Goal: Information Seeking & Learning: Learn about a topic

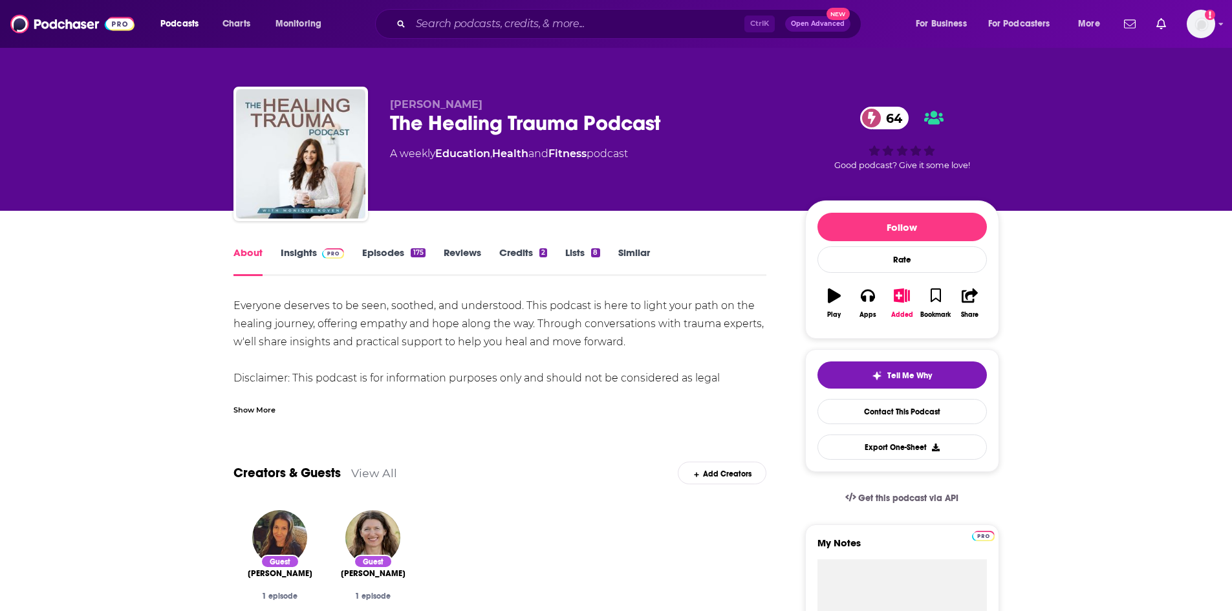
click at [274, 406] on div "Show More" at bounding box center [255, 409] width 42 height 12
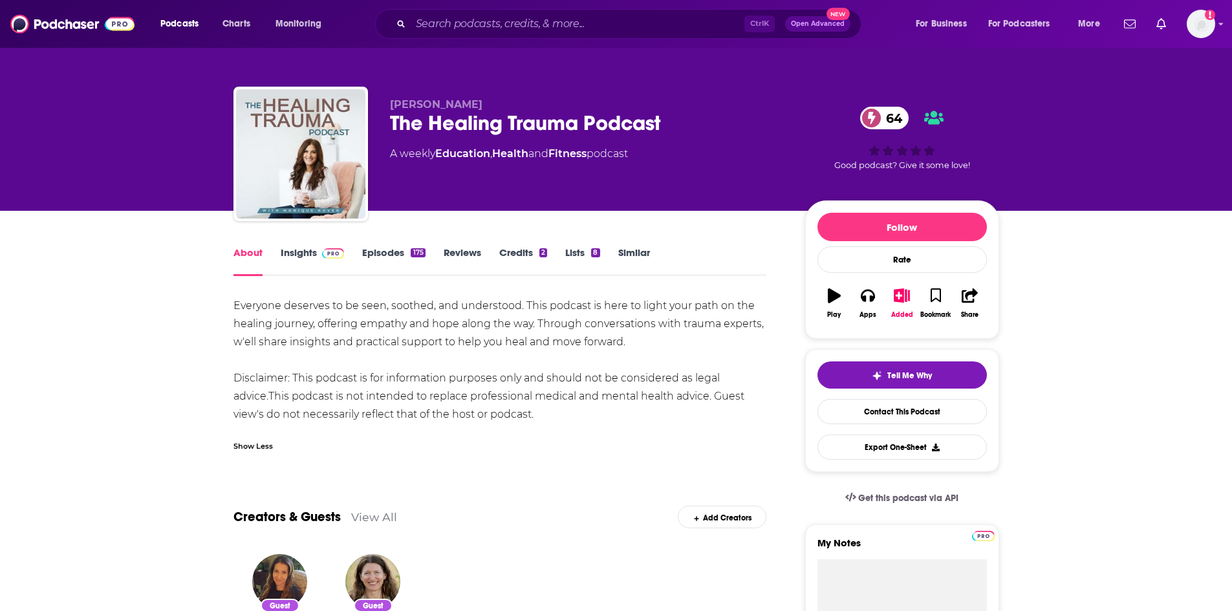
click at [326, 253] on img at bounding box center [333, 253] width 23 height 10
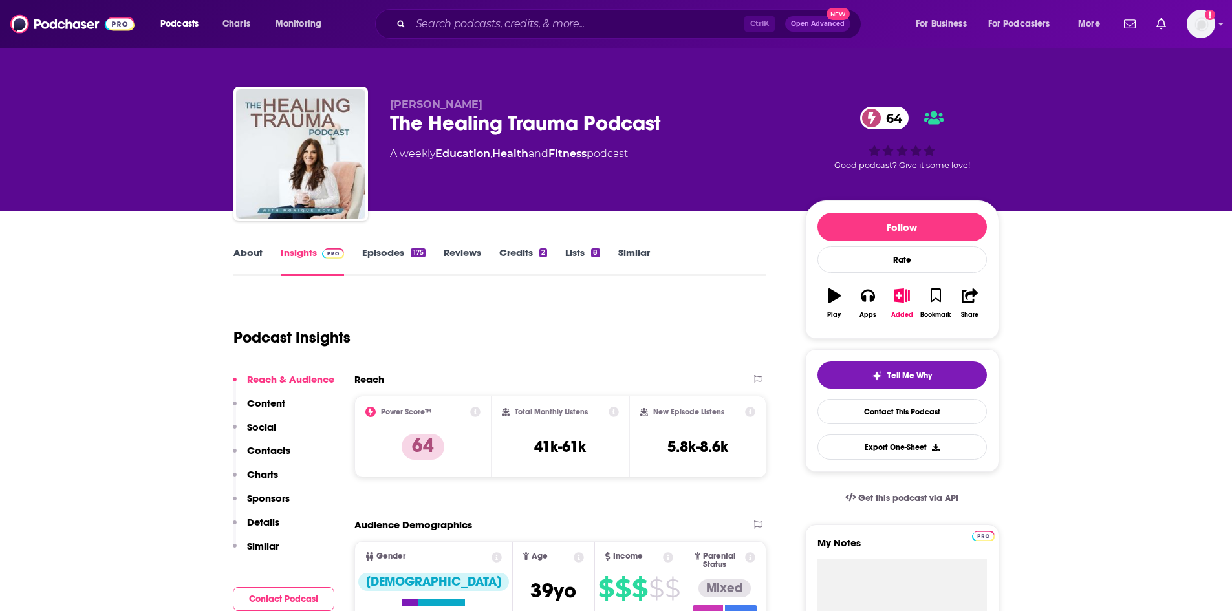
click at [398, 252] on link "Episodes 175" at bounding box center [393, 261] width 63 height 30
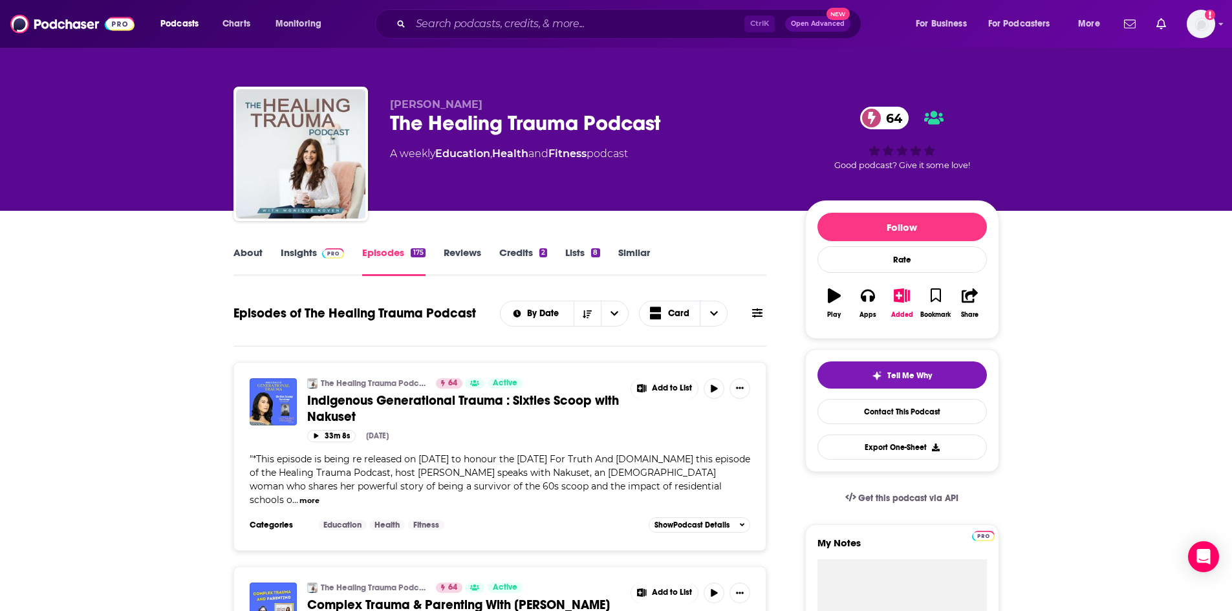
click at [260, 252] on link "About" at bounding box center [248, 261] width 29 height 30
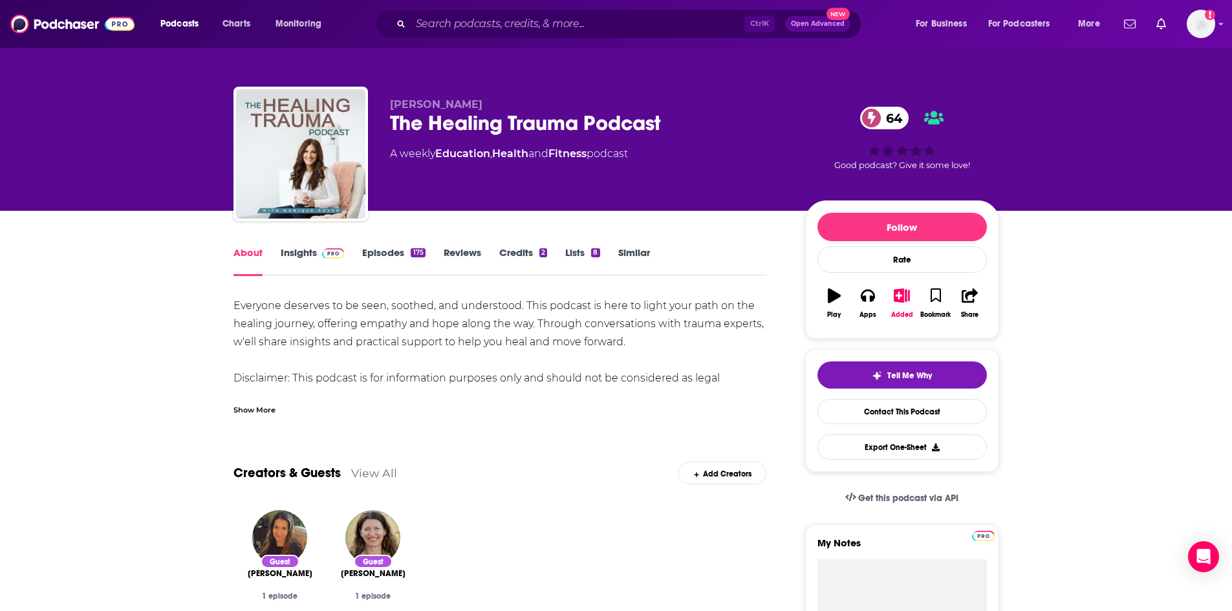
click at [268, 406] on div "Show More" at bounding box center [255, 409] width 42 height 12
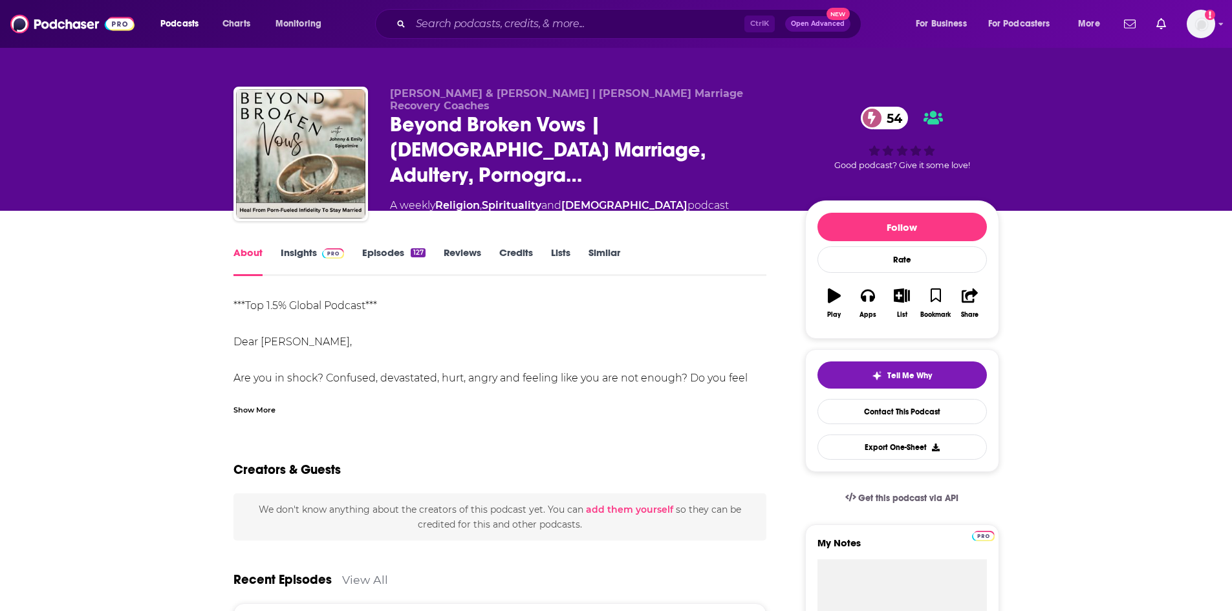
click at [250, 411] on div "Show More" at bounding box center [255, 409] width 42 height 12
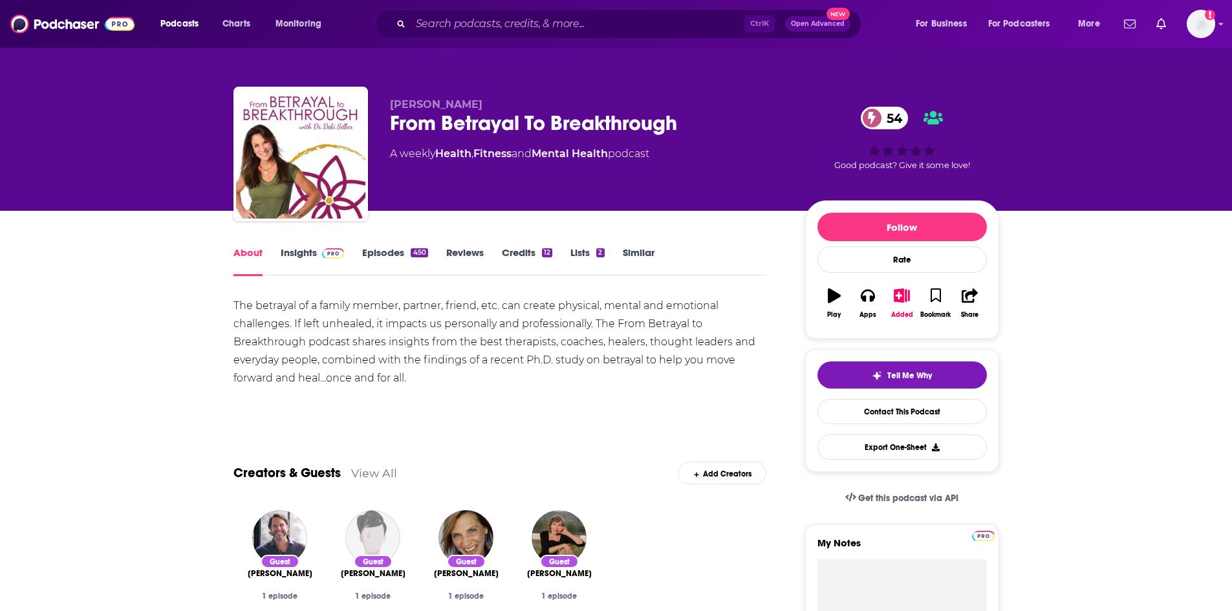
click at [418, 253] on div "450" at bounding box center [419, 252] width 17 height 9
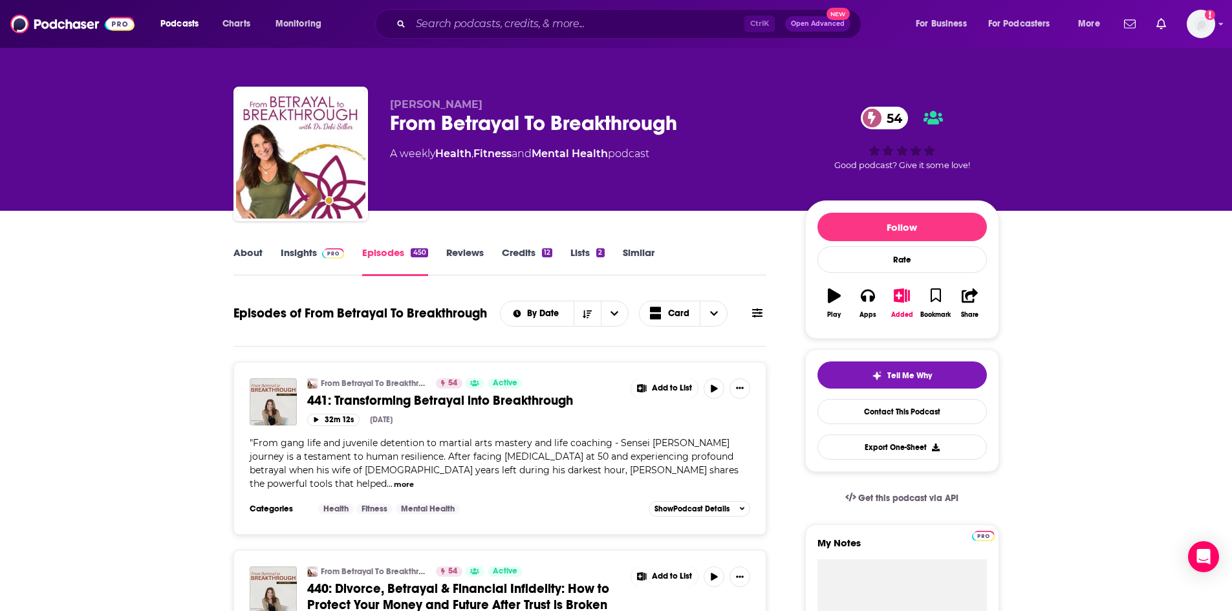
click at [242, 252] on link "About" at bounding box center [248, 261] width 29 height 30
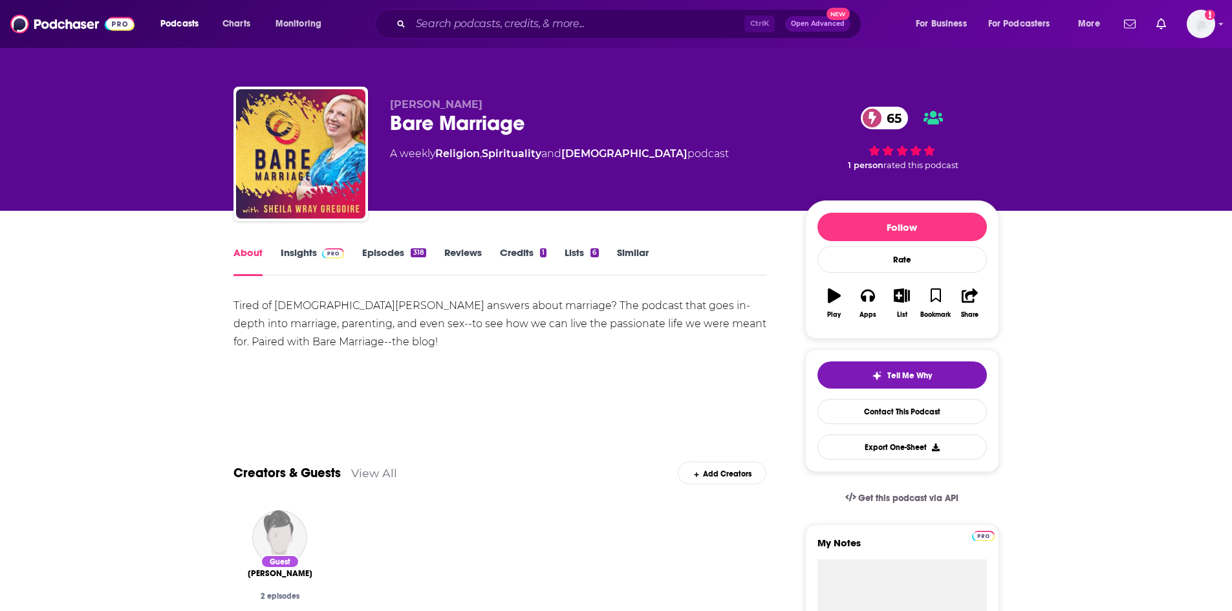
click at [302, 250] on link "Insights" at bounding box center [313, 261] width 64 height 30
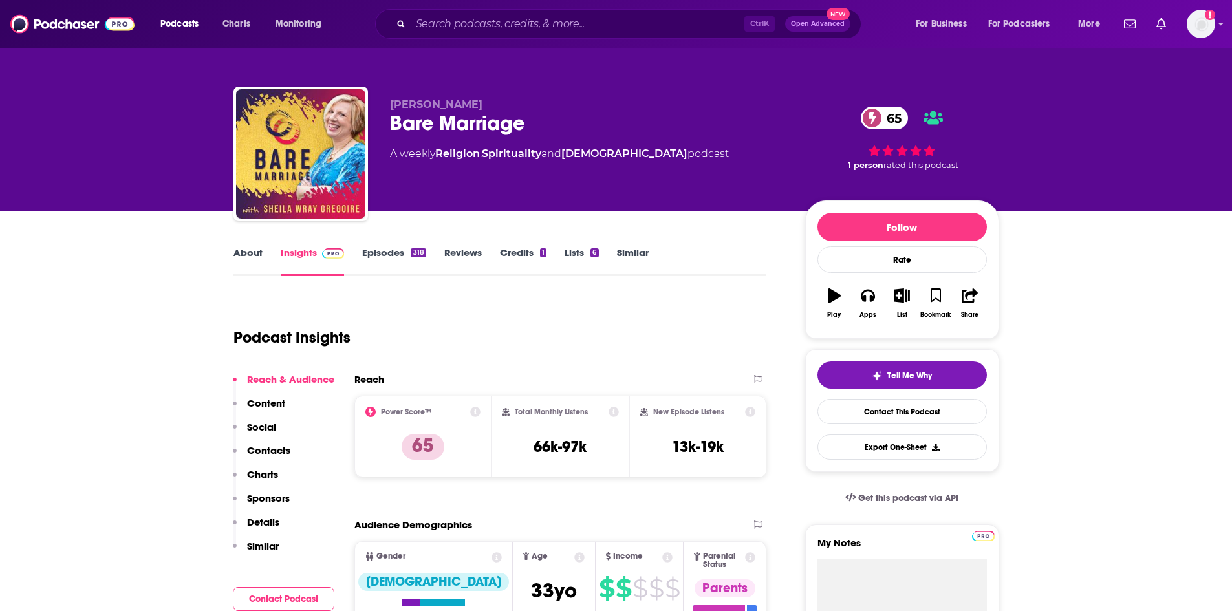
click at [250, 248] on link "About" at bounding box center [248, 261] width 29 height 30
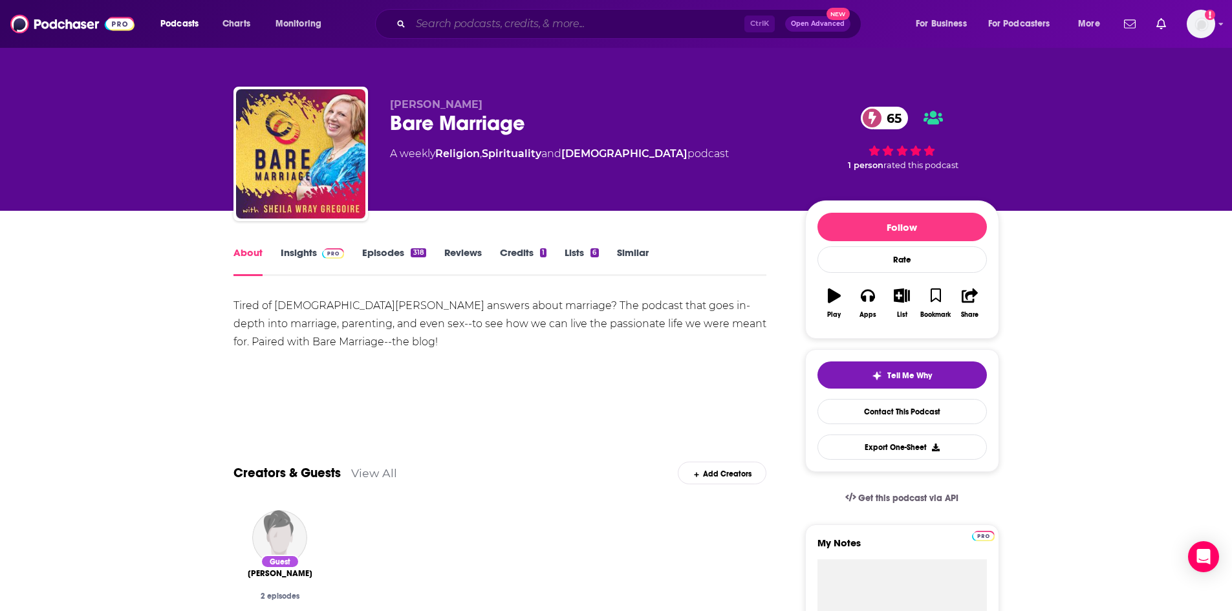
click at [422, 21] on input "Search podcasts, credits, & more..." at bounding box center [578, 24] width 334 height 21
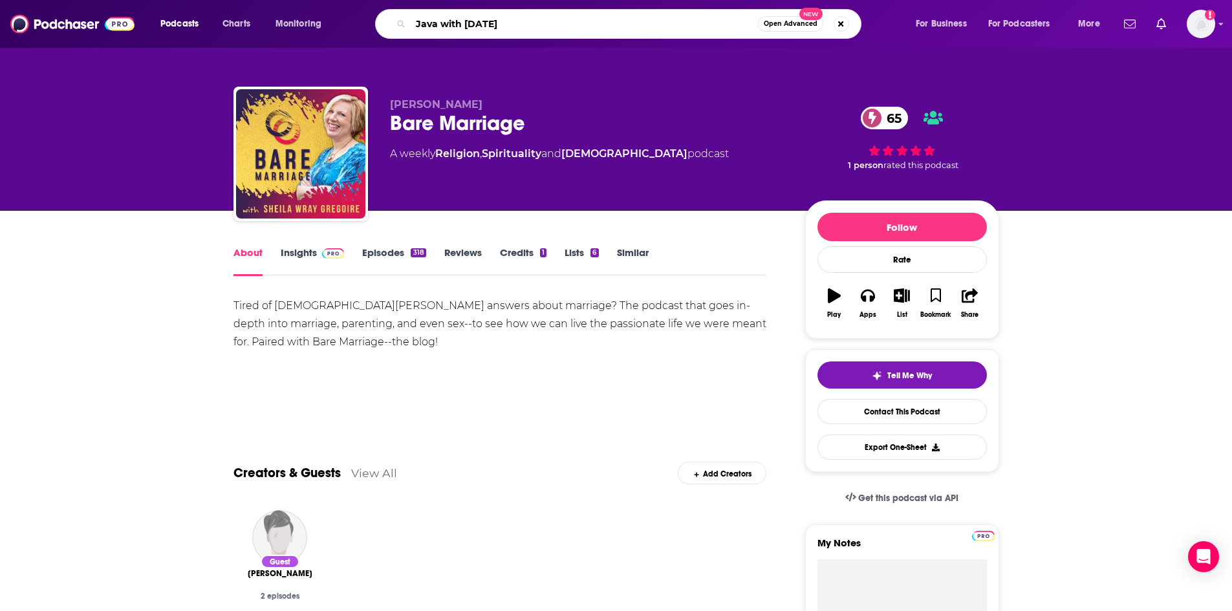
type input "Java with Juli"
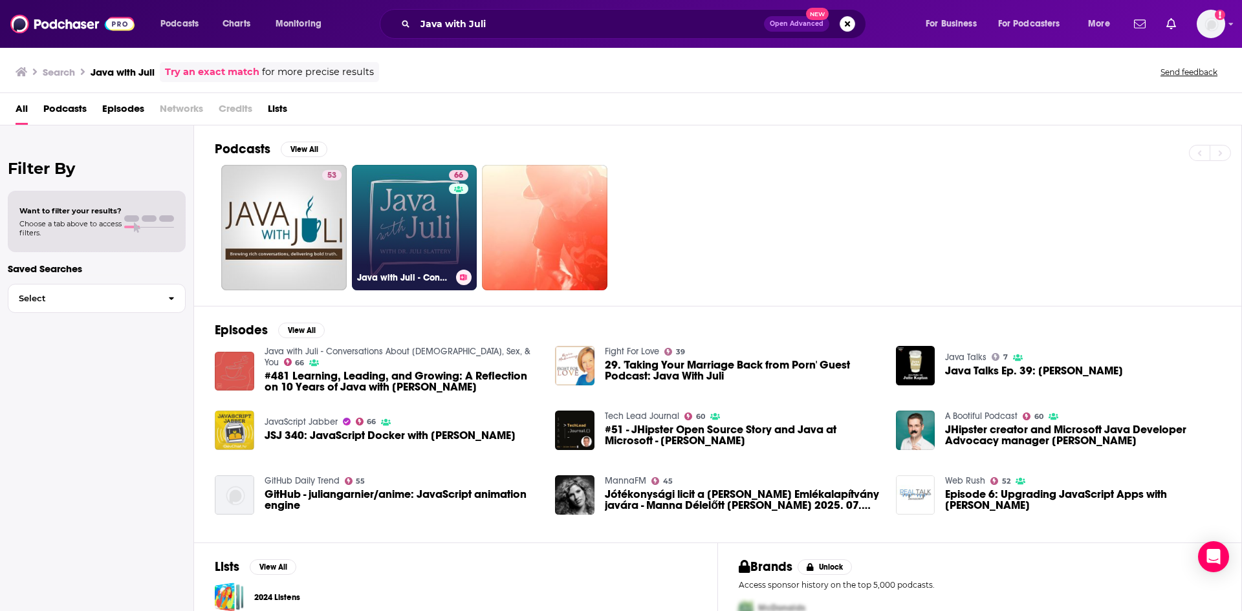
click at [416, 221] on link "66 Java with Juli - Conversations About [DEMOGRAPHIC_DATA], Sex, & You" at bounding box center [414, 227] width 125 height 125
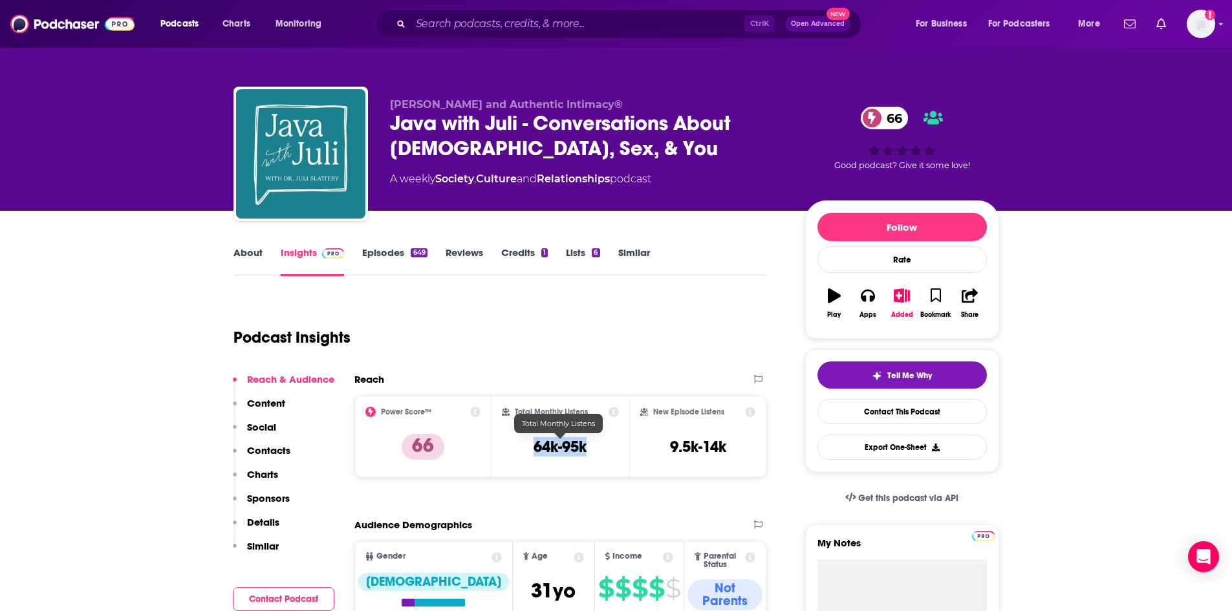
drag, startPoint x: 535, startPoint y: 446, endPoint x: 585, endPoint y: 446, distance: 49.8
click at [585, 446] on h3 "64k-95k" at bounding box center [560, 446] width 53 height 19
copy h3 "64k-95k"
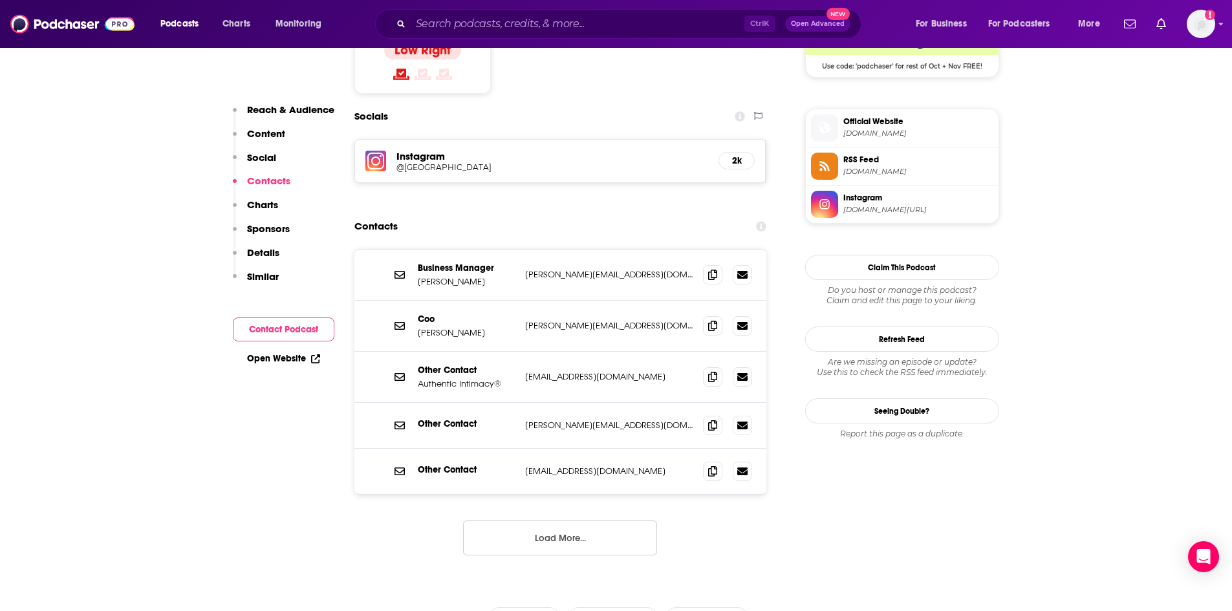
scroll to position [1035, 0]
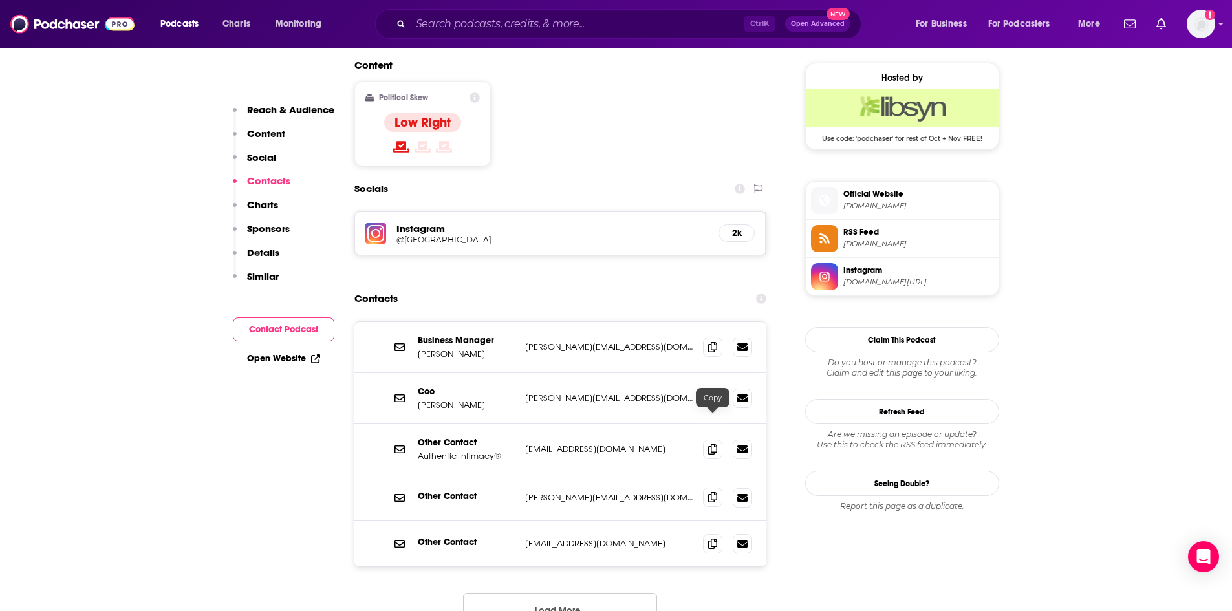
click at [713, 492] on icon at bounding box center [712, 497] width 9 height 10
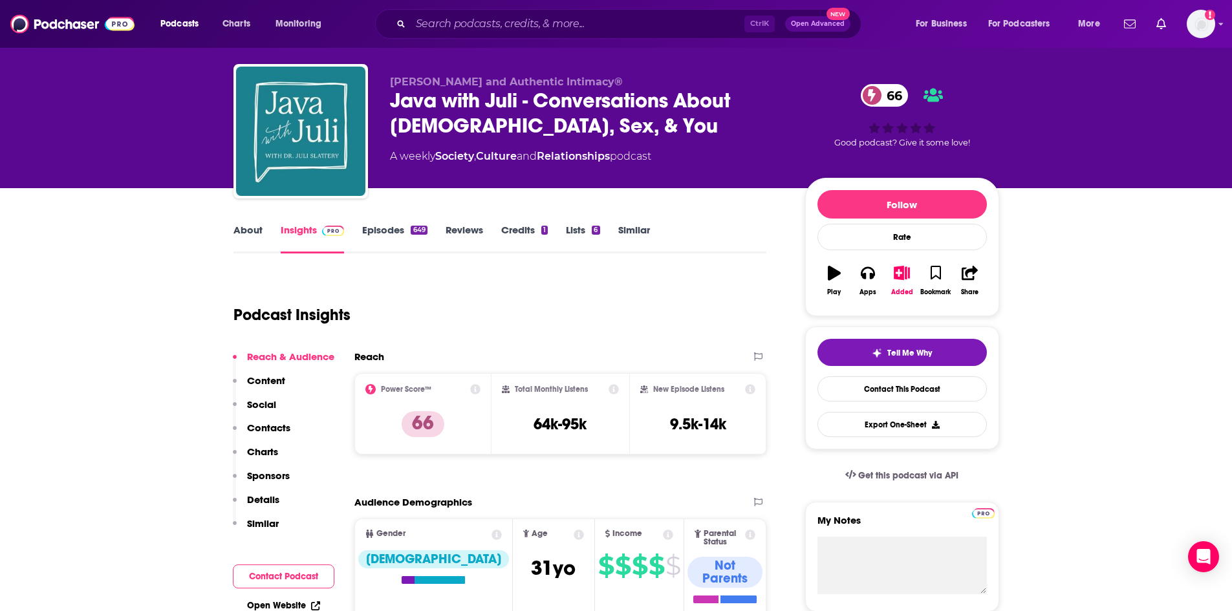
scroll to position [0, 0]
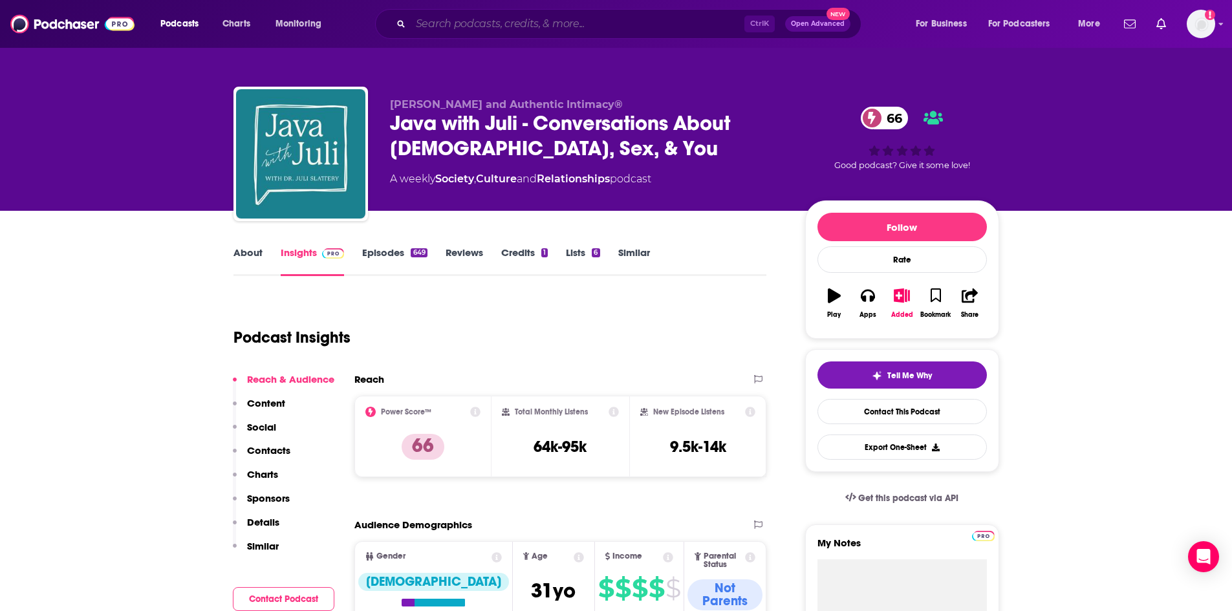
click at [495, 21] on input "Search podcasts, credits, & more..." at bounding box center [578, 24] width 334 height 21
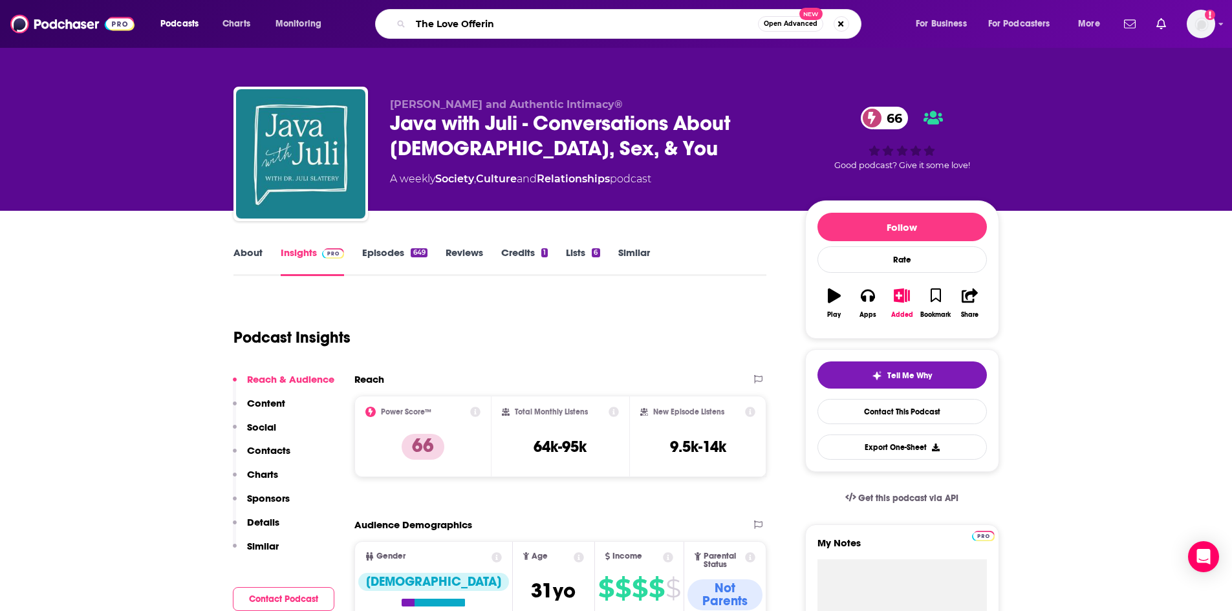
type input "The Love Offering"
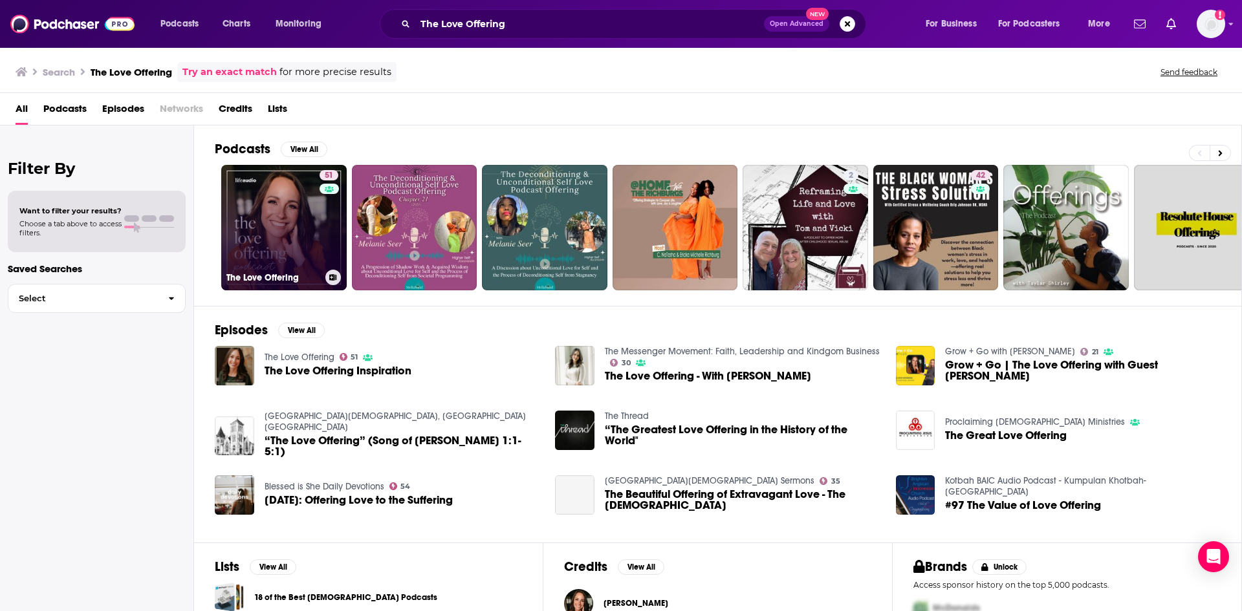
click at [259, 214] on link "51 The Love Offering" at bounding box center [283, 227] width 125 height 125
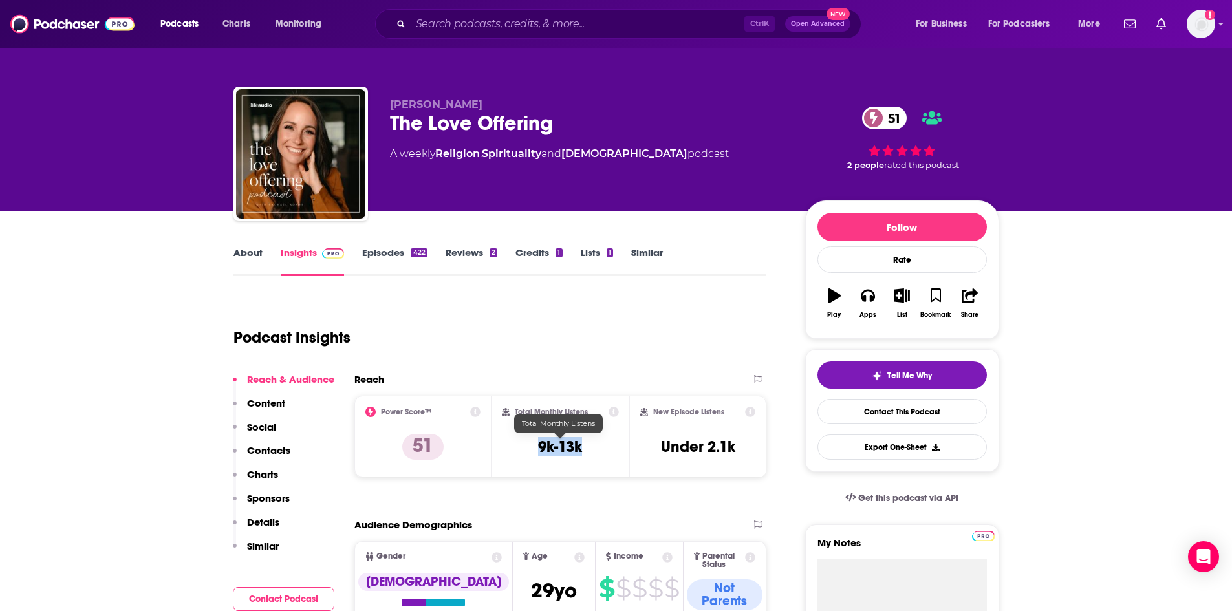
drag, startPoint x: 540, startPoint y: 447, endPoint x: 583, endPoint y: 450, distance: 43.4
click at [583, 450] on div "Total Monthly Listens 9k-13k" at bounding box center [560, 437] width 117 height 60
copy h3 "9k-13k"
click at [256, 258] on link "About" at bounding box center [248, 261] width 29 height 30
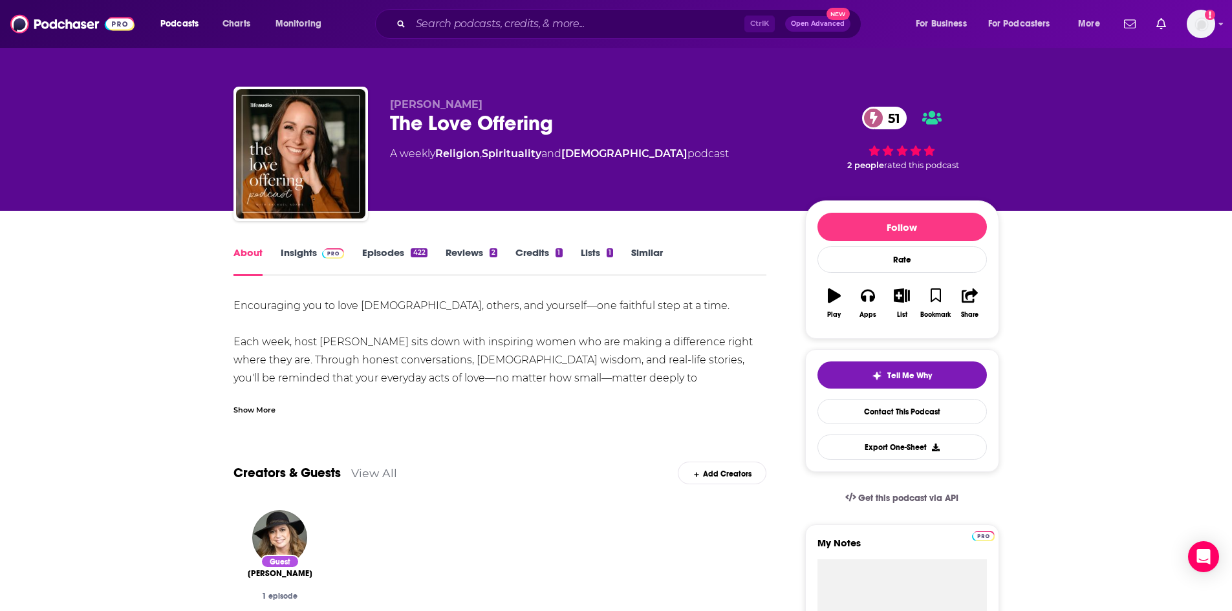
click at [261, 402] on div "Show More" at bounding box center [501, 405] width 534 height 22
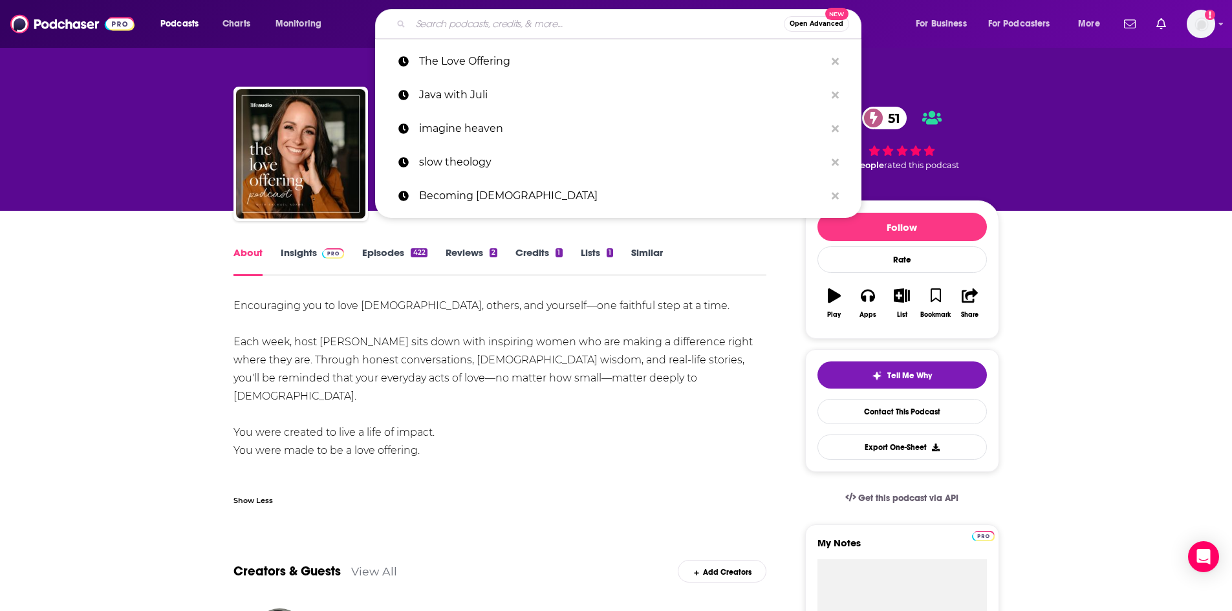
click at [497, 25] on input "Search podcasts, credits, & more..." at bounding box center [597, 24] width 373 height 21
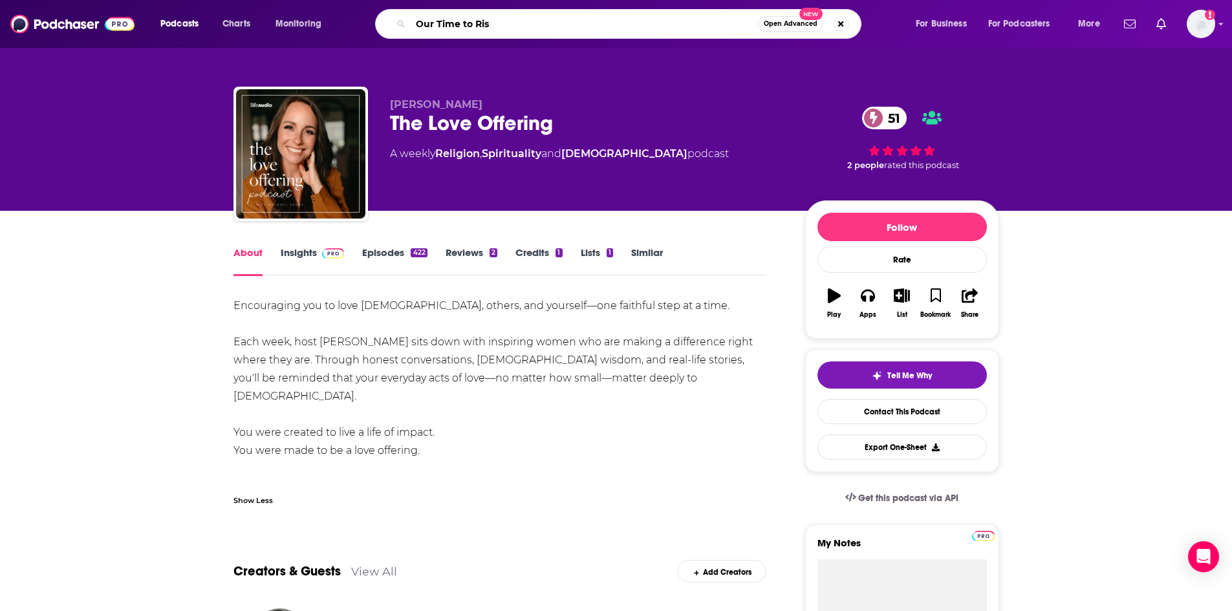
type input "Our Time to Rise"
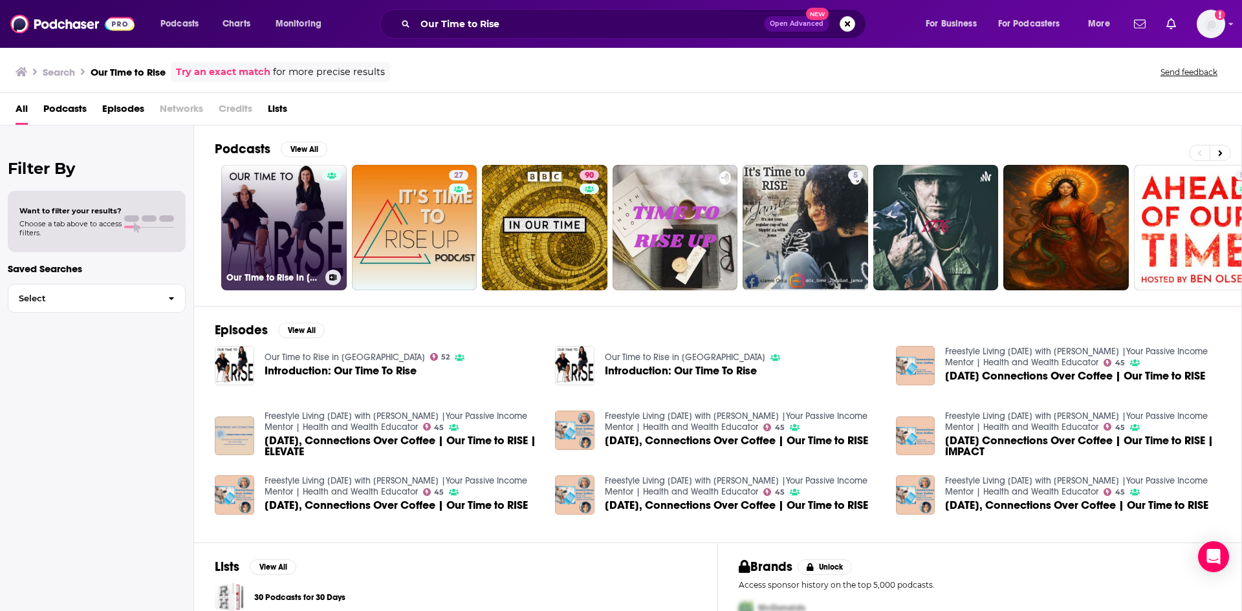
click at [313, 221] on link "Our Time to Rise in Midlife" at bounding box center [283, 227] width 125 height 125
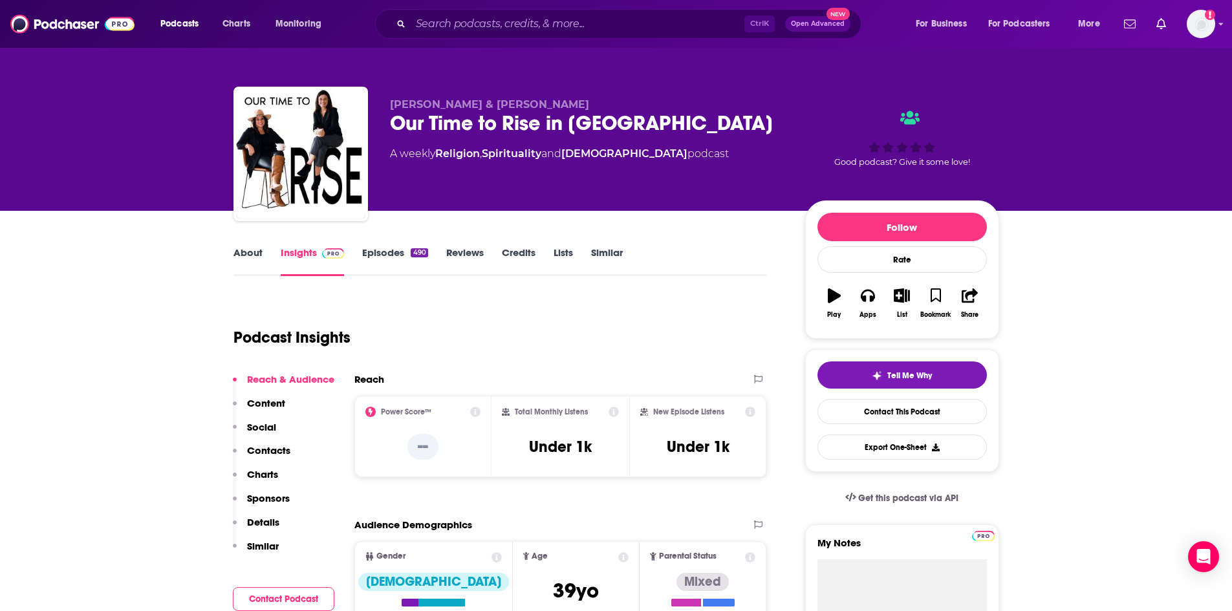
click at [258, 255] on link "About" at bounding box center [248, 261] width 29 height 30
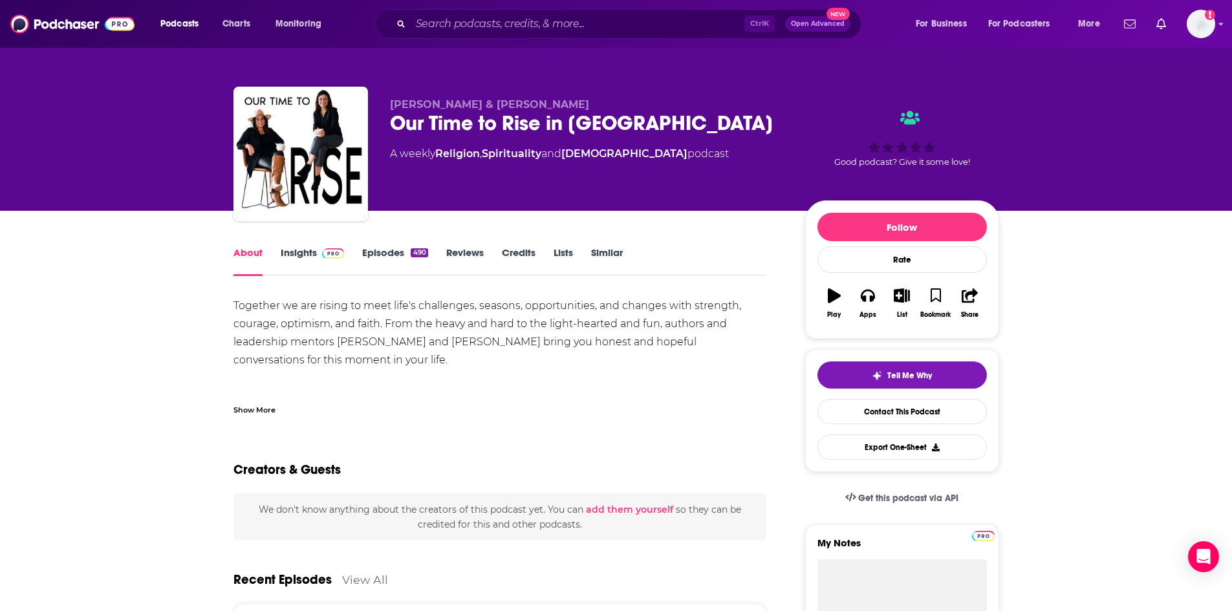
click at [266, 411] on div "Show More" at bounding box center [255, 409] width 42 height 12
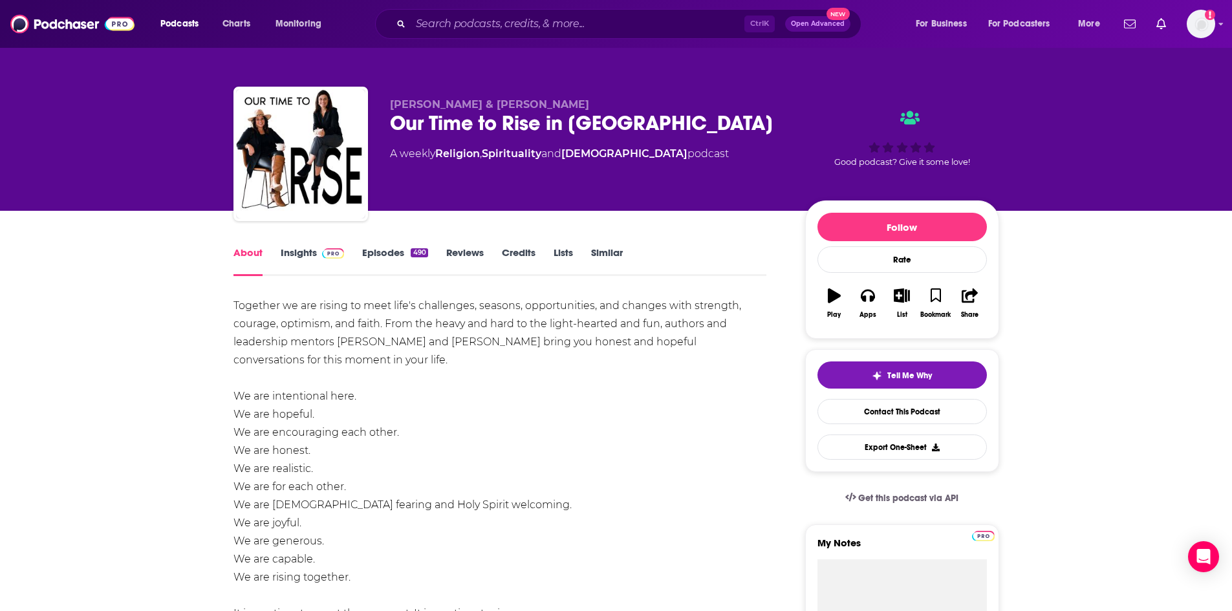
click at [305, 248] on link "Insights" at bounding box center [313, 261] width 64 height 30
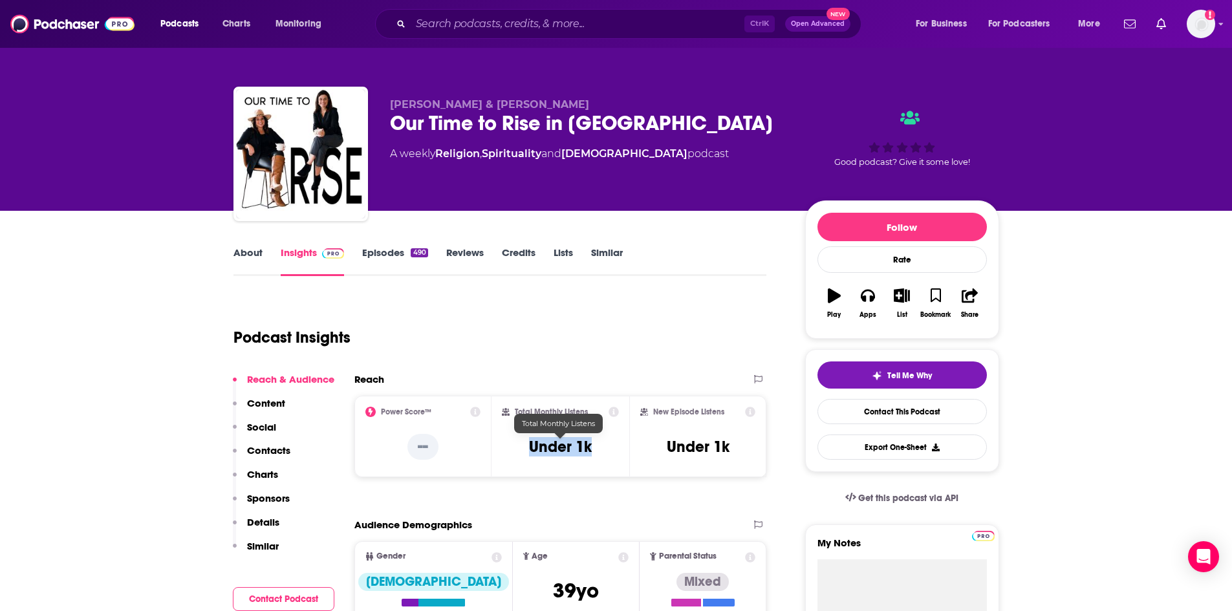
drag, startPoint x: 530, startPoint y: 447, endPoint x: 589, endPoint y: 447, distance: 58.9
click at [589, 447] on h3 "Under 1k" at bounding box center [560, 446] width 63 height 19
copy h3 "Under 1k"
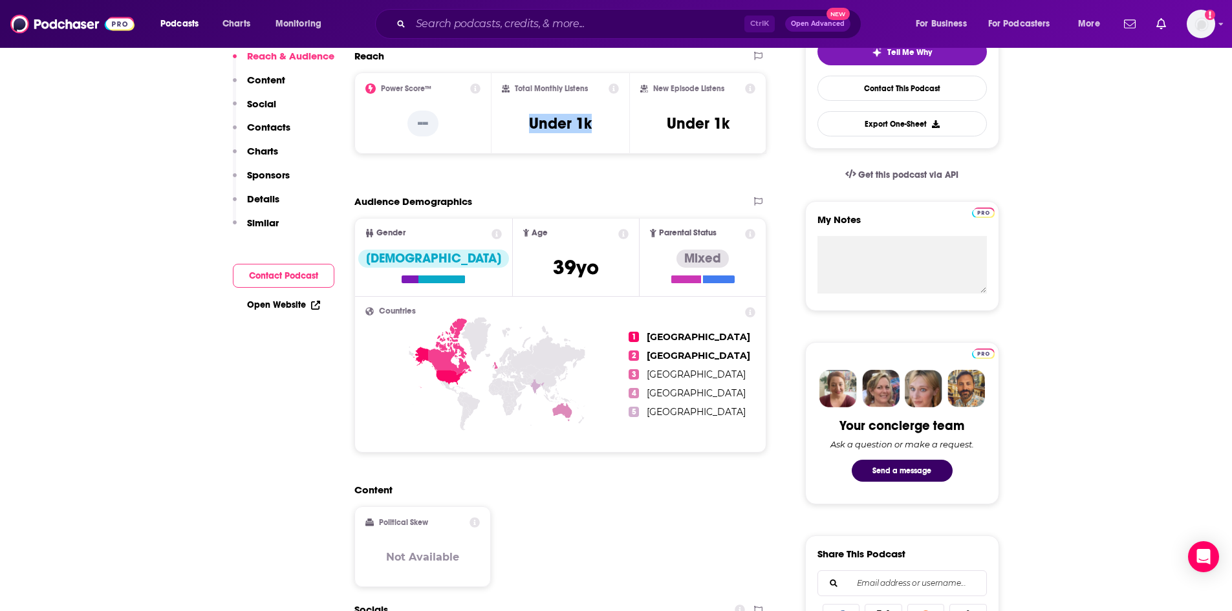
scroll to position [129, 0]
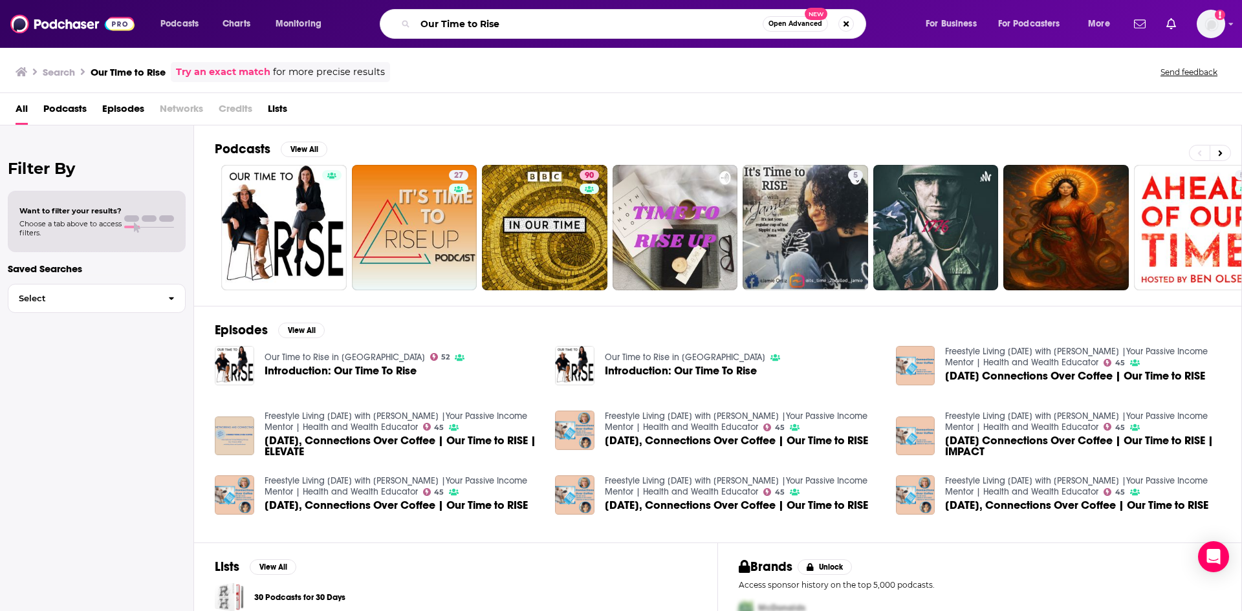
click at [514, 23] on input "Our Time to Rise" at bounding box center [588, 24] width 347 height 21
type input "O"
type input "open door sisterhood"
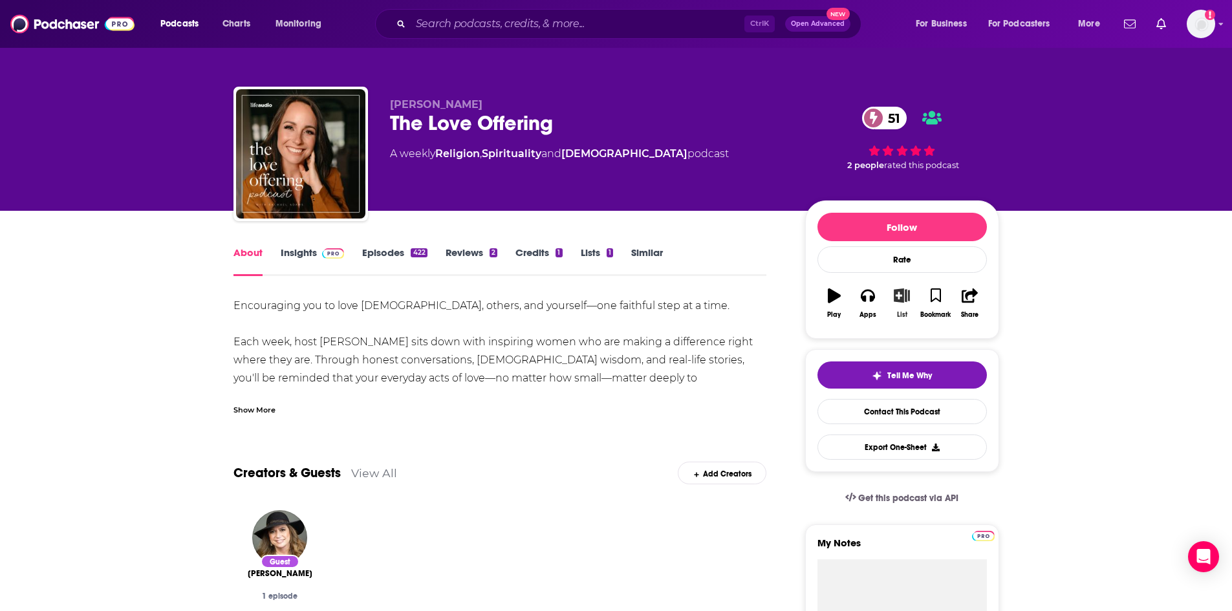
click at [904, 298] on icon "button" at bounding box center [902, 295] width 16 height 14
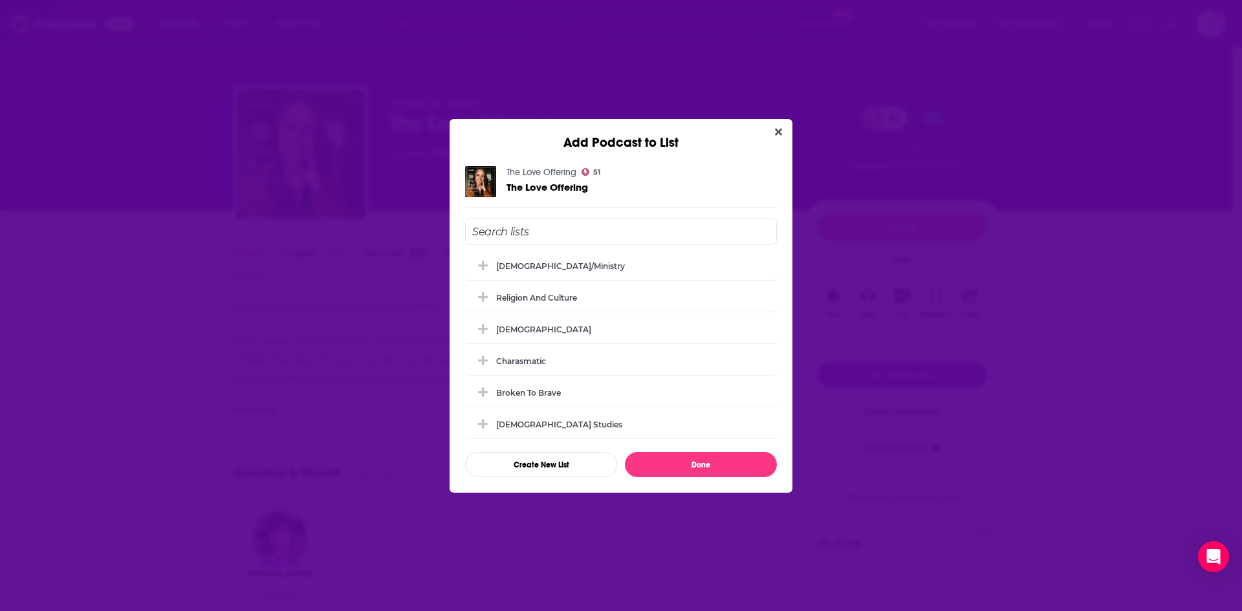
scroll to position [259, 0]
click at [484, 329] on icon "Add Podcast To List" at bounding box center [483, 327] width 10 height 12
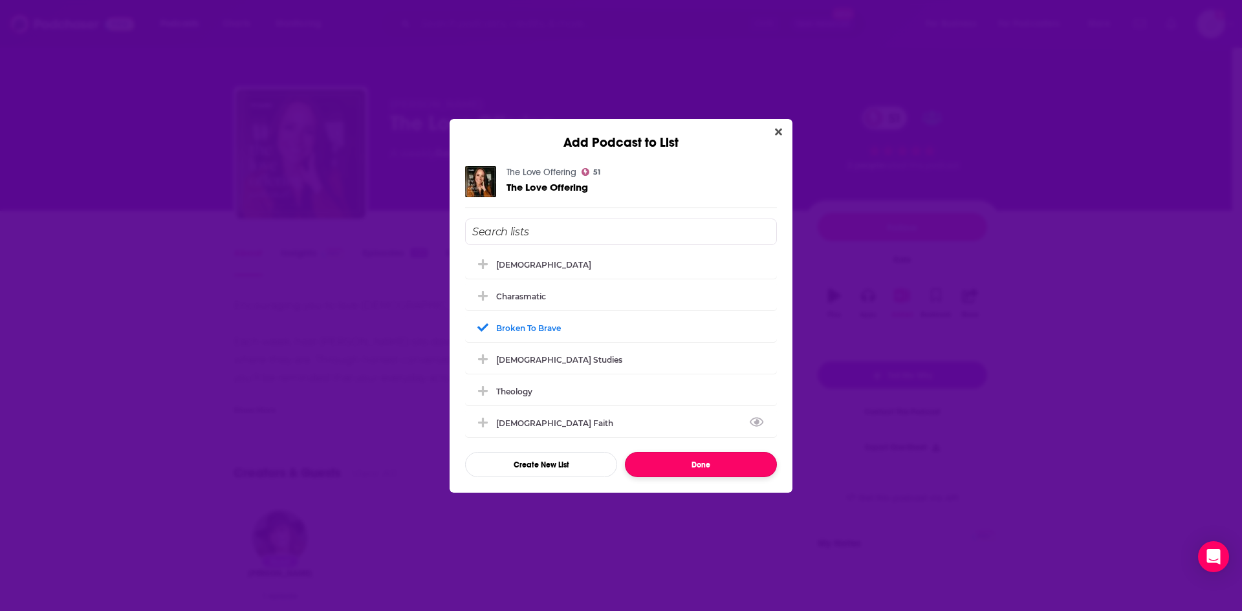
click at [718, 466] on button "Done" at bounding box center [701, 464] width 152 height 25
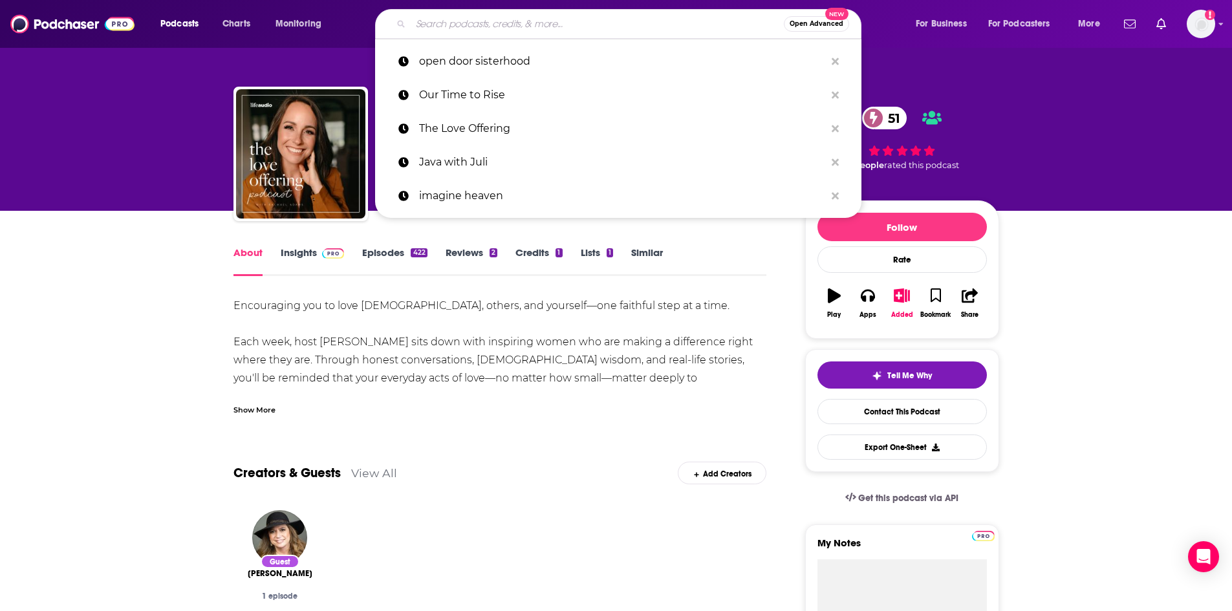
click at [534, 30] on input "Search podcasts, credits, & more..." at bounding box center [597, 24] width 373 height 21
click at [495, 98] on p "Our Time to Rise" at bounding box center [622, 95] width 406 height 34
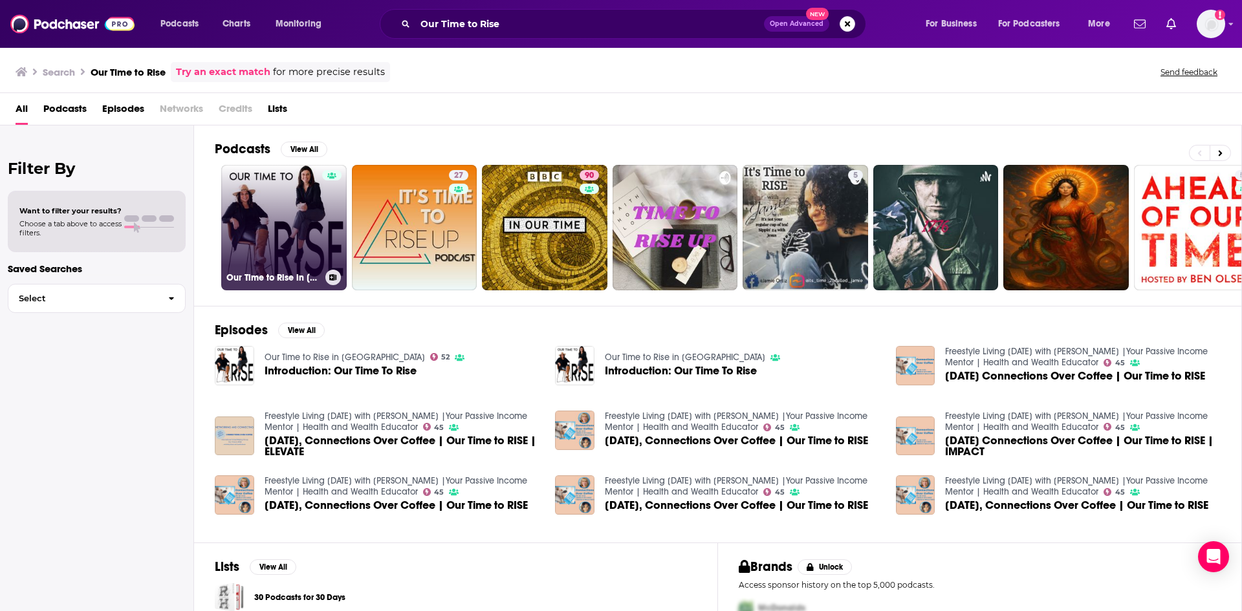
click at [306, 217] on link "Our Time to Rise in Midlife" at bounding box center [283, 227] width 125 height 125
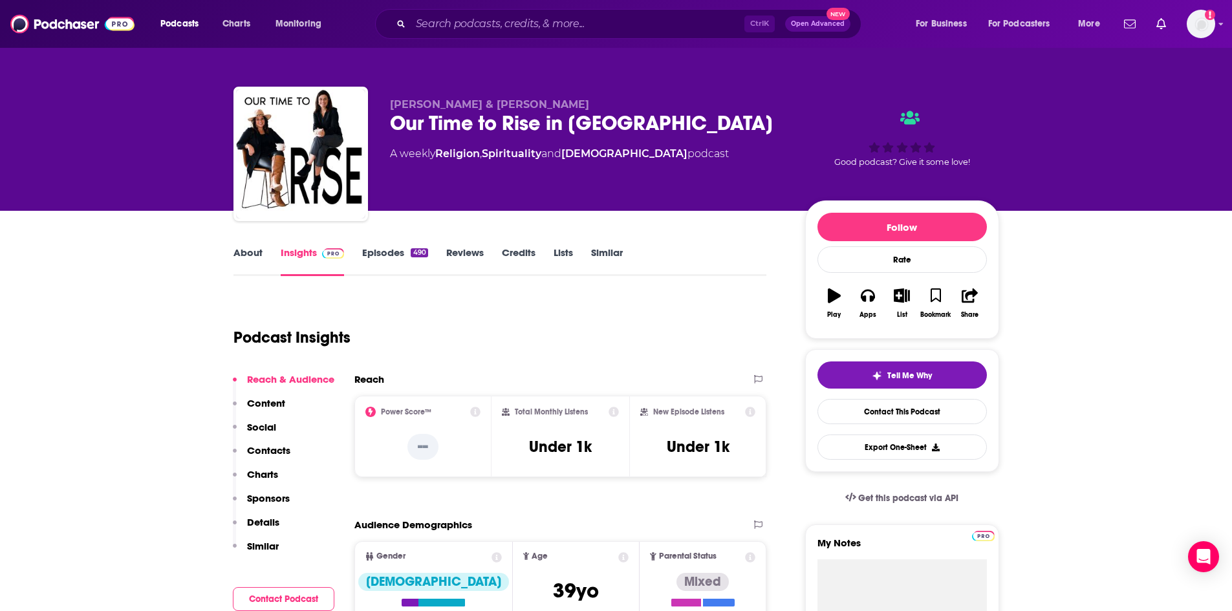
click at [254, 262] on link "About" at bounding box center [248, 261] width 29 height 30
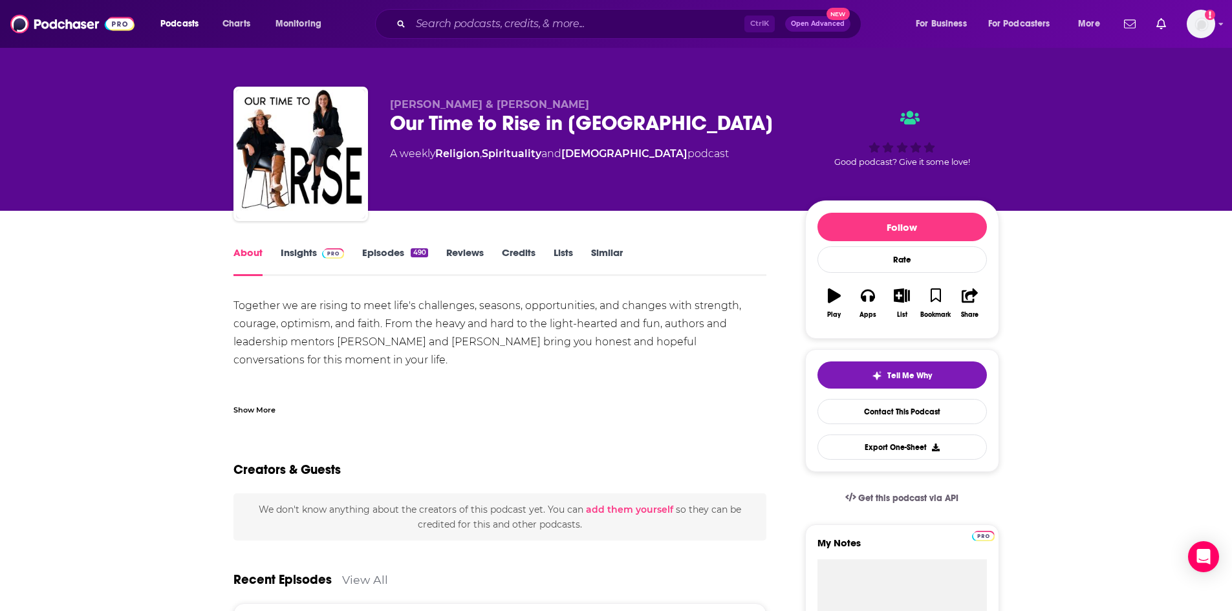
click at [261, 400] on div "Show More" at bounding box center [501, 405] width 534 height 22
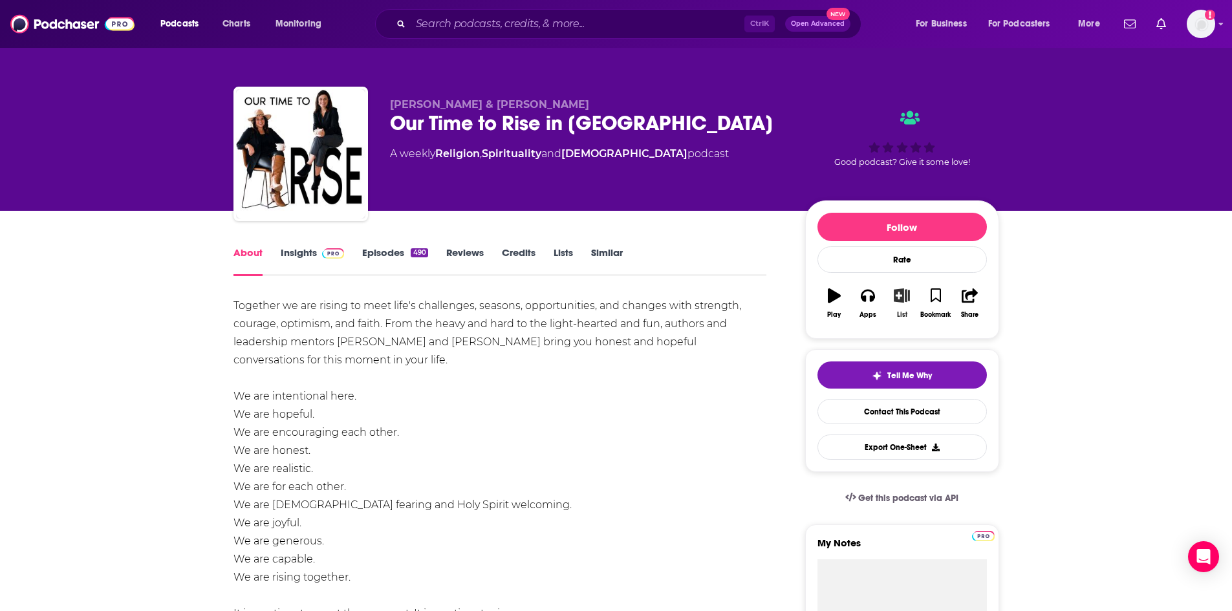
click at [899, 297] on icon "button" at bounding box center [902, 295] width 16 height 14
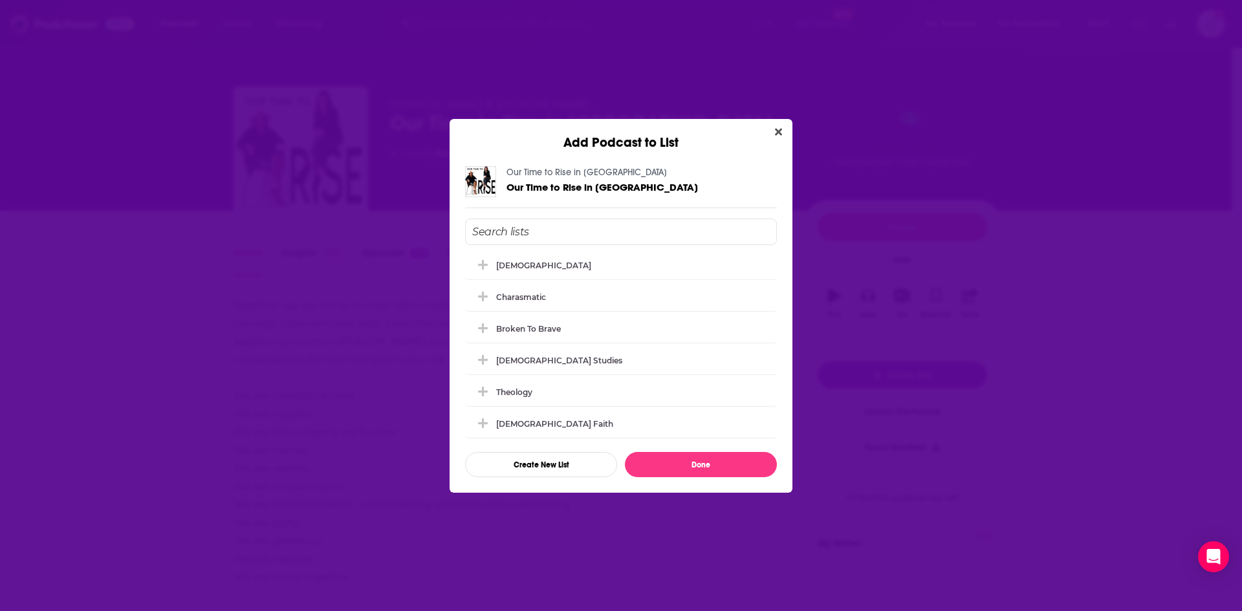
scroll to position [259, 0]
click at [482, 330] on icon "Add Podcast To List" at bounding box center [483, 327] width 10 height 10
click at [754, 467] on button "Done" at bounding box center [701, 464] width 152 height 25
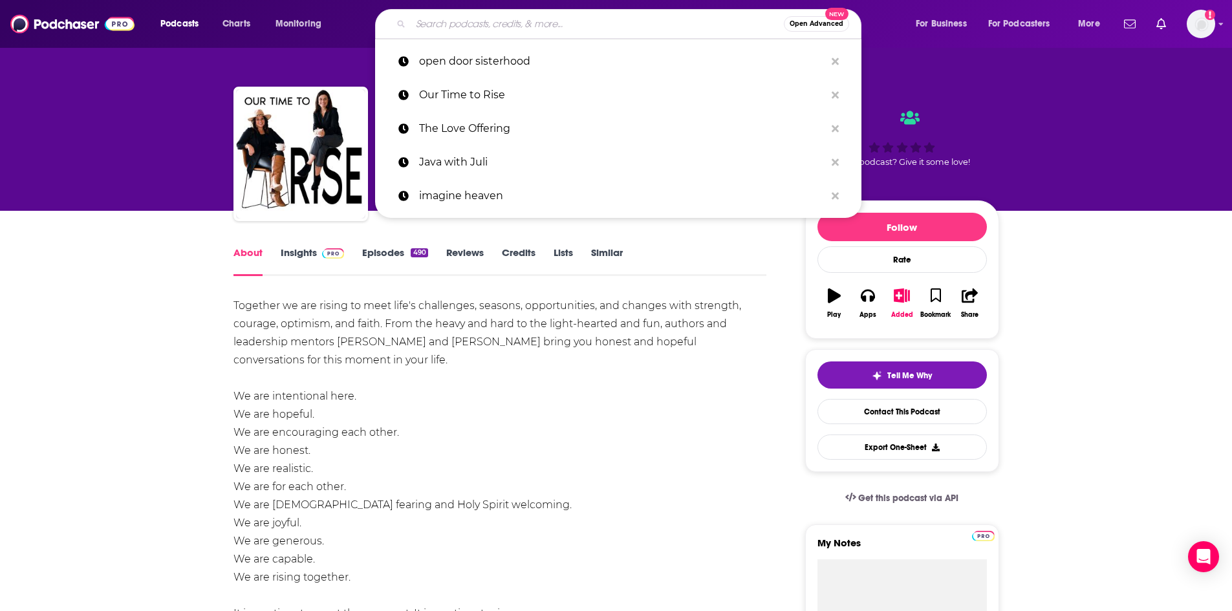
click at [508, 30] on input "Search podcasts, credits, & more..." at bounding box center [597, 24] width 373 height 21
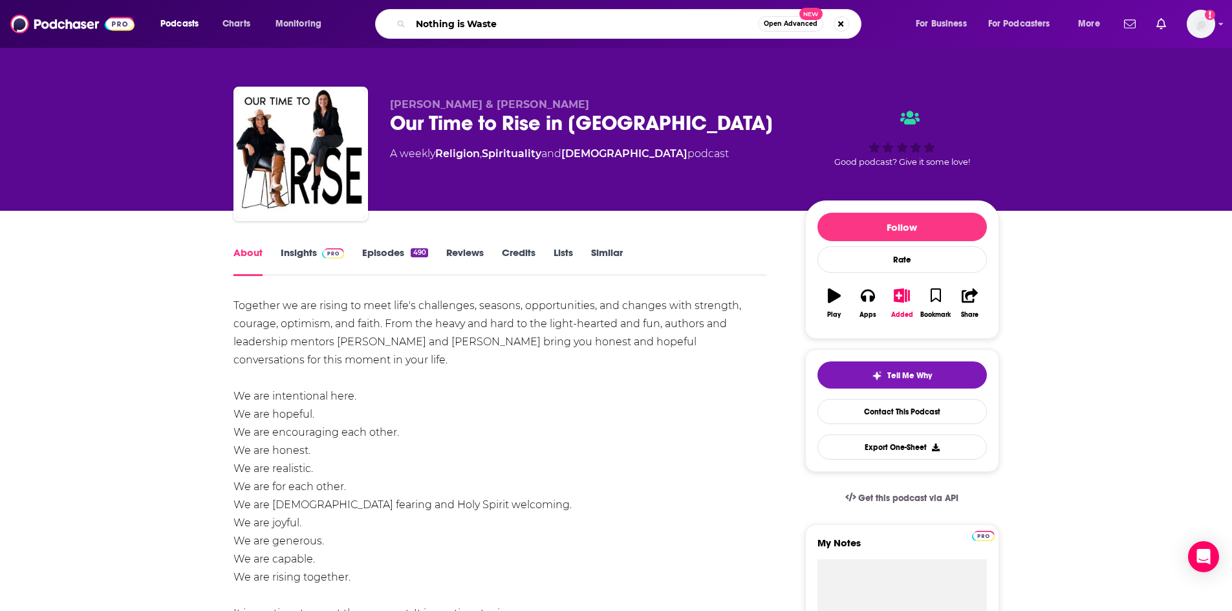
type input "Nothing is Wasted"
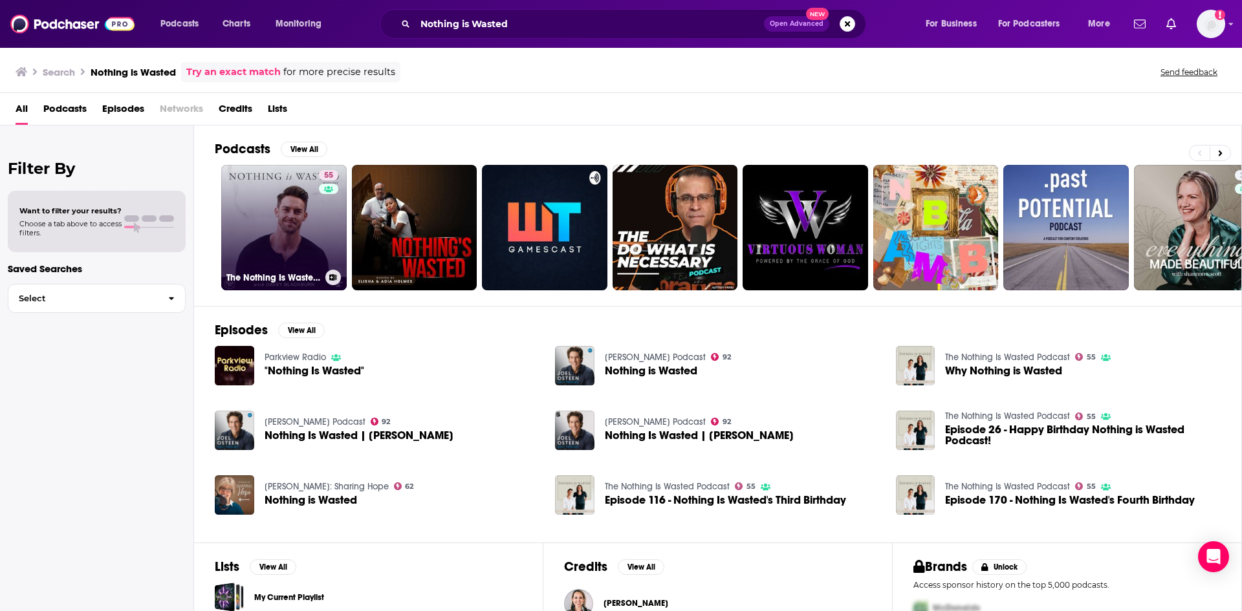
click at [300, 228] on link "55 The Nothing Is Wasted Podcast" at bounding box center [283, 227] width 125 height 125
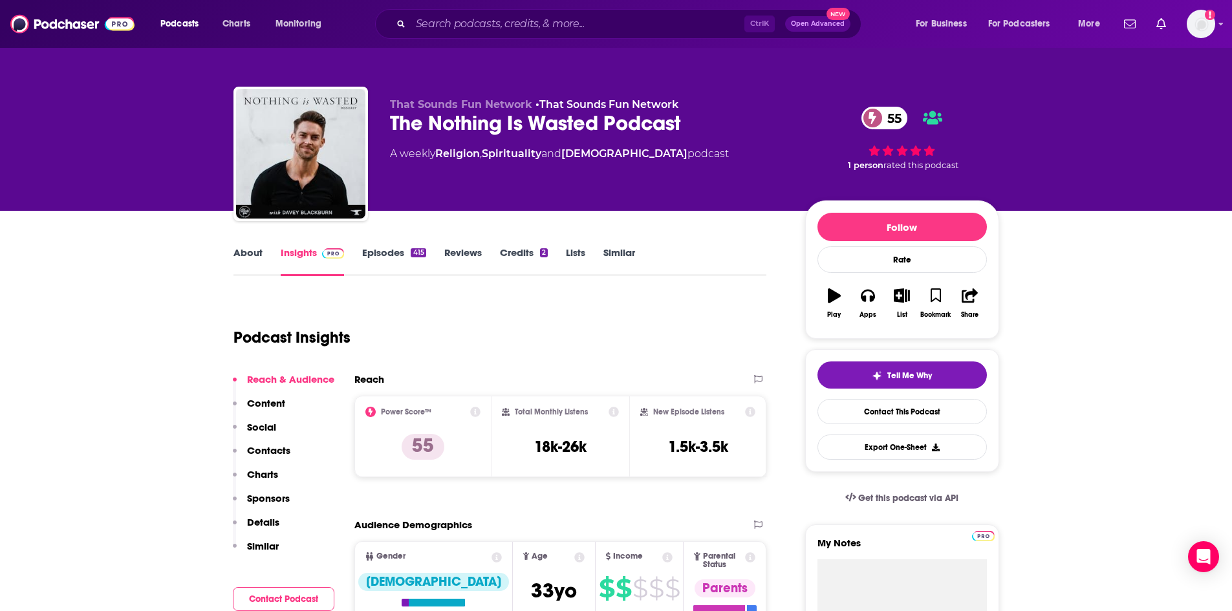
click at [241, 255] on link "About" at bounding box center [248, 261] width 29 height 30
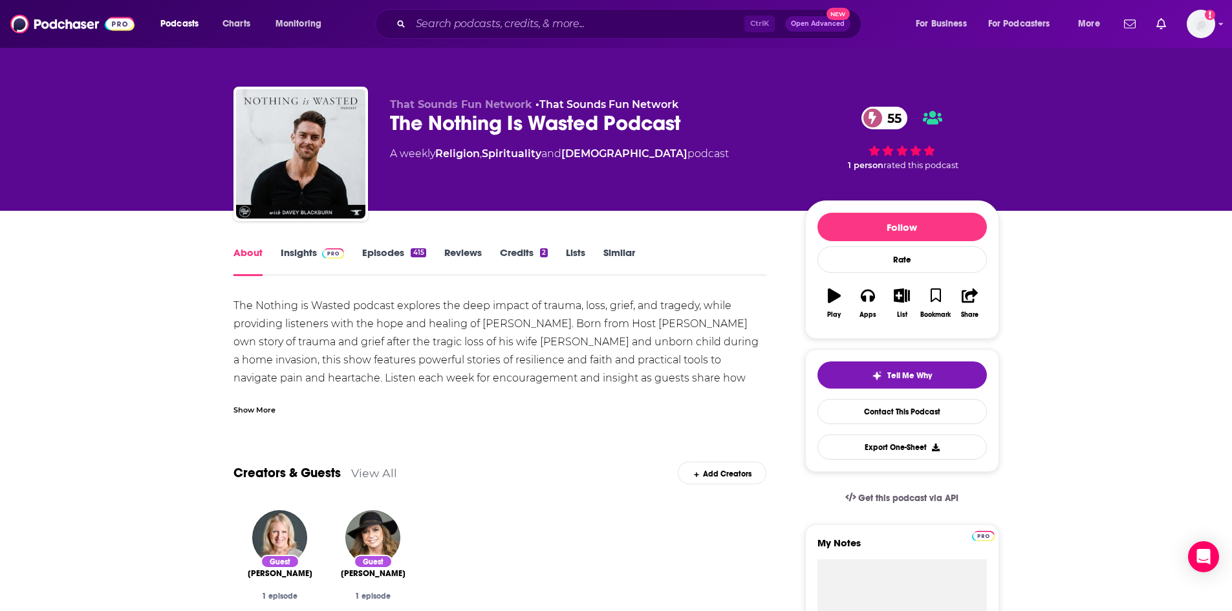
click at [258, 395] on div "Show More" at bounding box center [501, 405] width 534 height 22
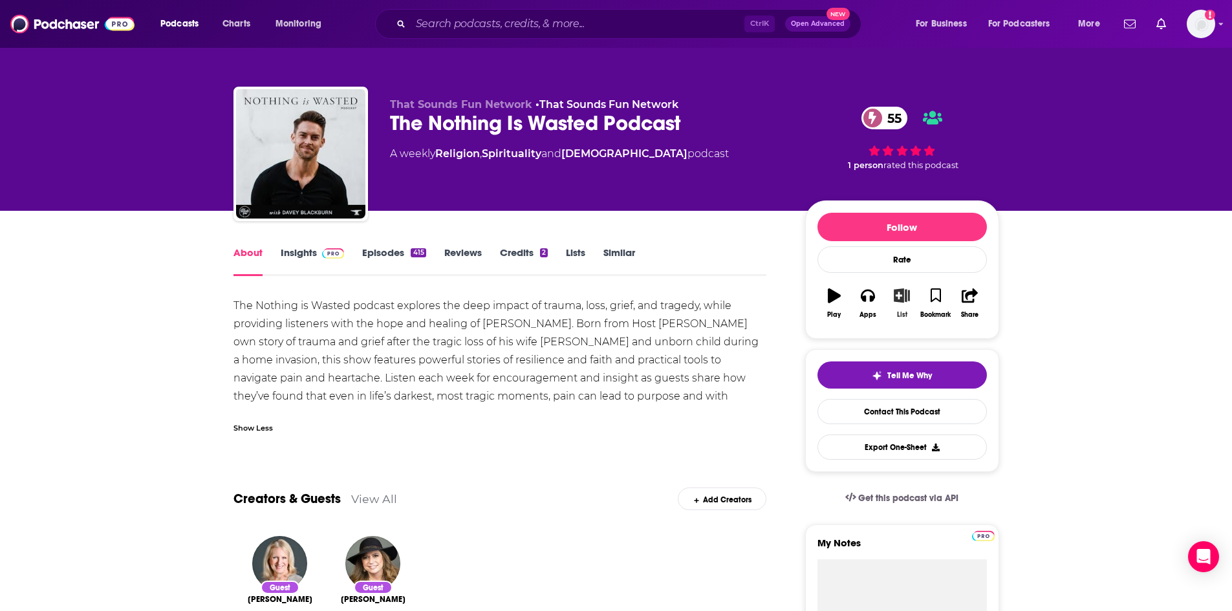
click at [899, 296] on icon "button" at bounding box center [902, 295] width 16 height 14
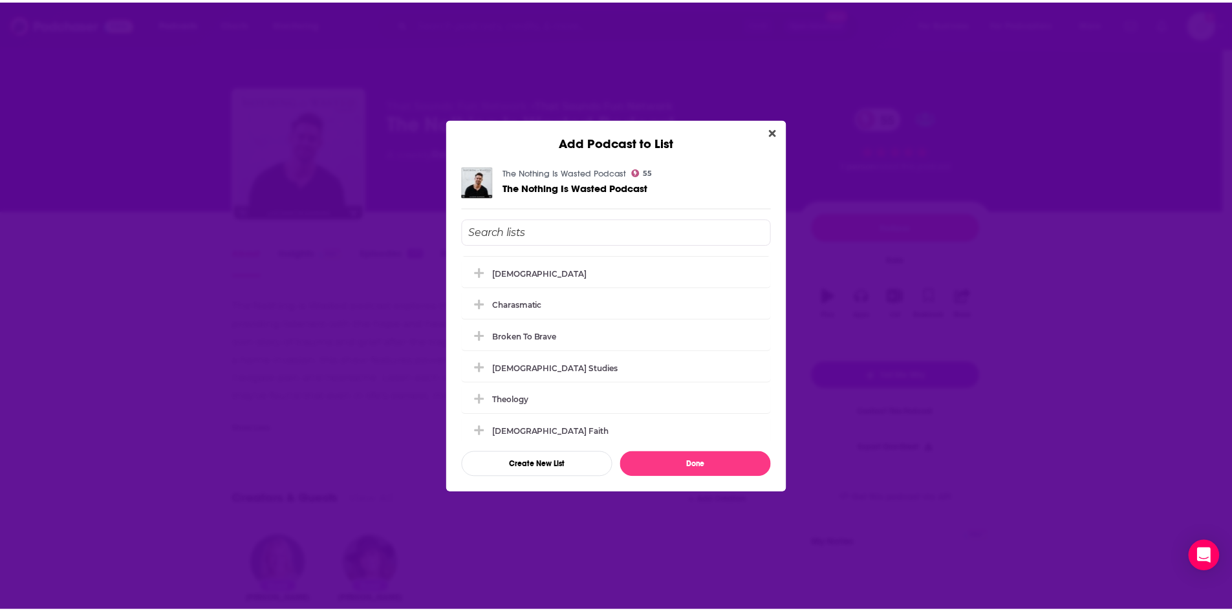
scroll to position [259, 0]
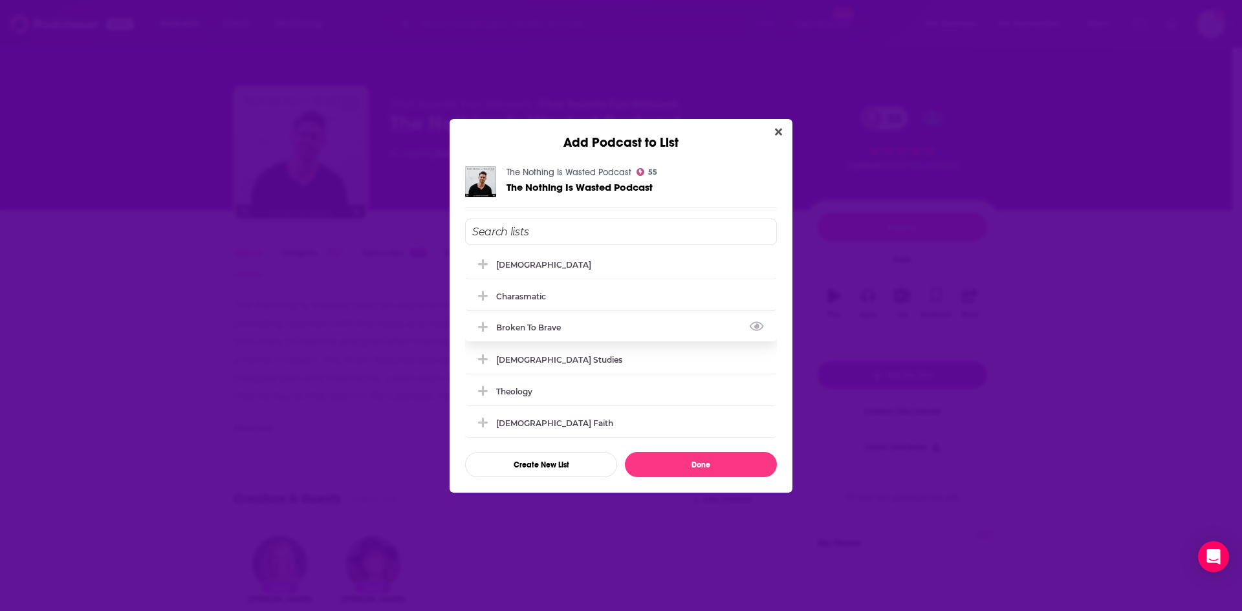
click at [481, 325] on icon "Add Podcast To List" at bounding box center [483, 327] width 10 height 12
click at [723, 462] on button "Done" at bounding box center [701, 464] width 152 height 25
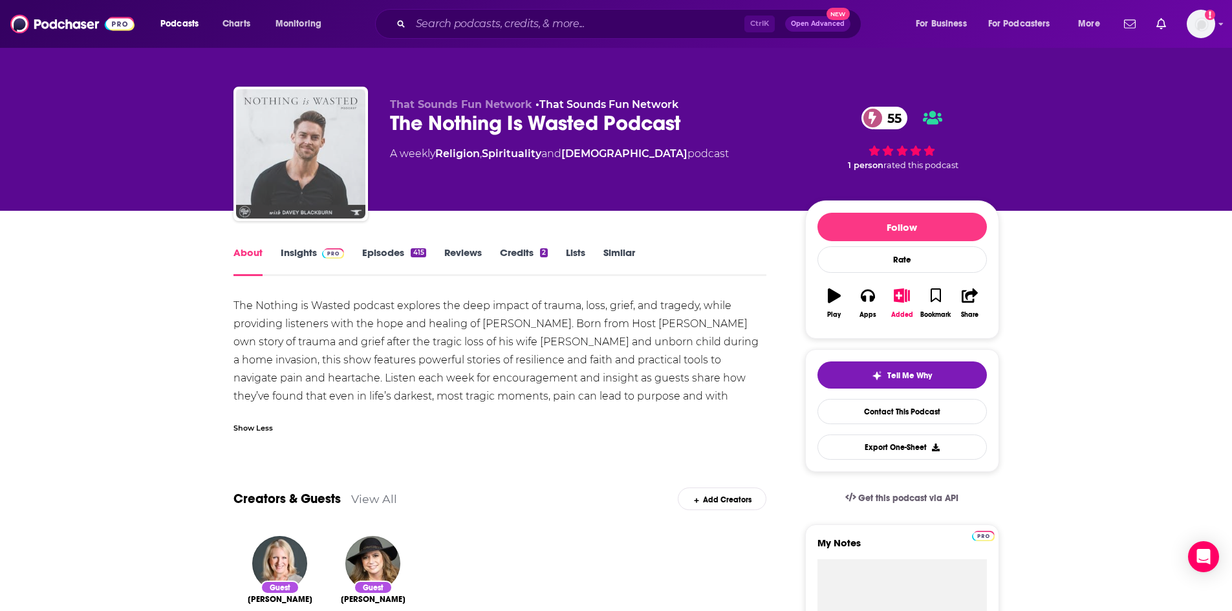
click at [258, 206] on img "The Nothing Is Wasted Podcast" at bounding box center [300, 153] width 129 height 129
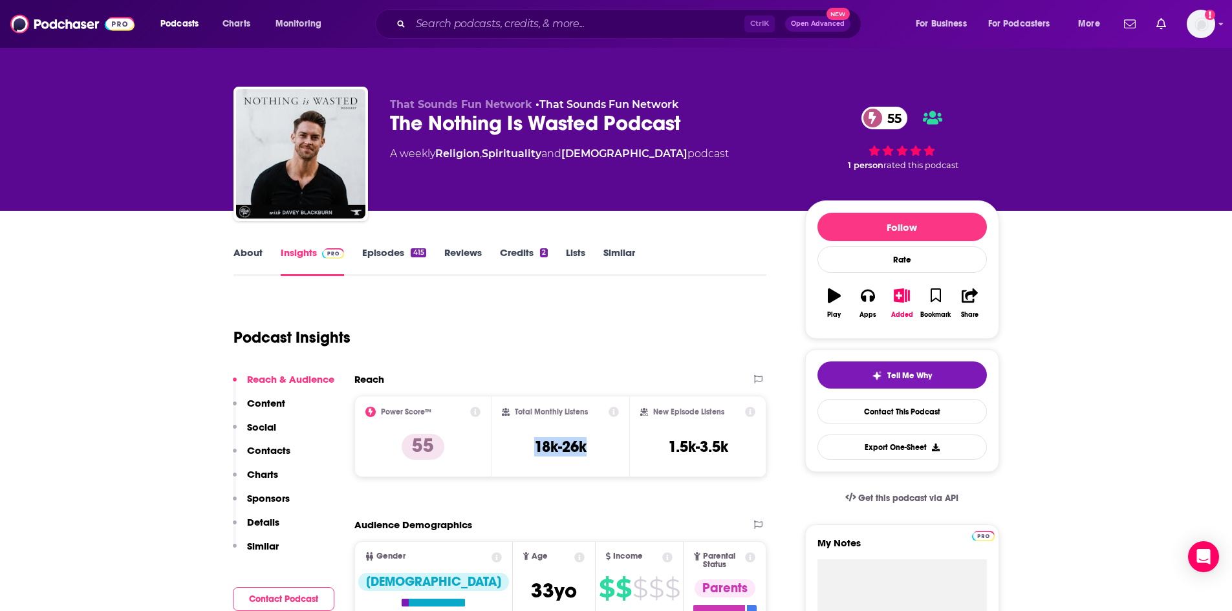
drag, startPoint x: 535, startPoint y: 444, endPoint x: 591, endPoint y: 443, distance: 55.6
click at [591, 443] on div "Total Monthly Listens 18k-26k" at bounding box center [560, 437] width 117 height 60
copy h3 "18k-26k"
click at [422, 256] on div "415" at bounding box center [418, 252] width 15 height 9
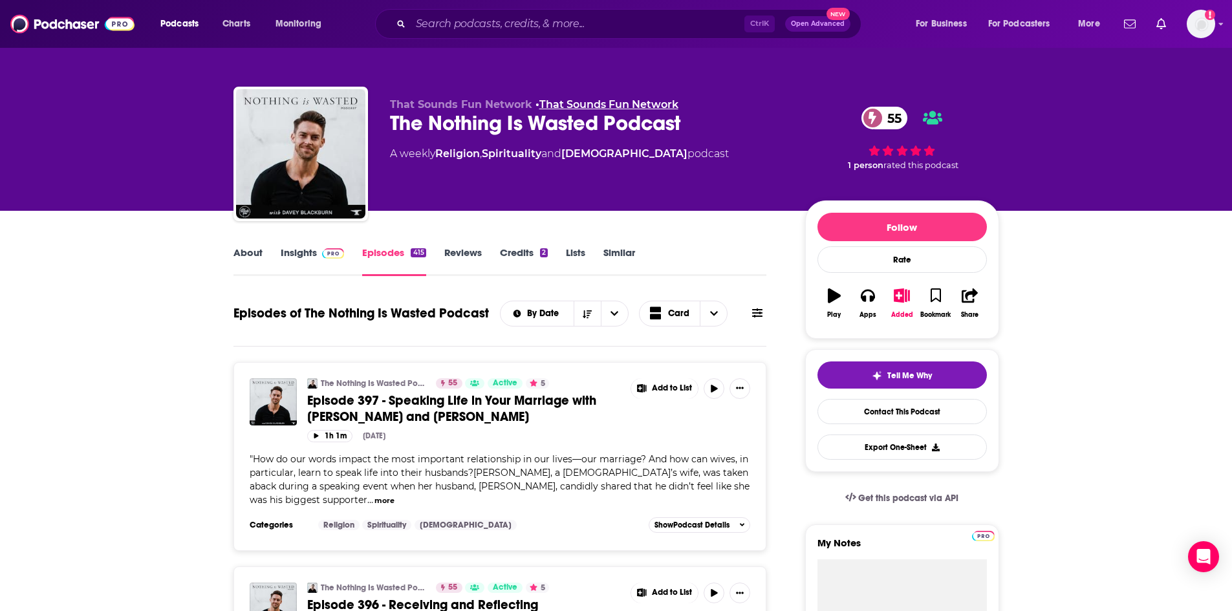
click at [621, 103] on link "That Sounds Fun Network" at bounding box center [608, 104] width 139 height 12
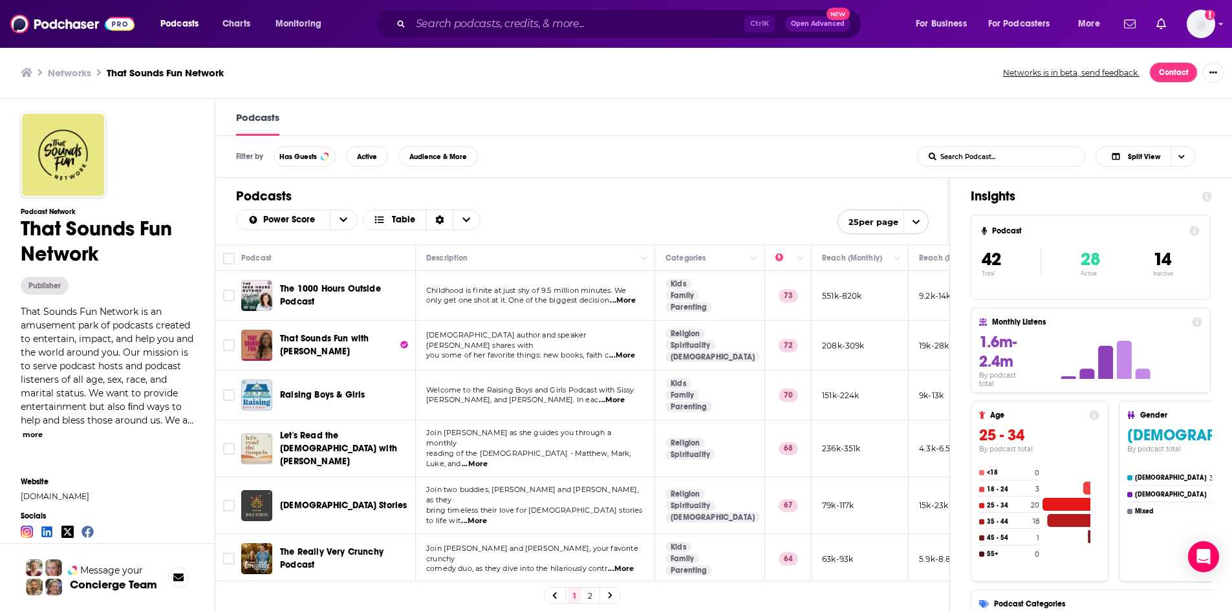
click at [43, 433] on button "more" at bounding box center [33, 434] width 20 height 11
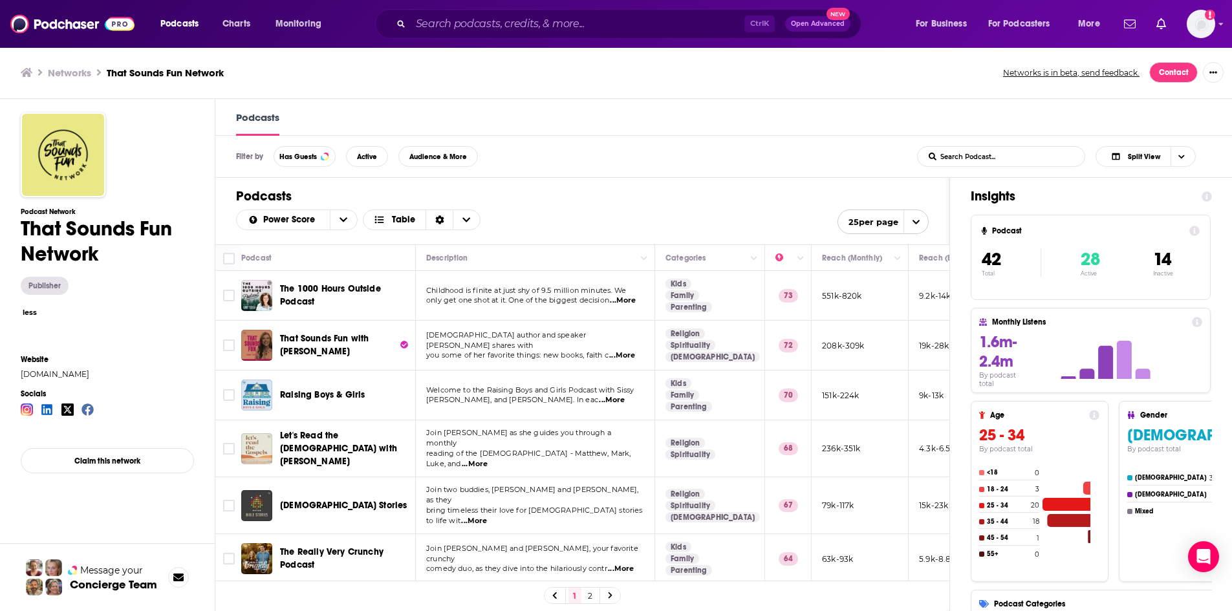
click at [34, 312] on button "less" at bounding box center [30, 312] width 14 height 11
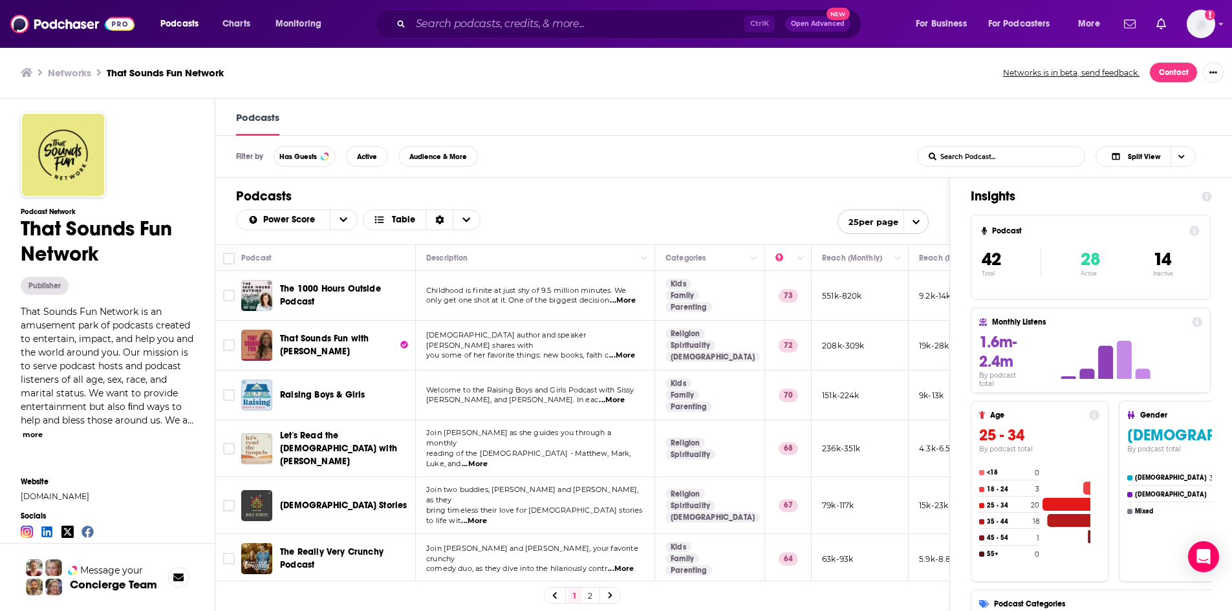
click at [43, 433] on button "more" at bounding box center [33, 434] width 20 height 11
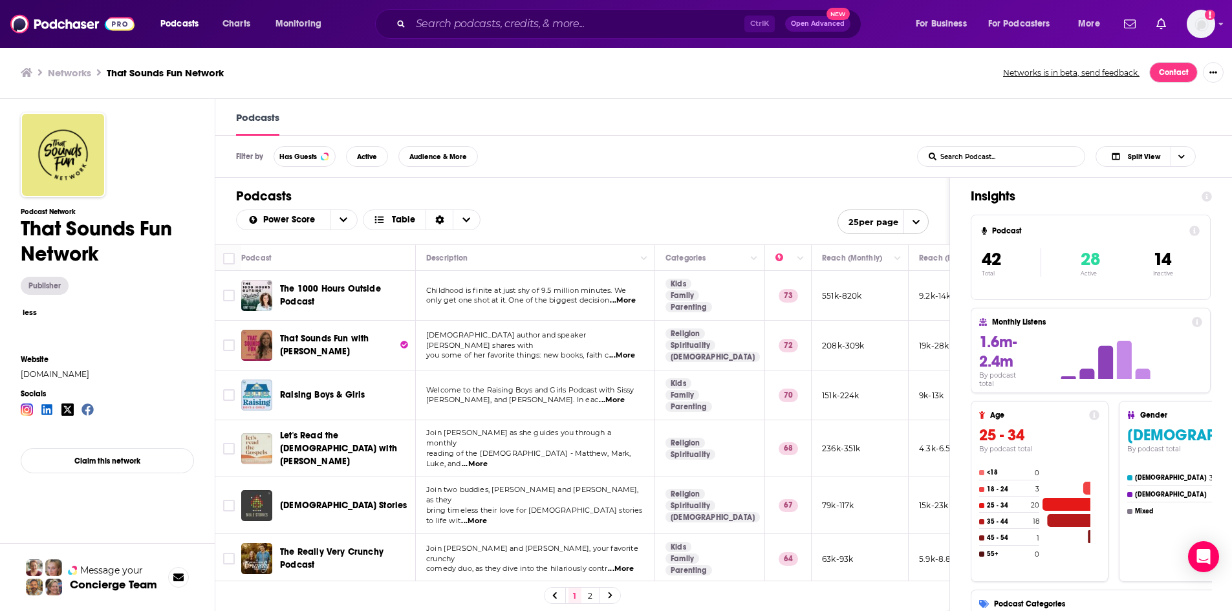
click at [32, 316] on button "less" at bounding box center [30, 312] width 14 height 11
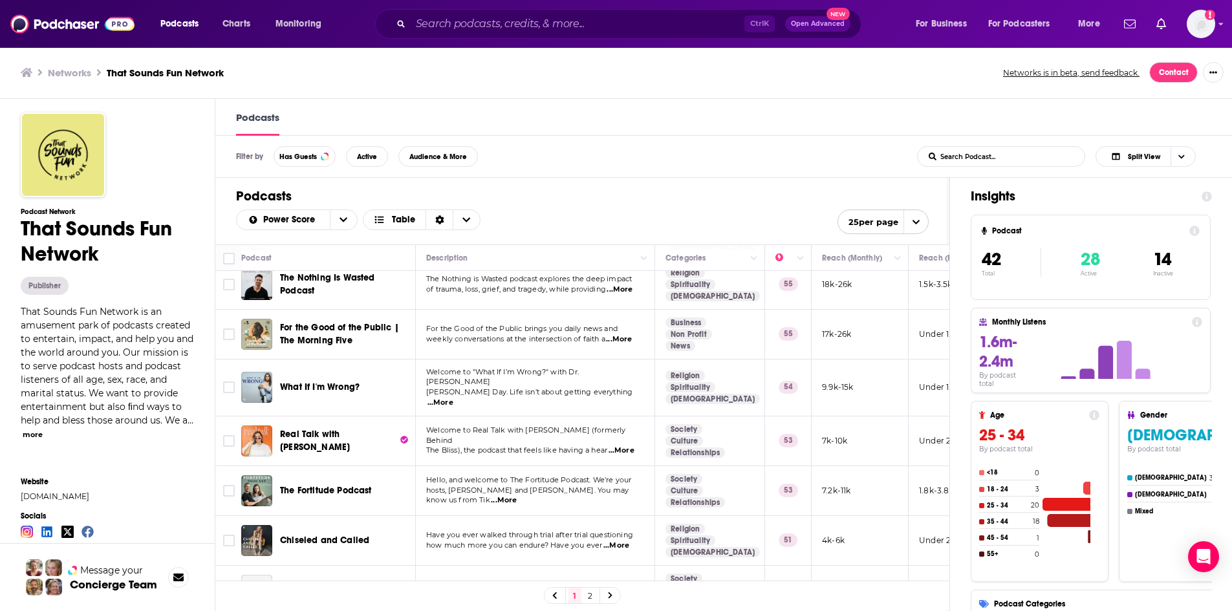
scroll to position [906, 0]
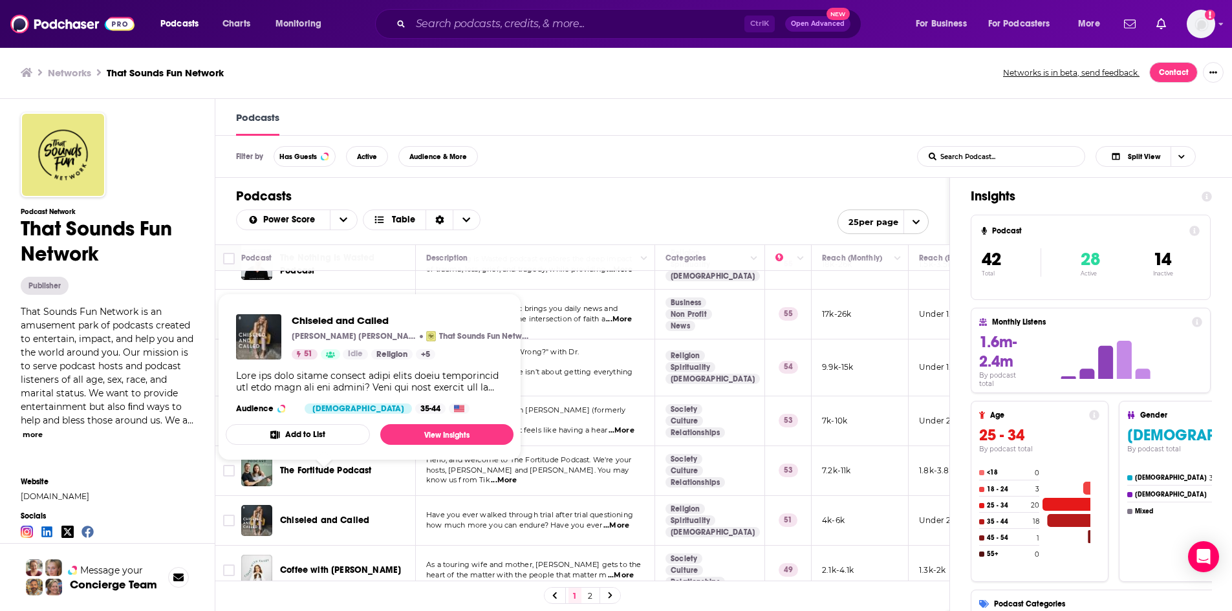
click at [325, 515] on span "Chiseled and Called" at bounding box center [324, 520] width 89 height 11
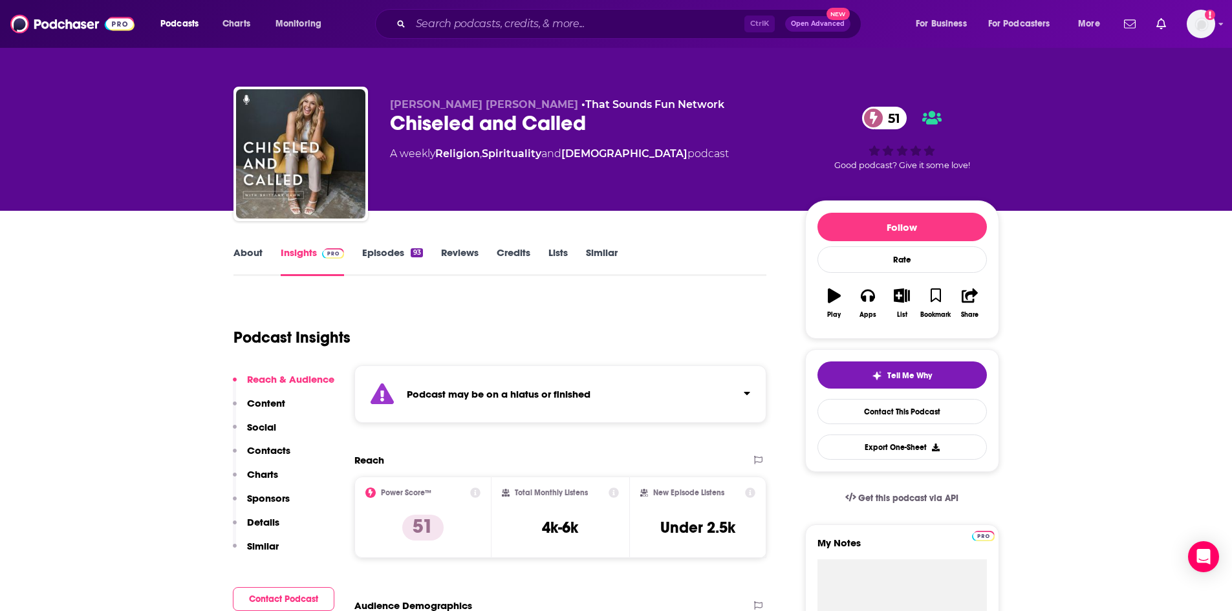
click at [391, 261] on link "Episodes 93" at bounding box center [392, 261] width 60 height 30
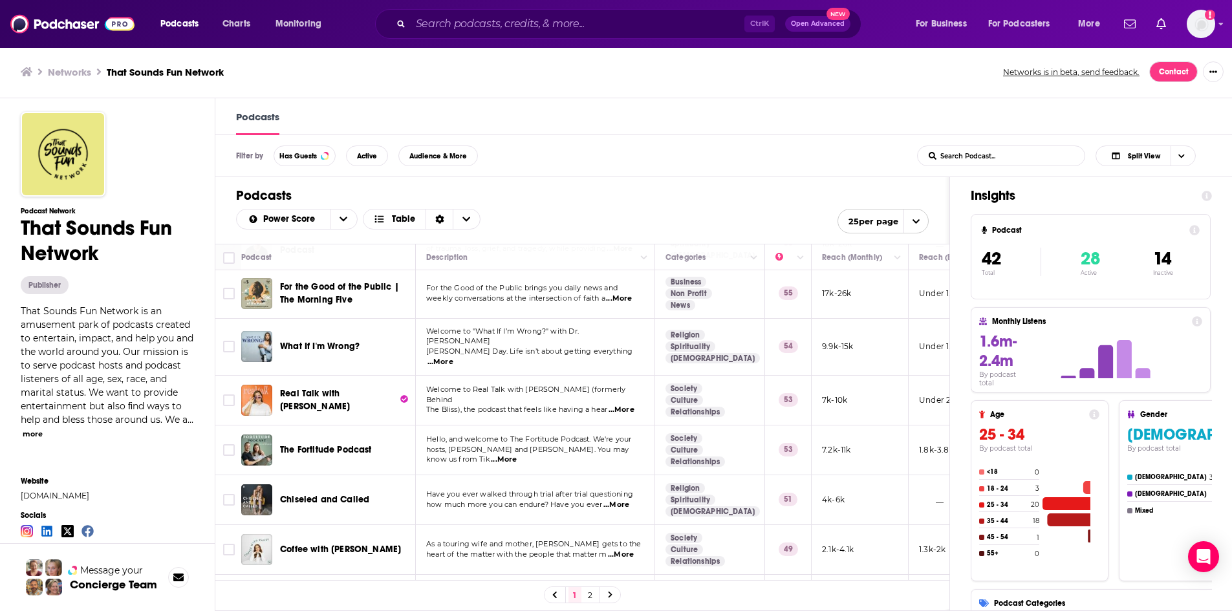
scroll to position [929, 0]
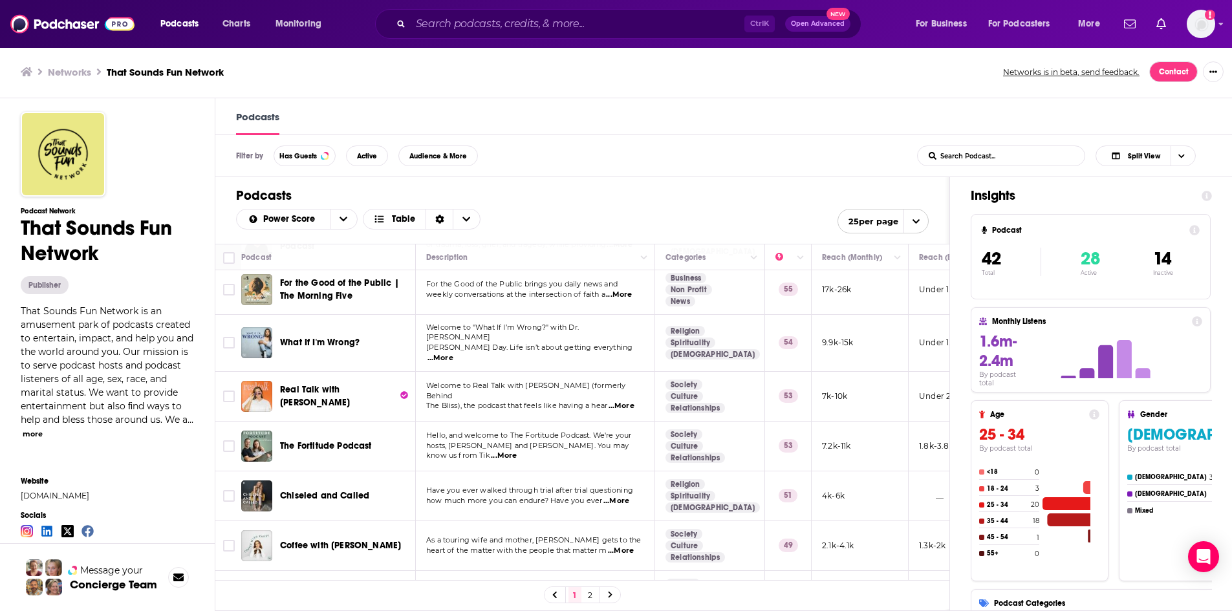
click at [594, 594] on link "2" at bounding box center [590, 595] width 13 height 16
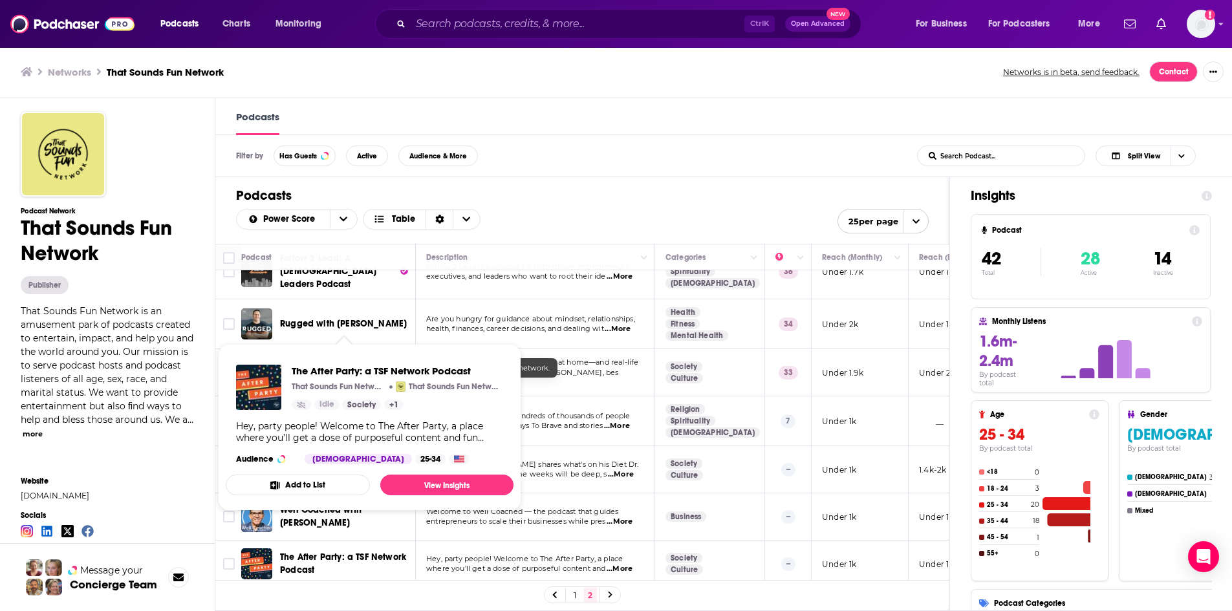
scroll to position [391, 0]
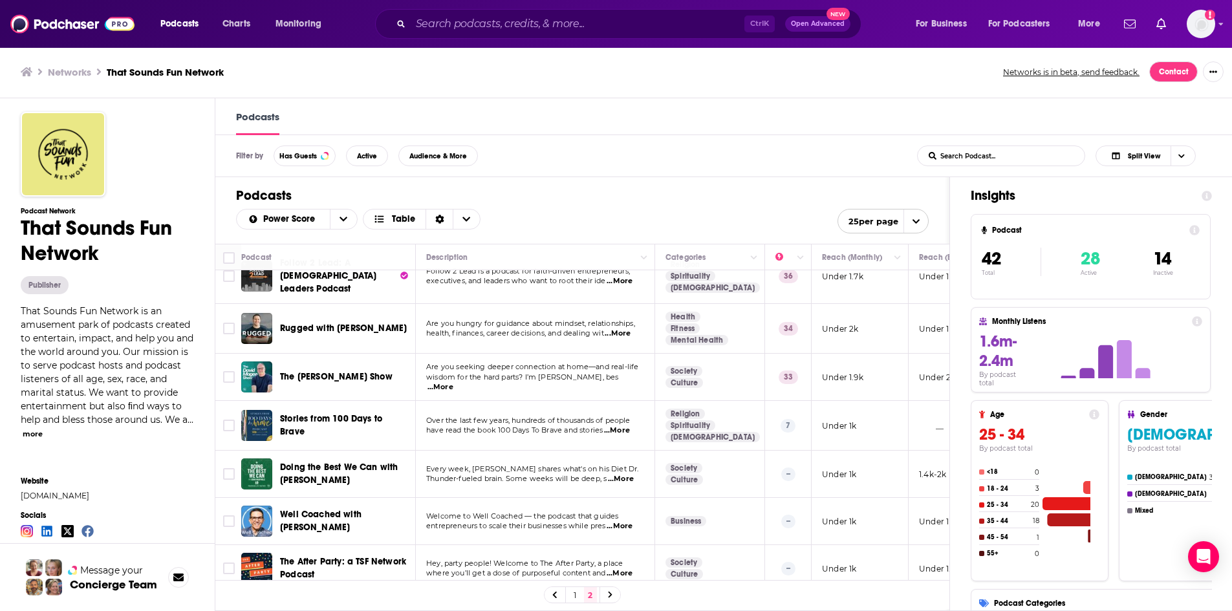
click at [597, 179] on div "Podcasts Power Score Table 25 per page" at bounding box center [582, 210] width 734 height 67
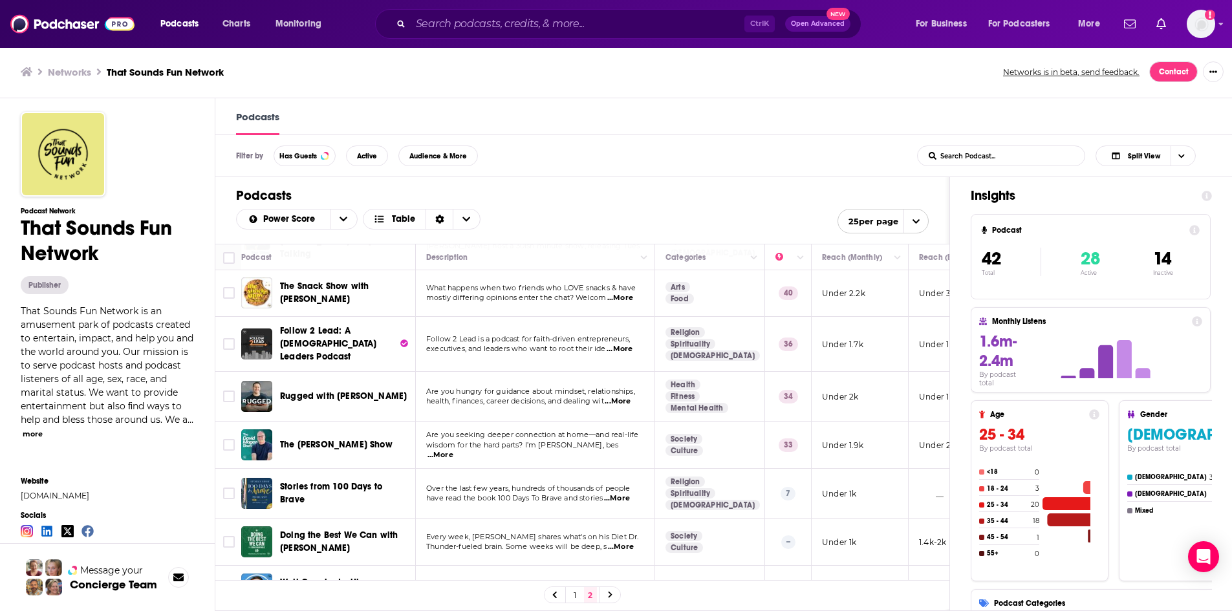
scroll to position [521, 0]
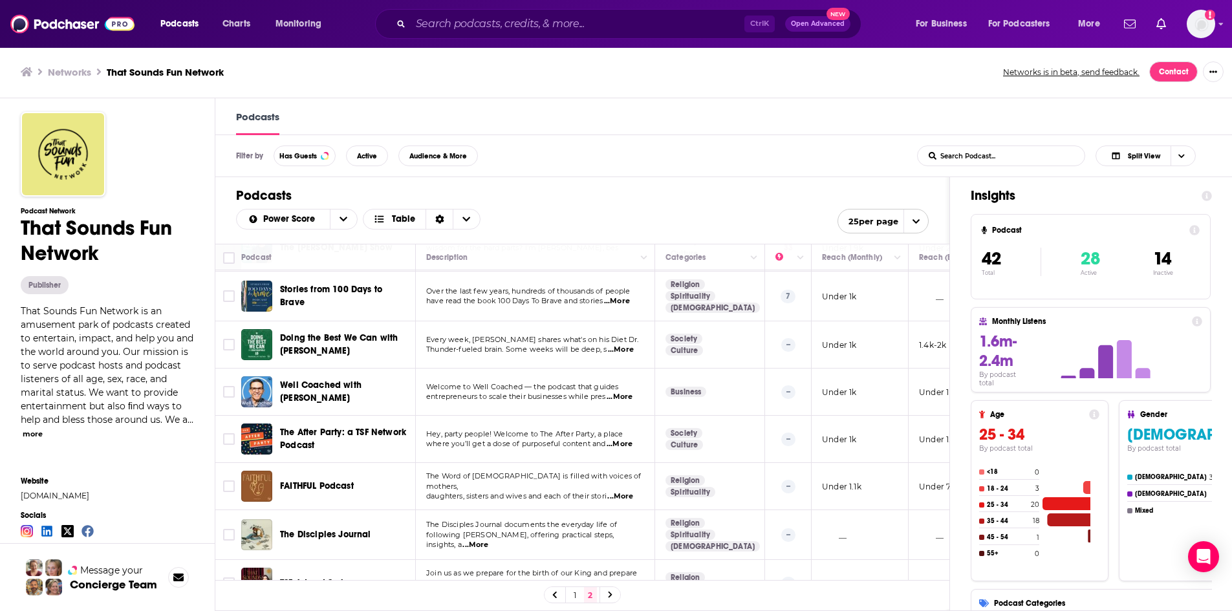
click at [580, 594] on link "1" at bounding box center [575, 595] width 13 height 16
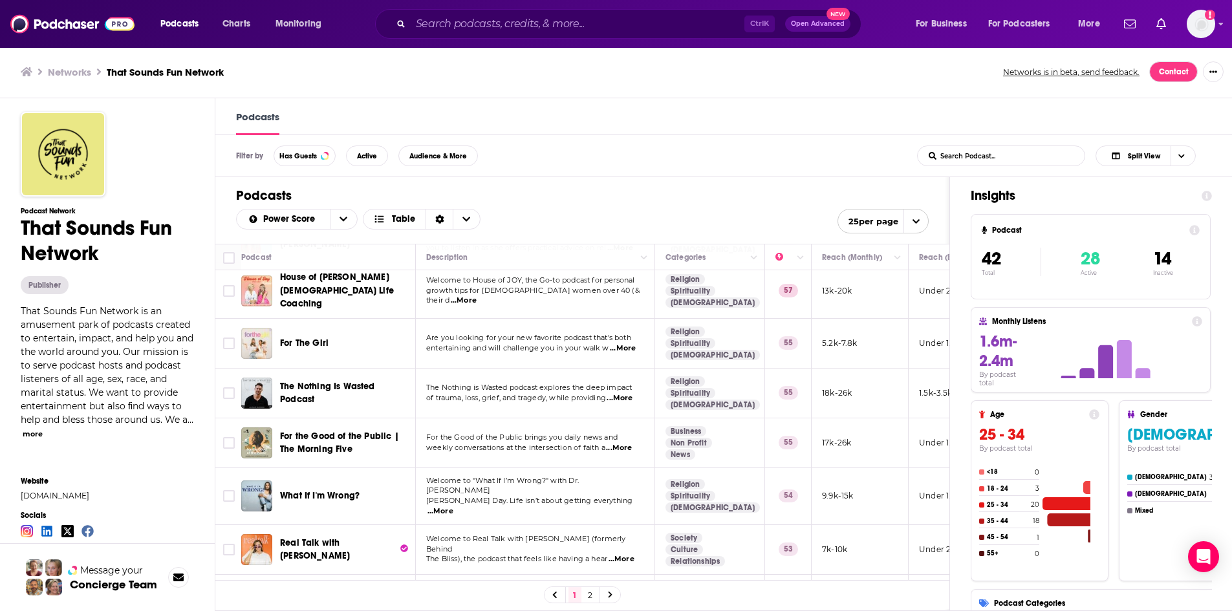
scroll to position [929, 0]
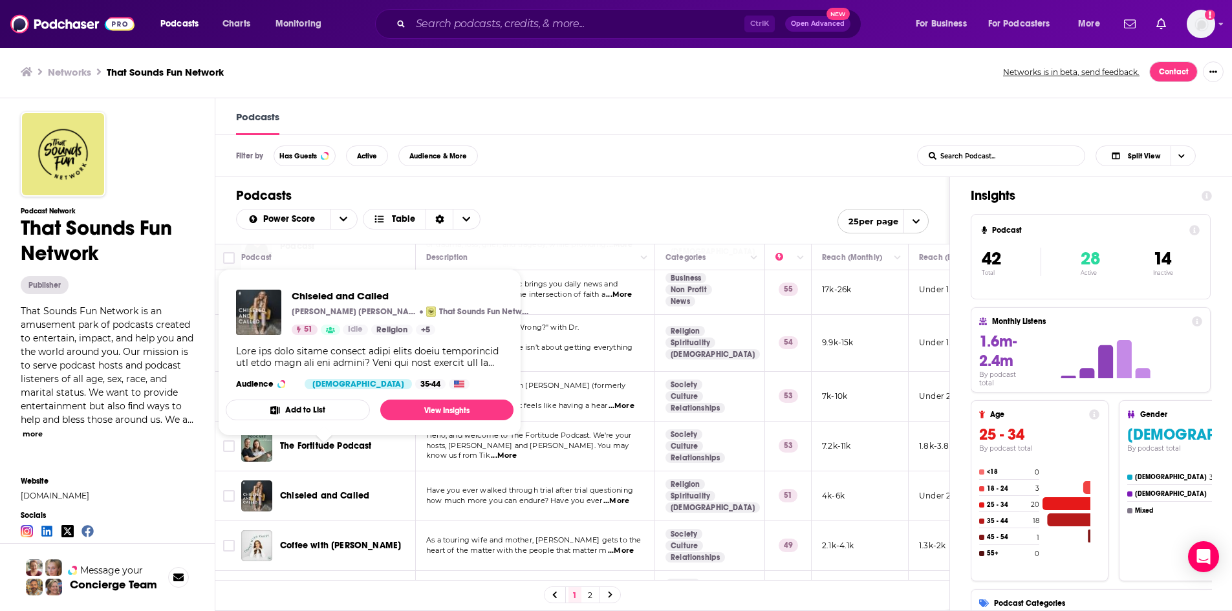
click at [343, 490] on span "Chiseled and Called" at bounding box center [324, 495] width 89 height 11
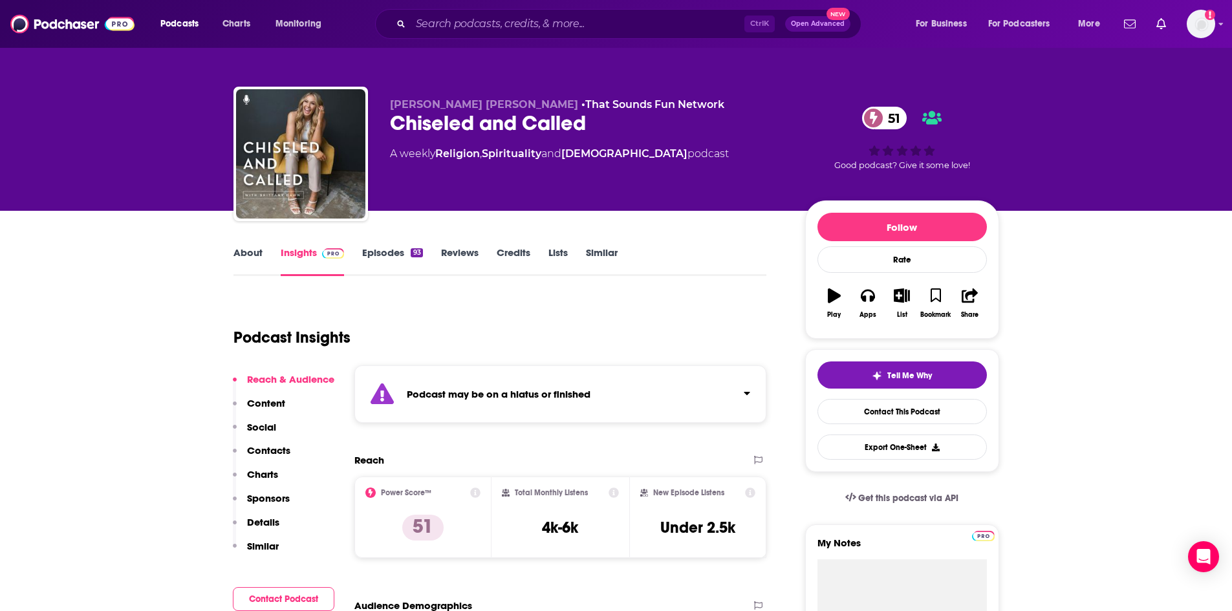
click at [249, 253] on link "About" at bounding box center [248, 261] width 29 height 30
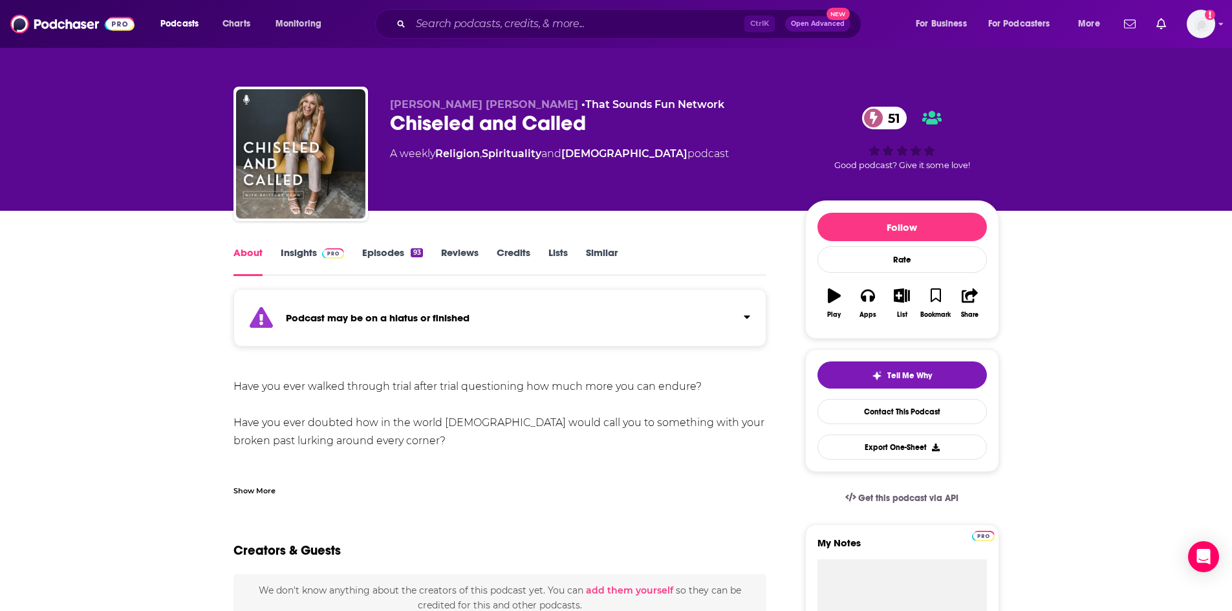
click at [266, 488] on div "Show More" at bounding box center [255, 490] width 42 height 12
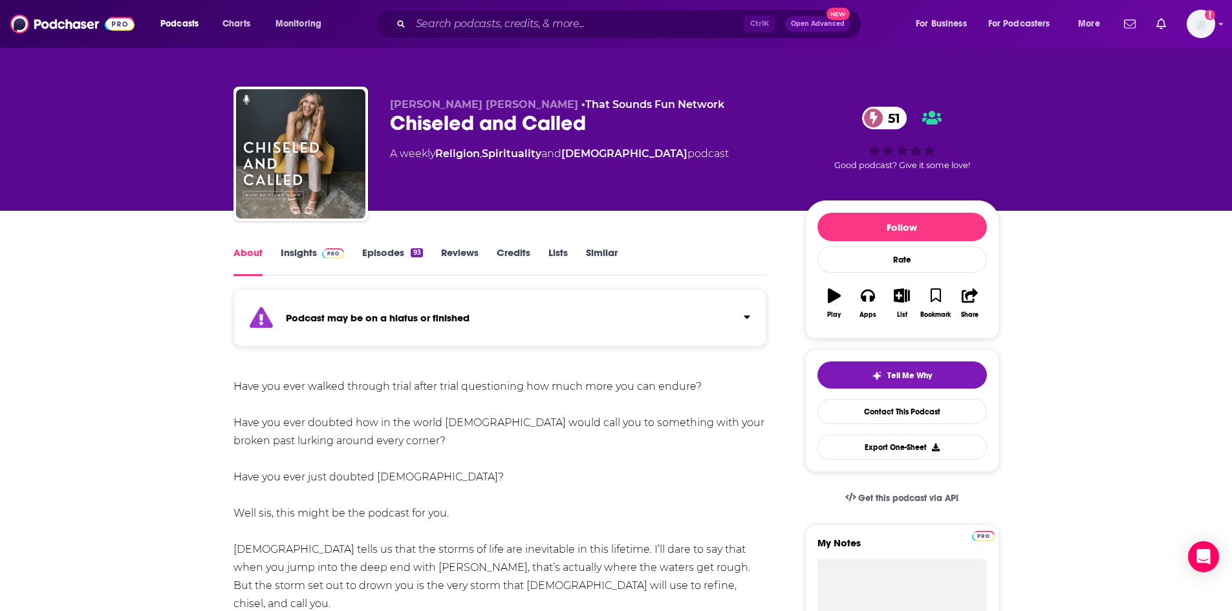
click at [313, 256] on link "Insights" at bounding box center [313, 261] width 64 height 30
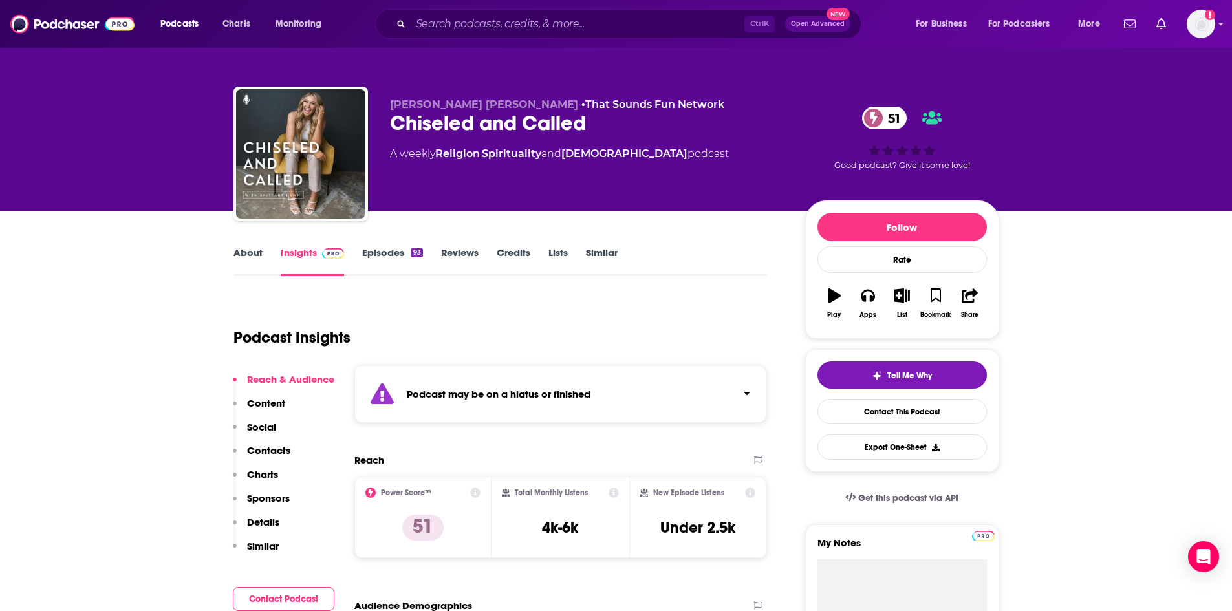
click at [409, 254] on link "Episodes 93" at bounding box center [392, 261] width 60 height 30
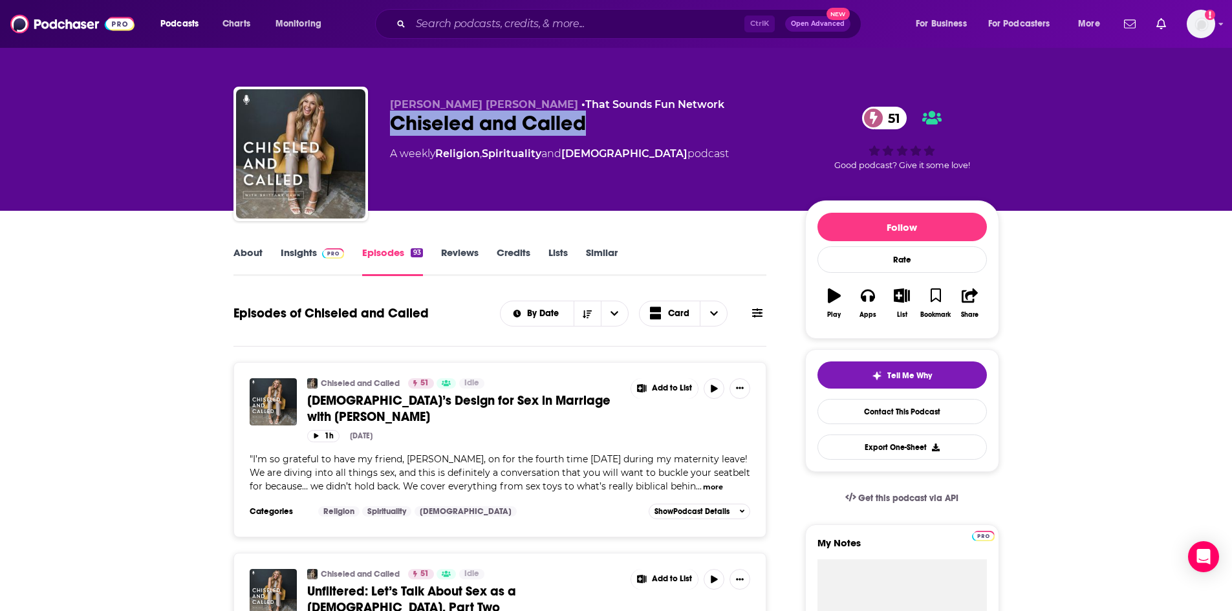
drag, startPoint x: 393, startPoint y: 117, endPoint x: 603, endPoint y: 116, distance: 210.9
click at [603, 116] on div "Chiseled and Called 51" at bounding box center [587, 123] width 395 height 25
copy h2 "Chiseled and Called"
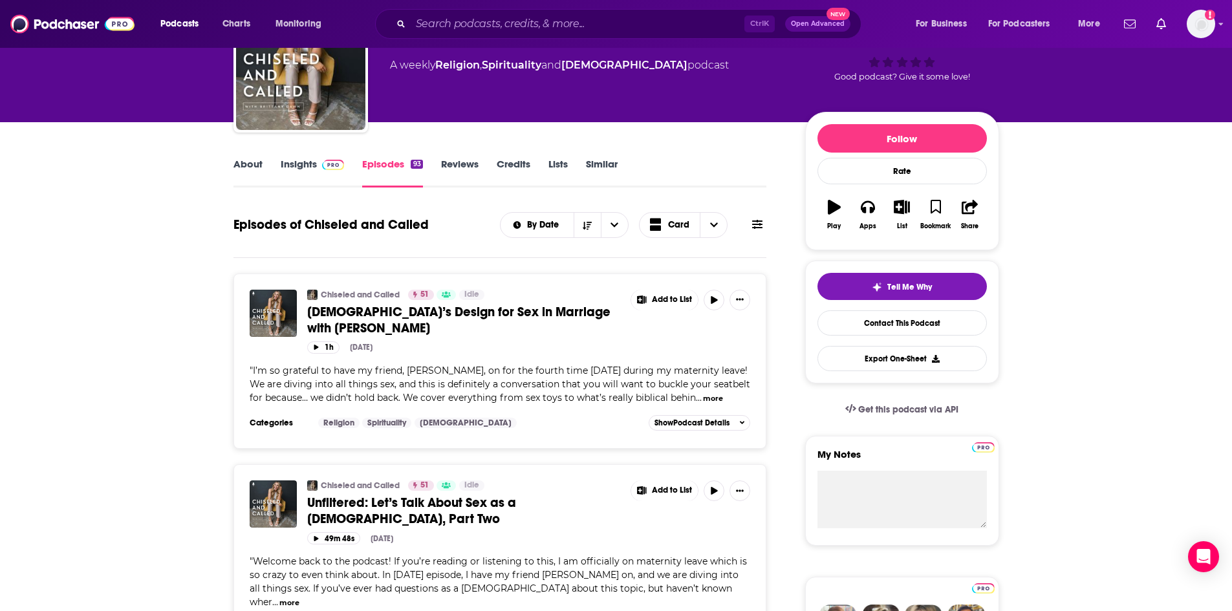
click at [322, 170] on link "Insights" at bounding box center [313, 173] width 64 height 30
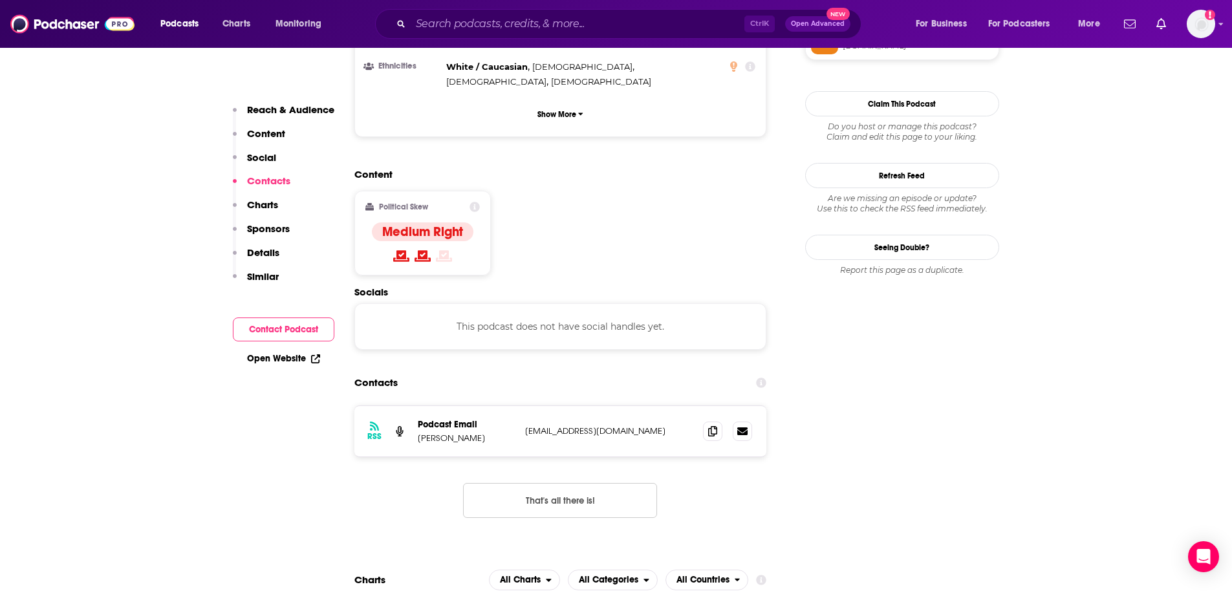
scroll to position [943, 0]
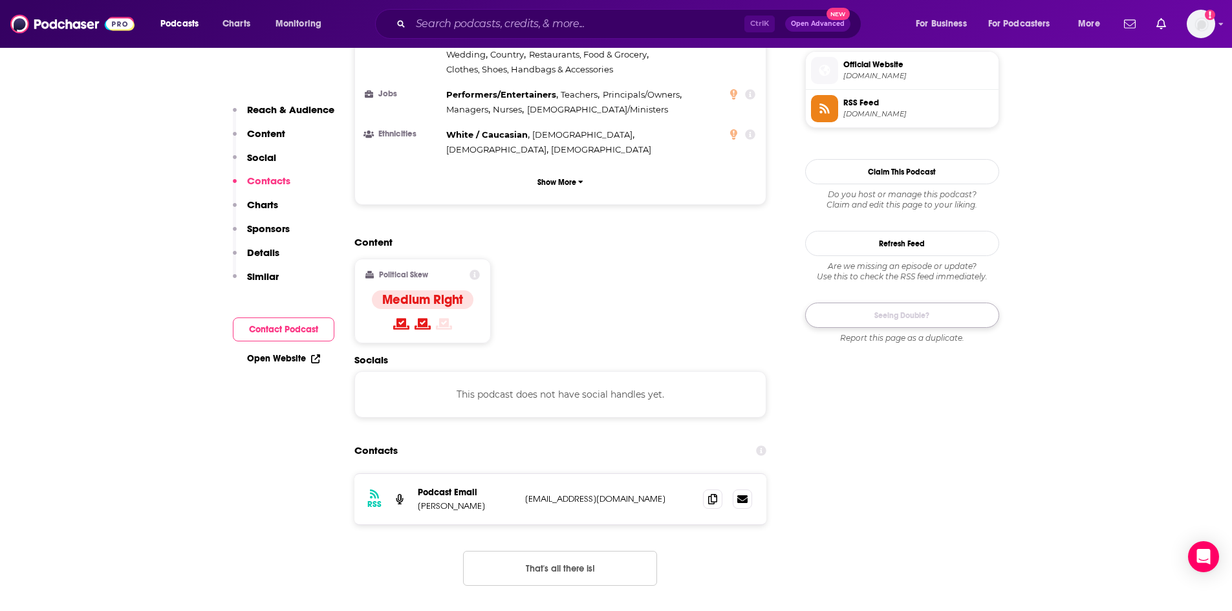
click at [892, 320] on link "Seeing Double?" at bounding box center [902, 315] width 194 height 25
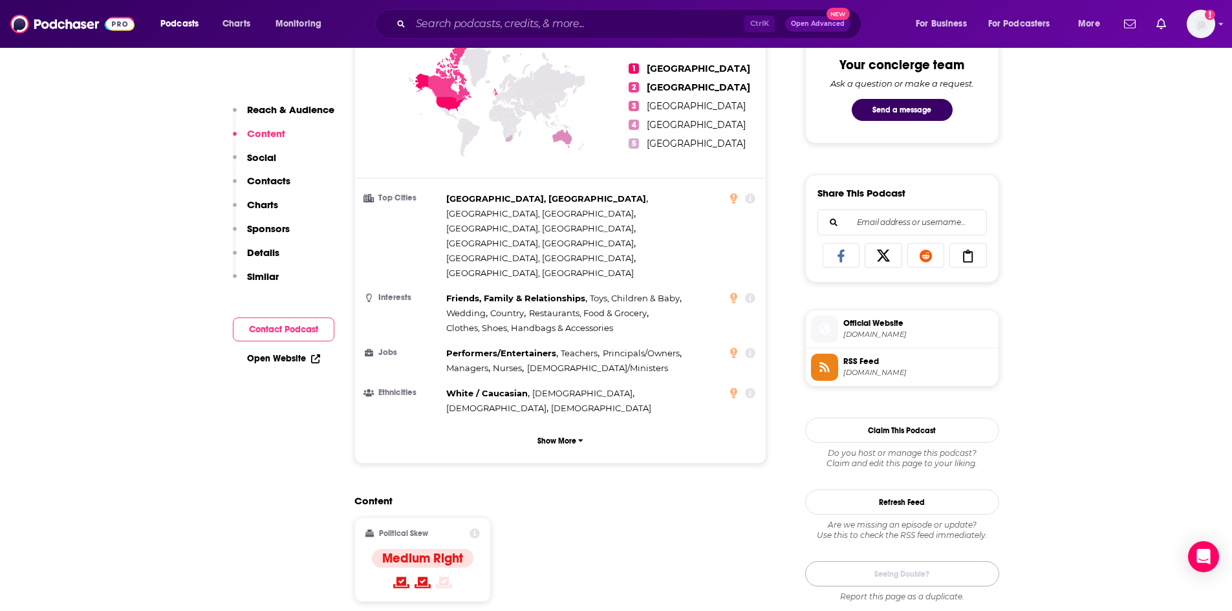
scroll to position [426, 0]
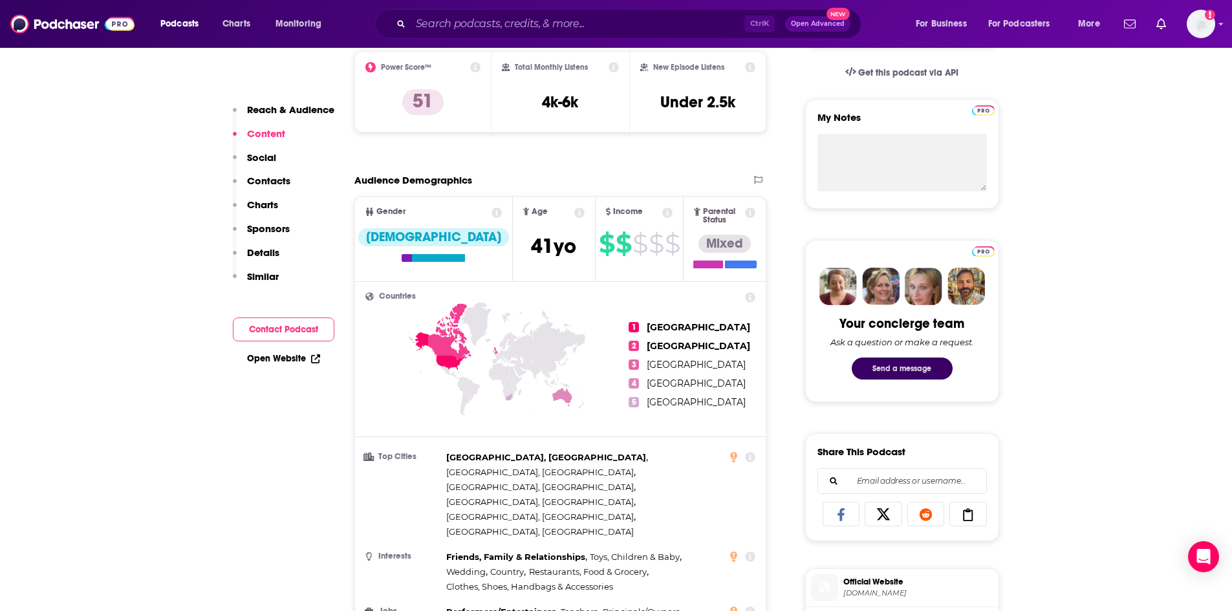
click at [929, 369] on button "Send a message" at bounding box center [902, 369] width 101 height 22
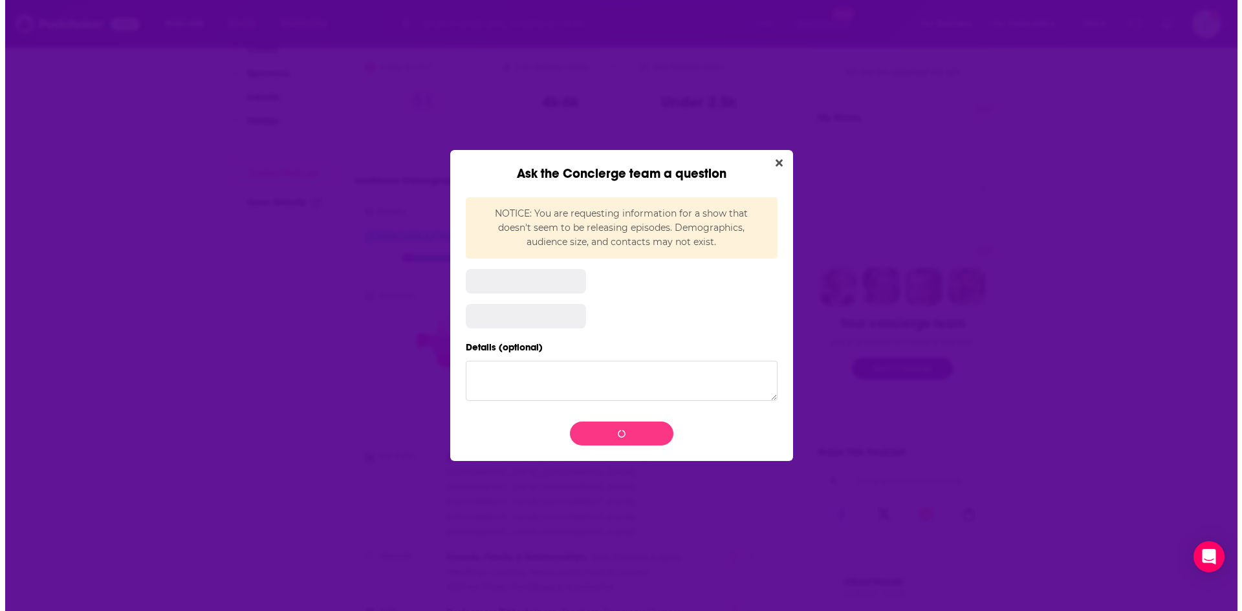
scroll to position [0, 0]
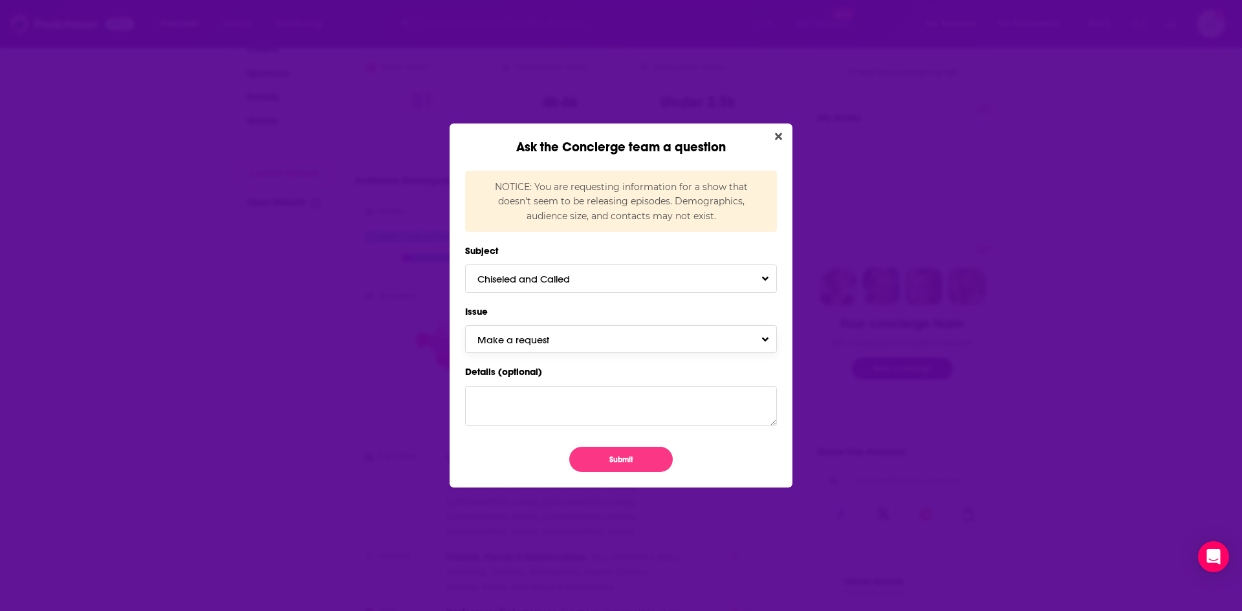
click at [769, 342] on button "Make a request" at bounding box center [621, 339] width 312 height 28
click at [764, 280] on button "Chiseled and Called" at bounding box center [621, 279] width 312 height 28
click at [770, 340] on button "Make a request" at bounding box center [621, 339] width 312 height 28
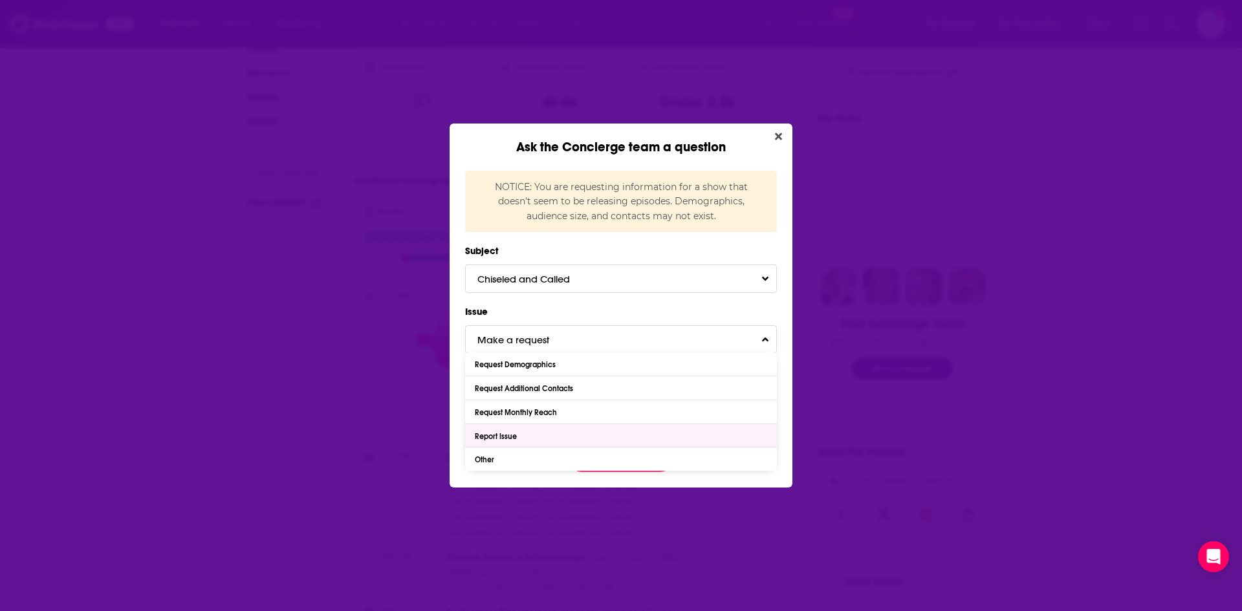
click at [559, 436] on div "Report Issue" at bounding box center [621, 435] width 312 height 23
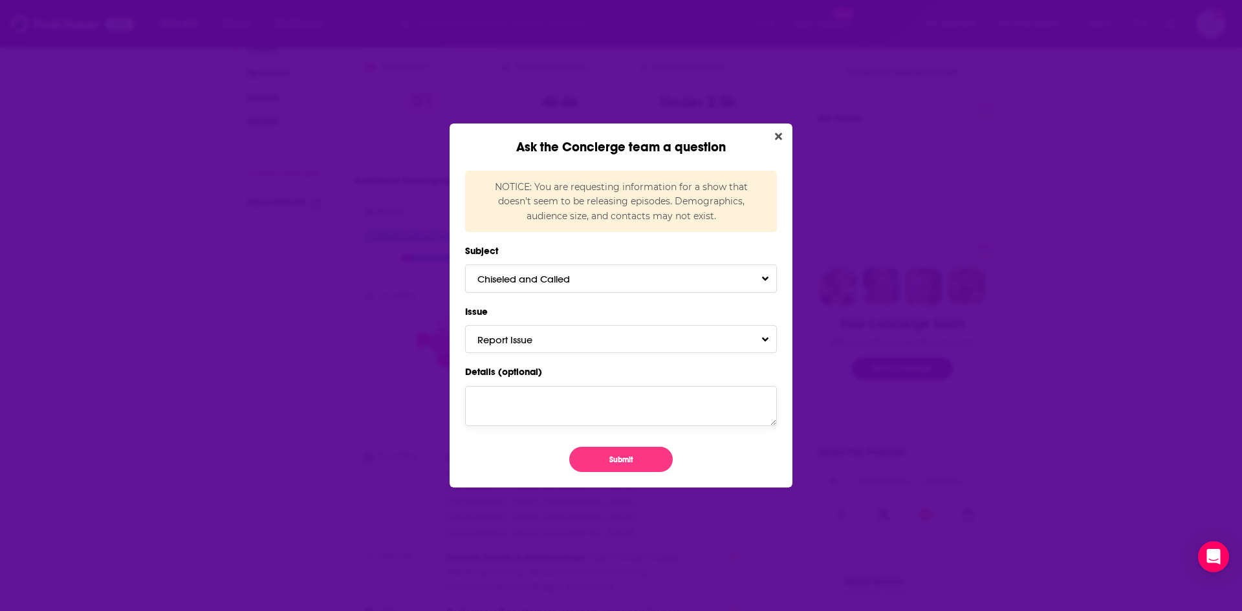
click at [572, 406] on textarea "Details (optional)" at bounding box center [621, 406] width 312 height 40
click at [779, 137] on icon "Close" at bounding box center [778, 136] width 7 height 7
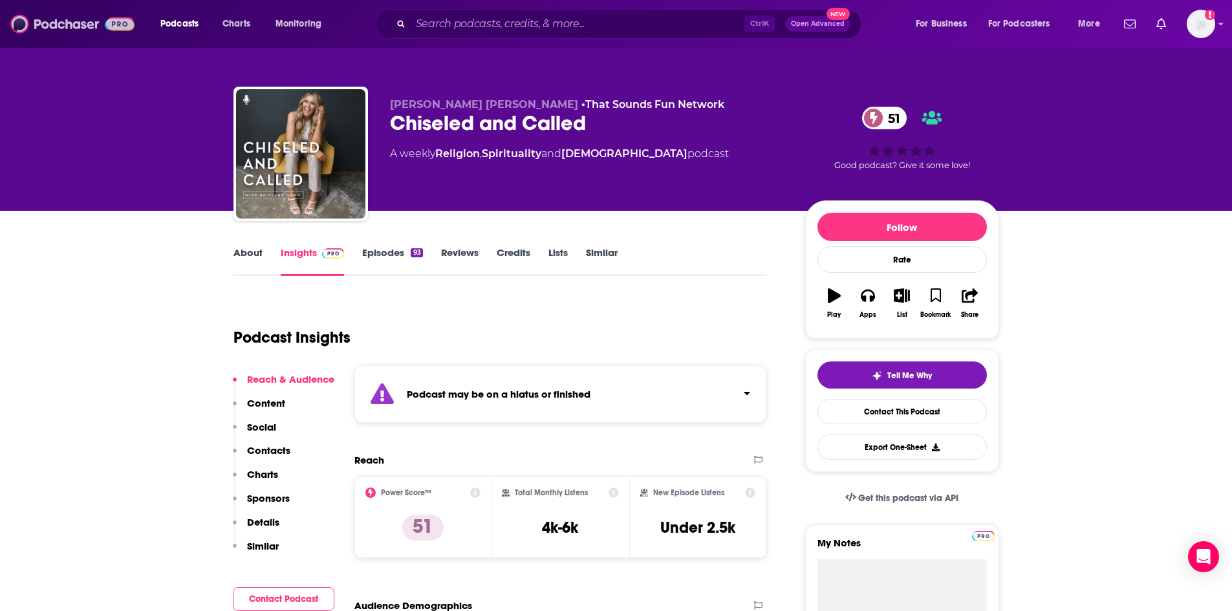
click at [122, 23] on img at bounding box center [72, 24] width 124 height 25
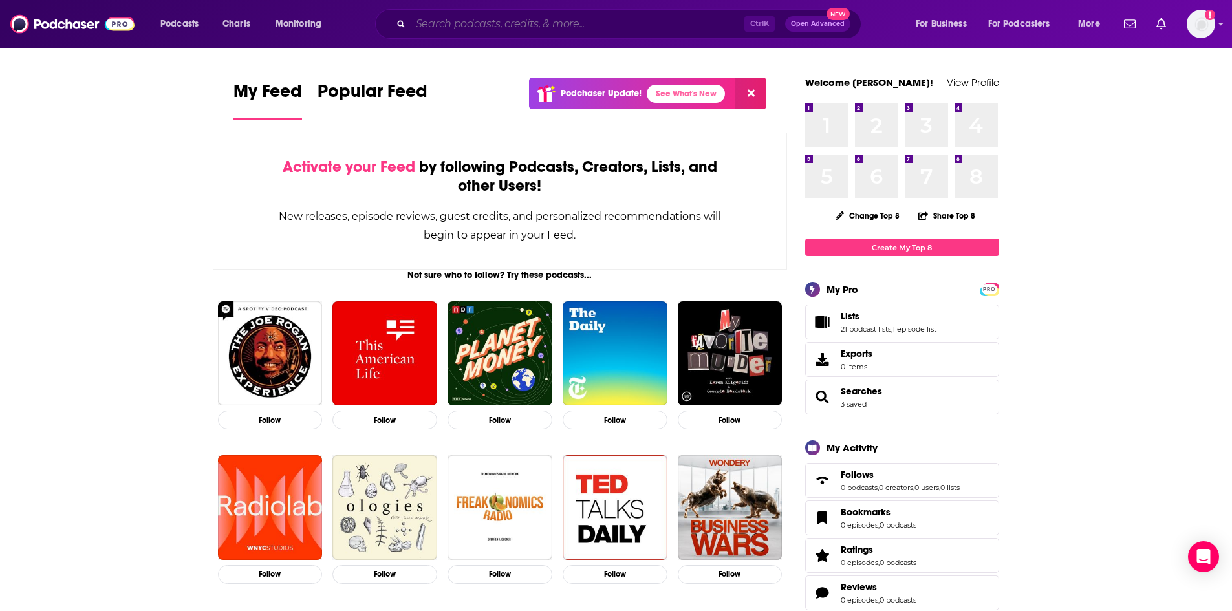
click at [587, 29] on input "Search podcasts, credits, & more..." at bounding box center [578, 24] width 334 height 21
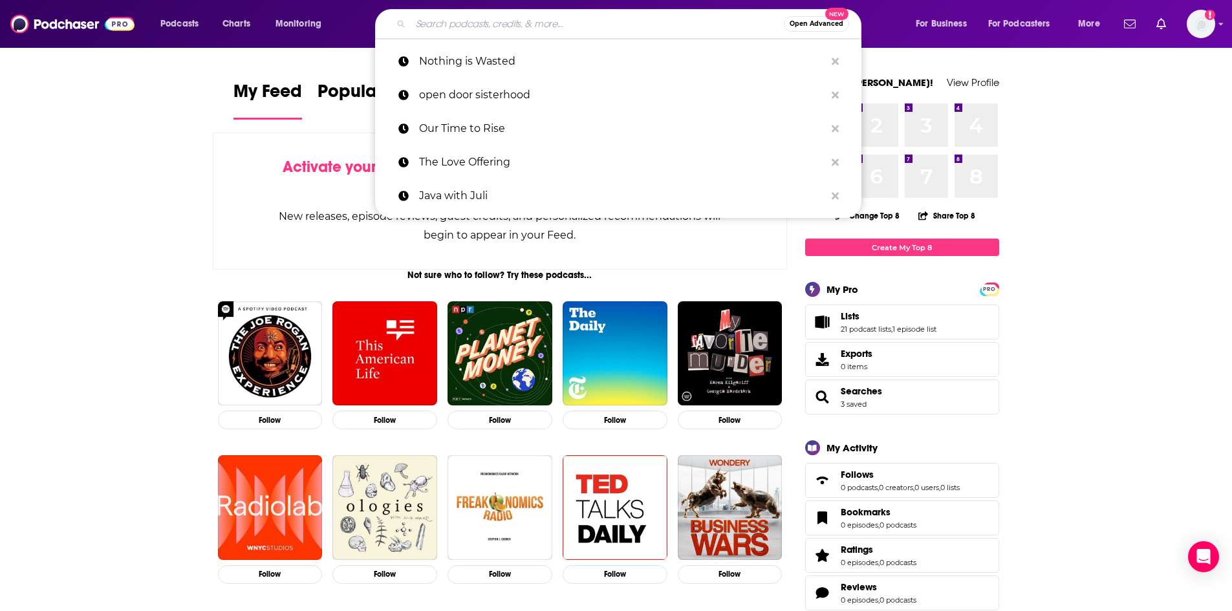
paste input "FamilyLife Today"
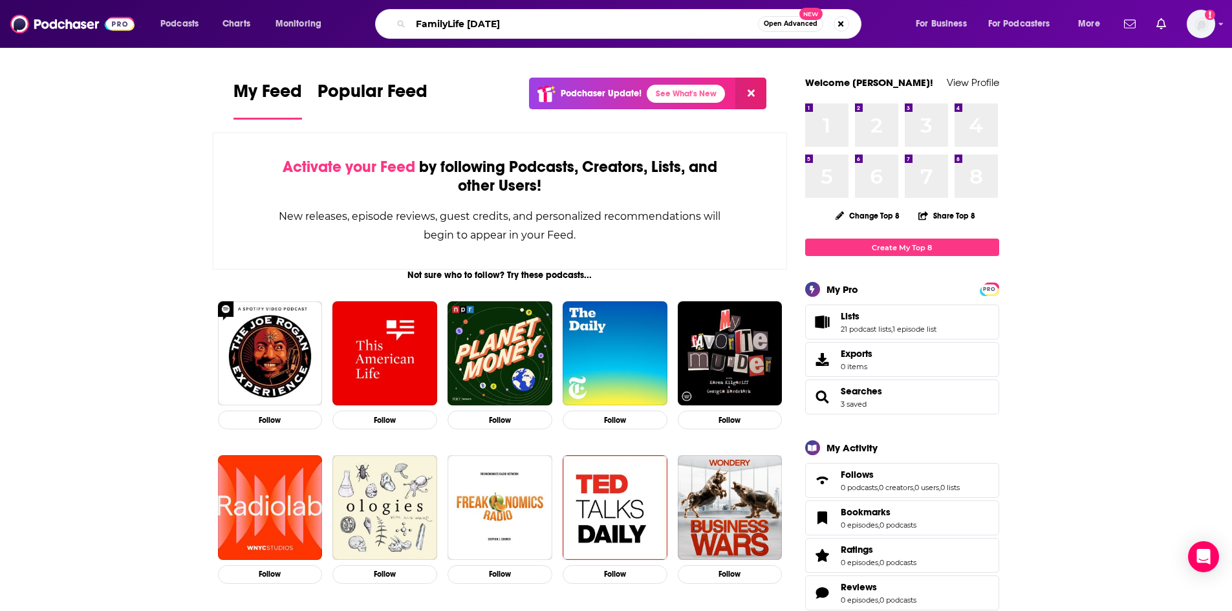
type input "FamilyLife Today"
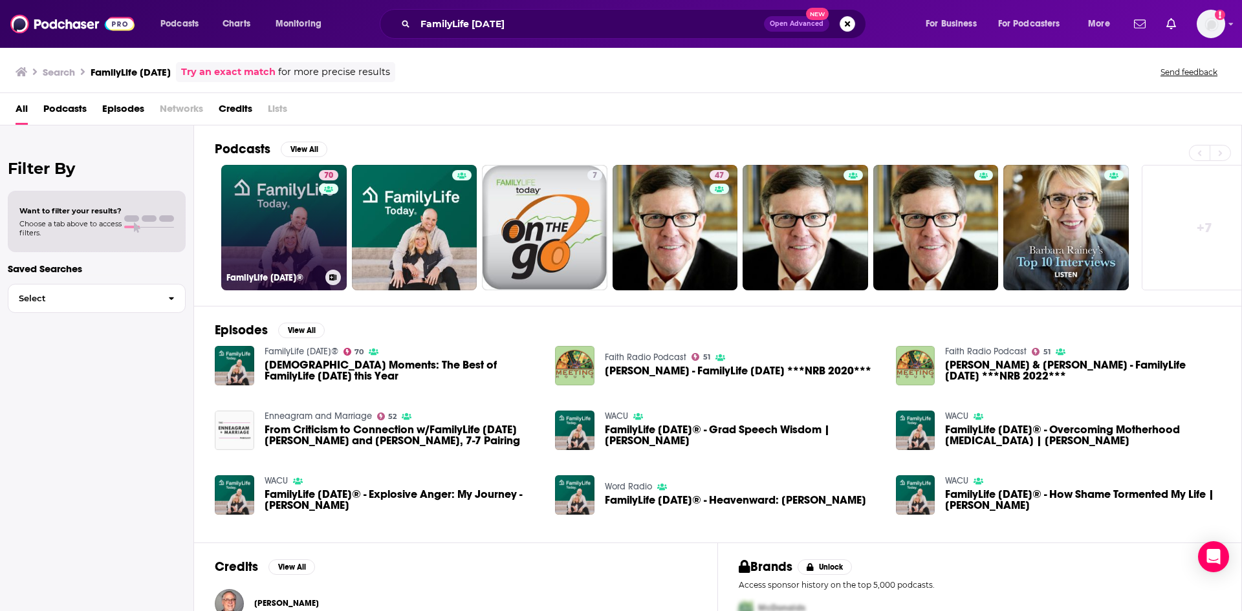
click at [323, 205] on div "70" at bounding box center [330, 220] width 23 height 100
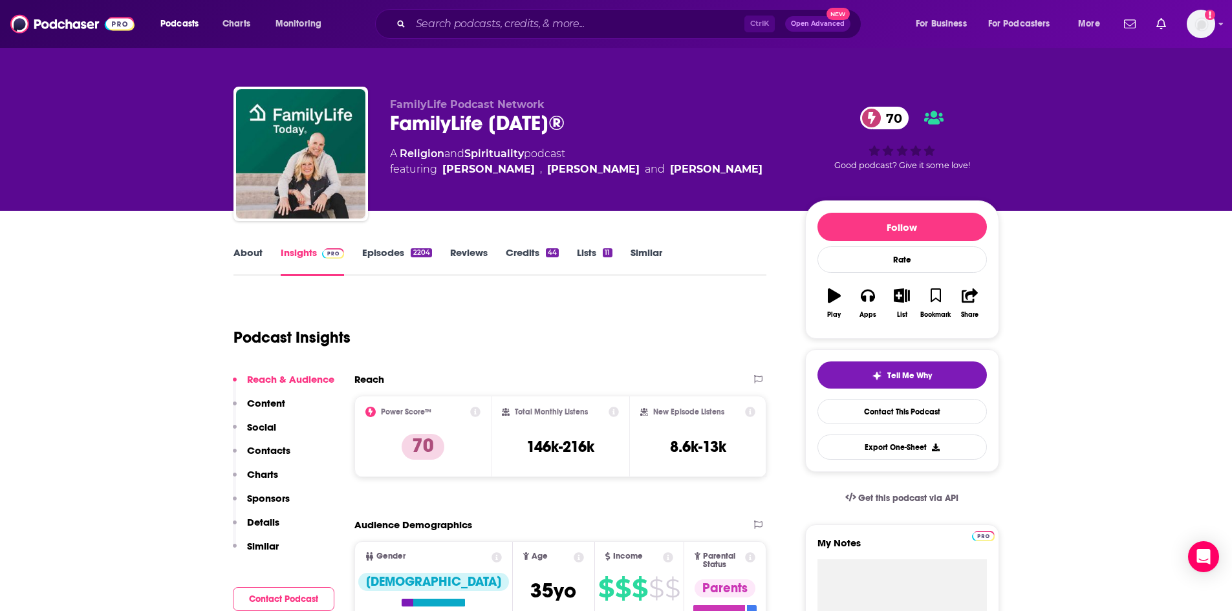
click at [259, 253] on link "About" at bounding box center [248, 261] width 29 height 30
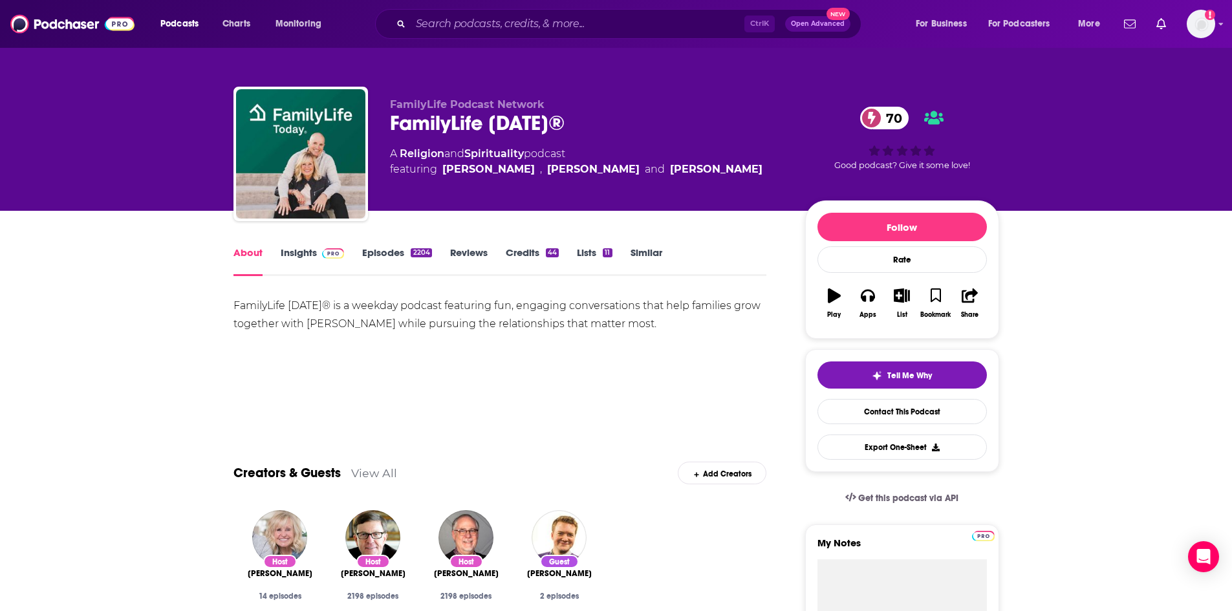
click at [293, 255] on link "Insights" at bounding box center [313, 261] width 64 height 30
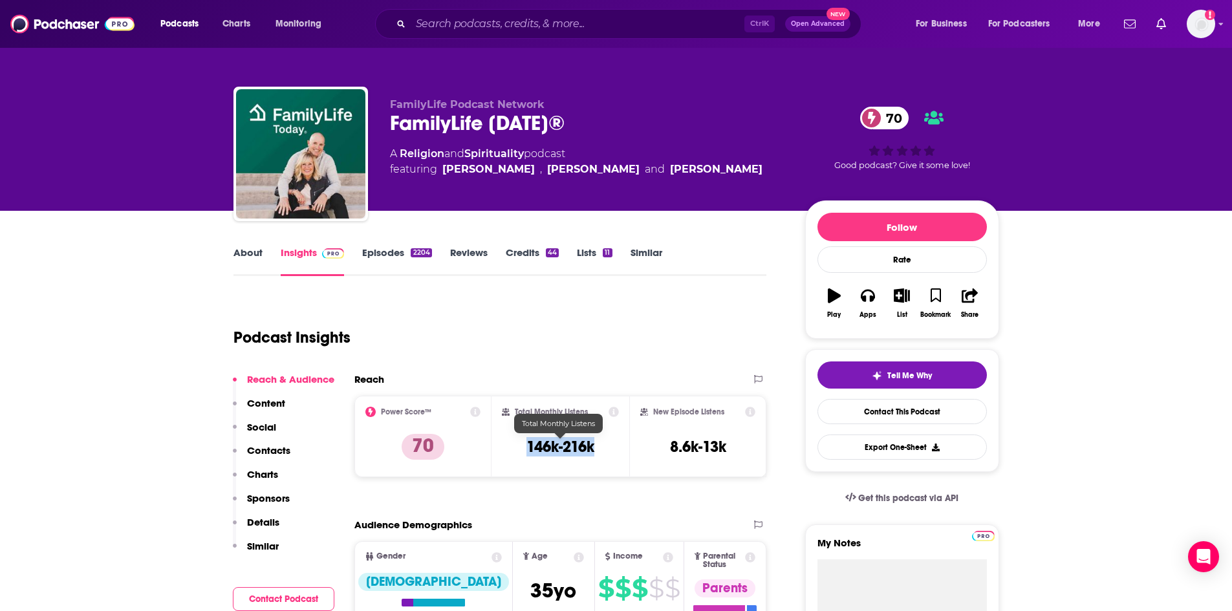
drag, startPoint x: 529, startPoint y: 445, endPoint x: 594, endPoint y: 451, distance: 65.6
click at [594, 451] on h3 "146k-216k" at bounding box center [561, 446] width 68 height 19
copy h3 "146k-216k"
click at [259, 253] on link "About" at bounding box center [248, 261] width 29 height 30
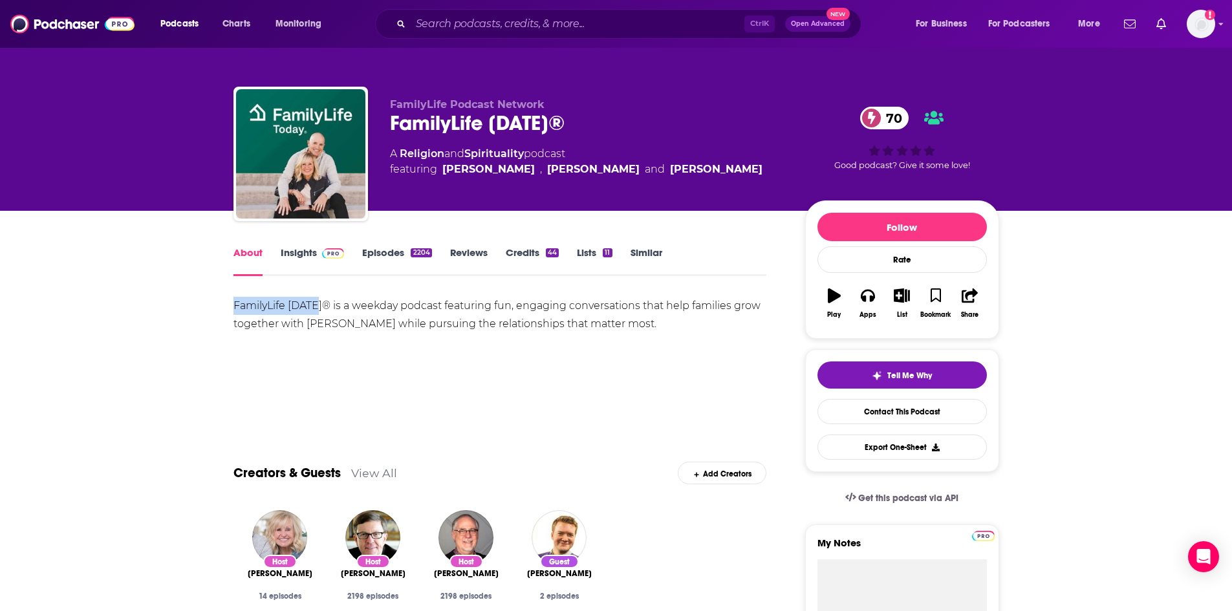
drag, startPoint x: 234, startPoint y: 306, endPoint x: 316, endPoint y: 310, distance: 81.6
click at [316, 310] on div "FamilyLife Today® is a weekday podcast featuring fun, engaging conversations th…" at bounding box center [501, 315] width 534 height 36
copy div "FamilyLife Today"
drag, startPoint x: 324, startPoint y: 303, endPoint x: 234, endPoint y: 309, distance: 90.7
click at [234, 309] on div "FamilyLife Today® is a weekday podcast featuring fun, engaging conversations th…" at bounding box center [501, 315] width 534 height 36
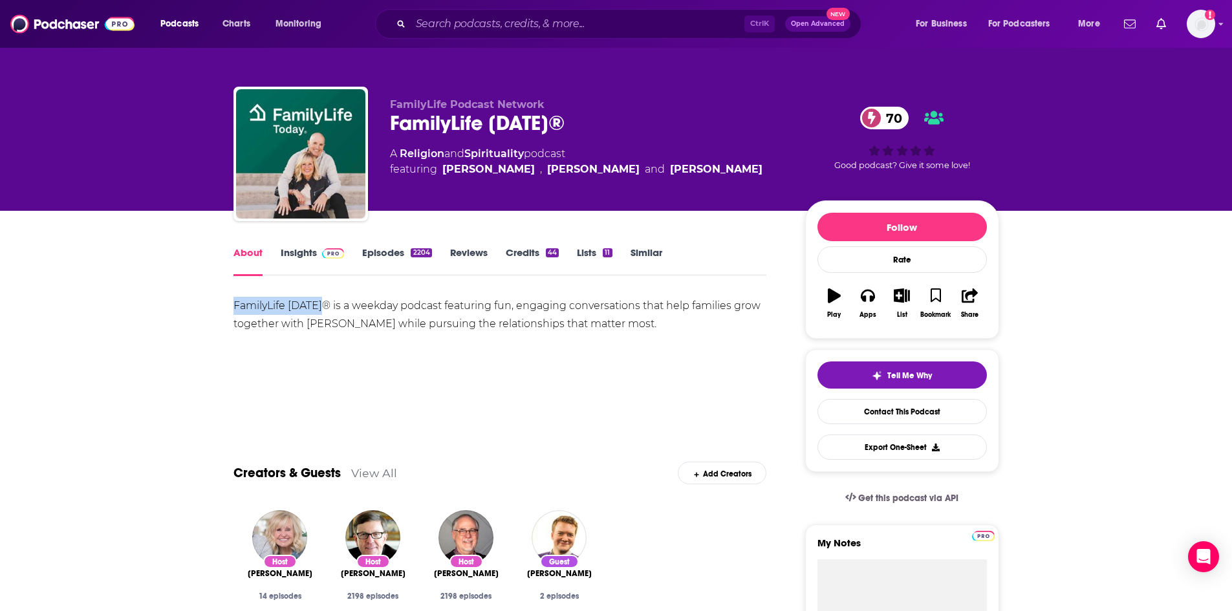
copy div "FamilyLife Today®"
click at [902, 296] on icon "button" at bounding box center [902, 295] width 16 height 14
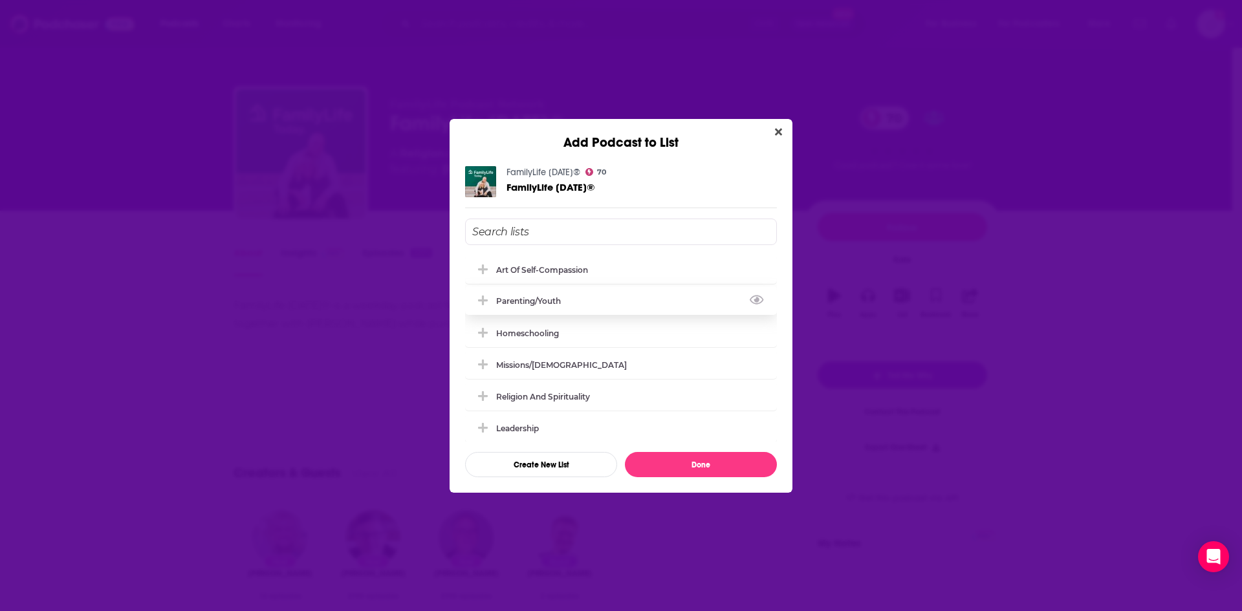
click at [486, 299] on icon "Add Podcast To List" at bounding box center [483, 301] width 10 height 12
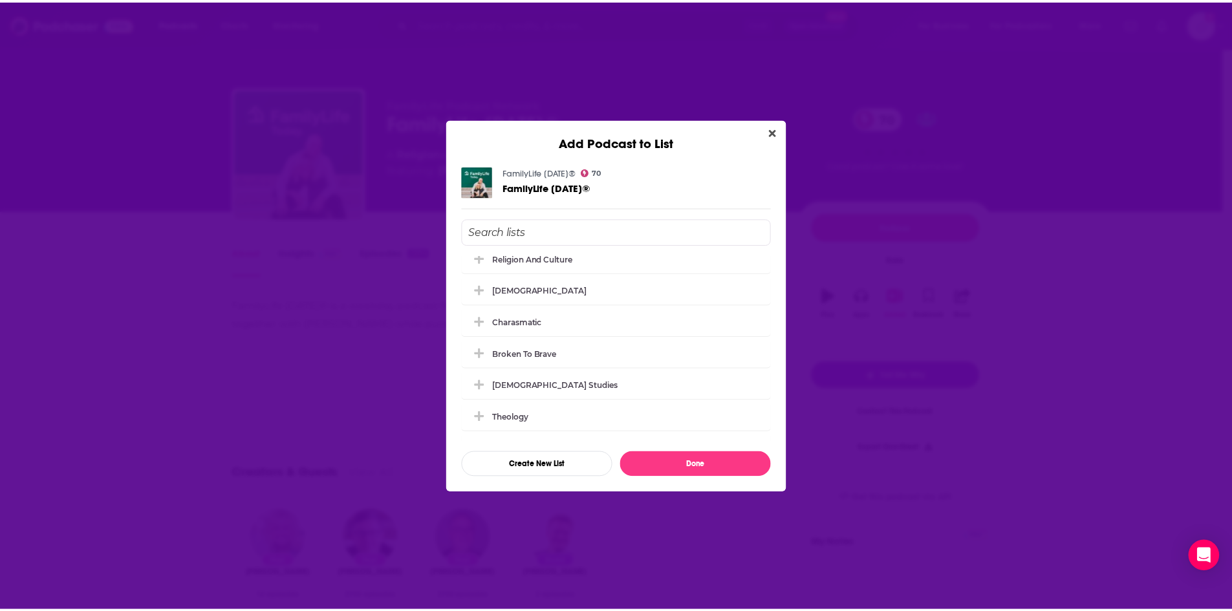
scroll to position [241, 0]
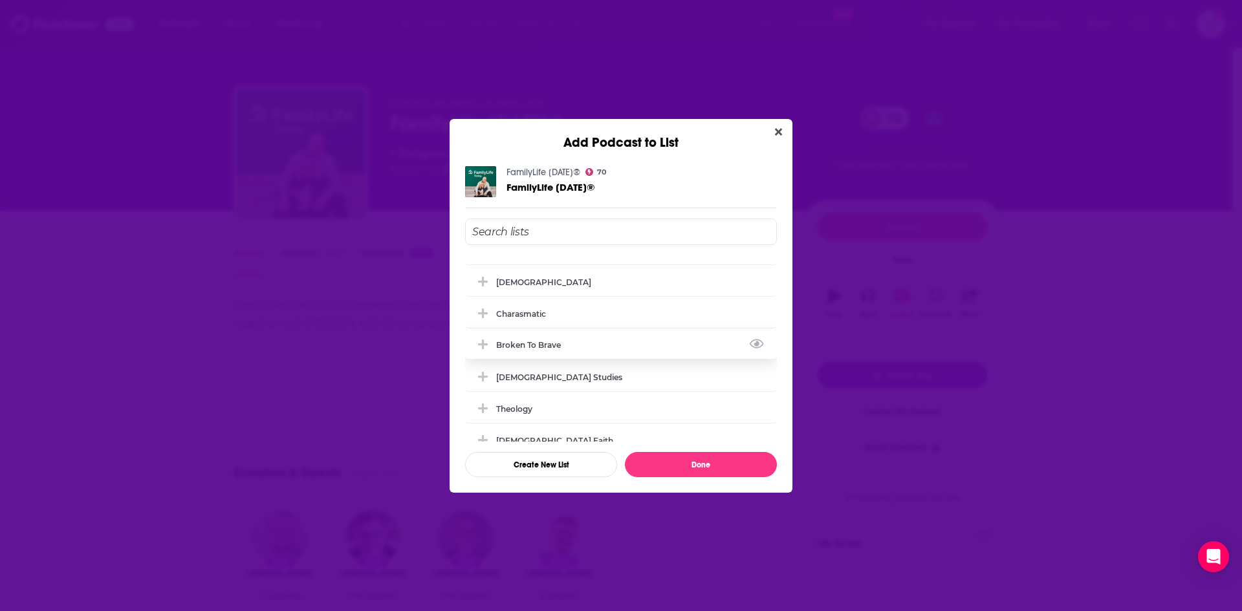
click at [485, 347] on icon "Add Podcast To List" at bounding box center [483, 345] width 10 height 12
click at [764, 467] on button "Done" at bounding box center [701, 464] width 152 height 25
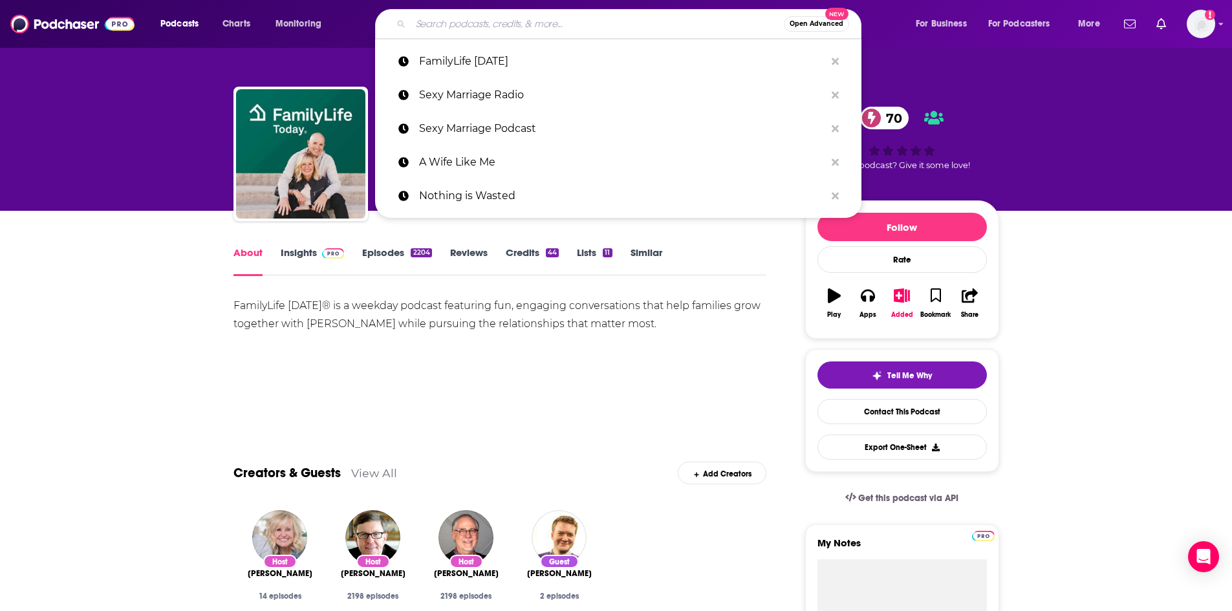
click at [620, 28] on input "Search podcasts, credits, & more..." at bounding box center [597, 24] width 373 height 21
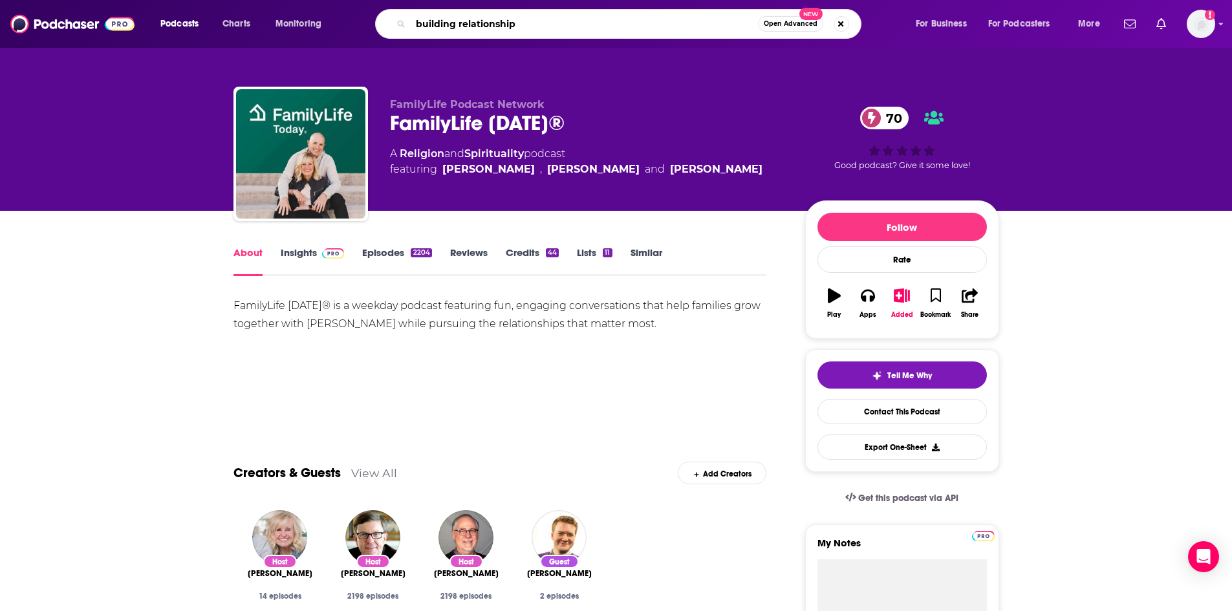
type input "building relationships"
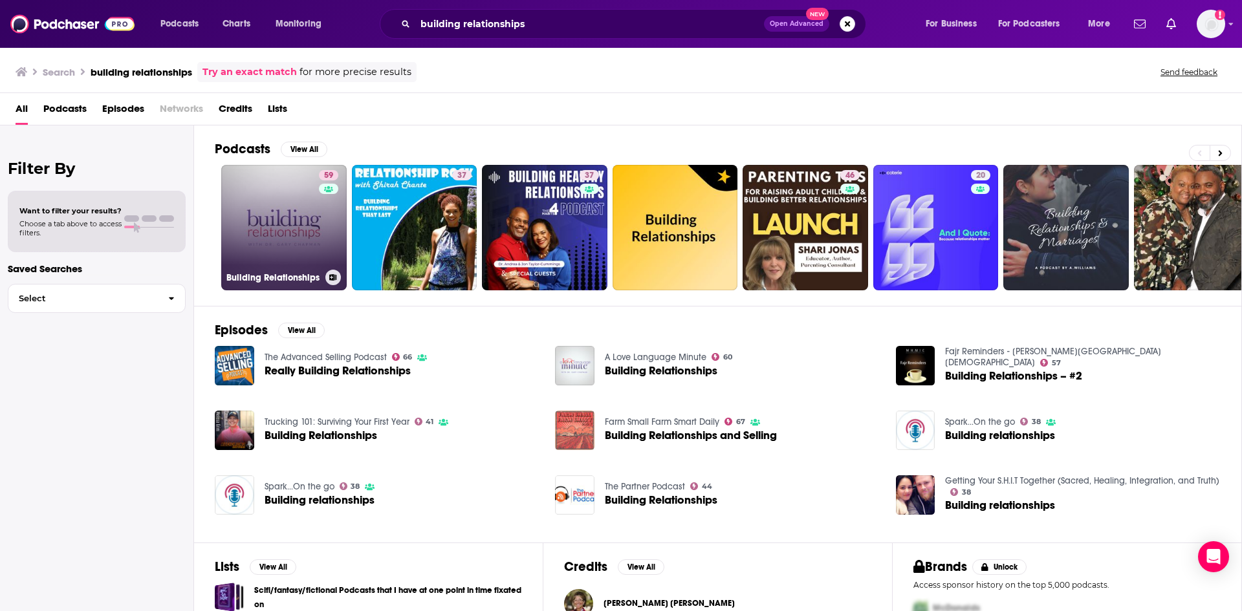
click at [284, 200] on link "59 Building Relationships" at bounding box center [283, 227] width 125 height 125
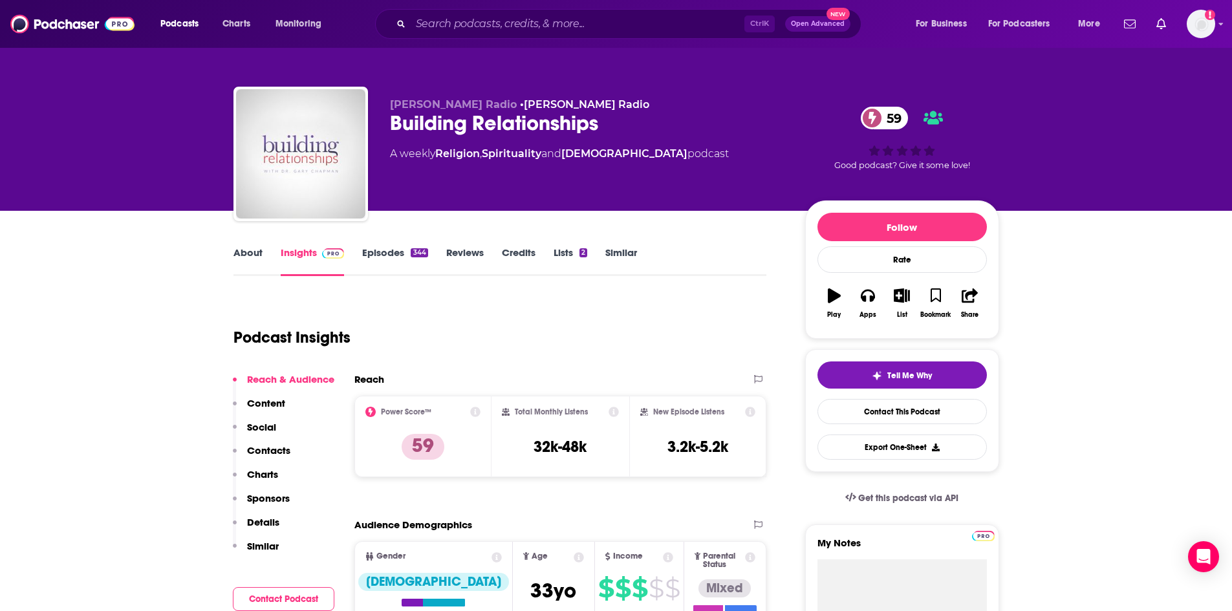
click at [253, 252] on link "About" at bounding box center [248, 261] width 29 height 30
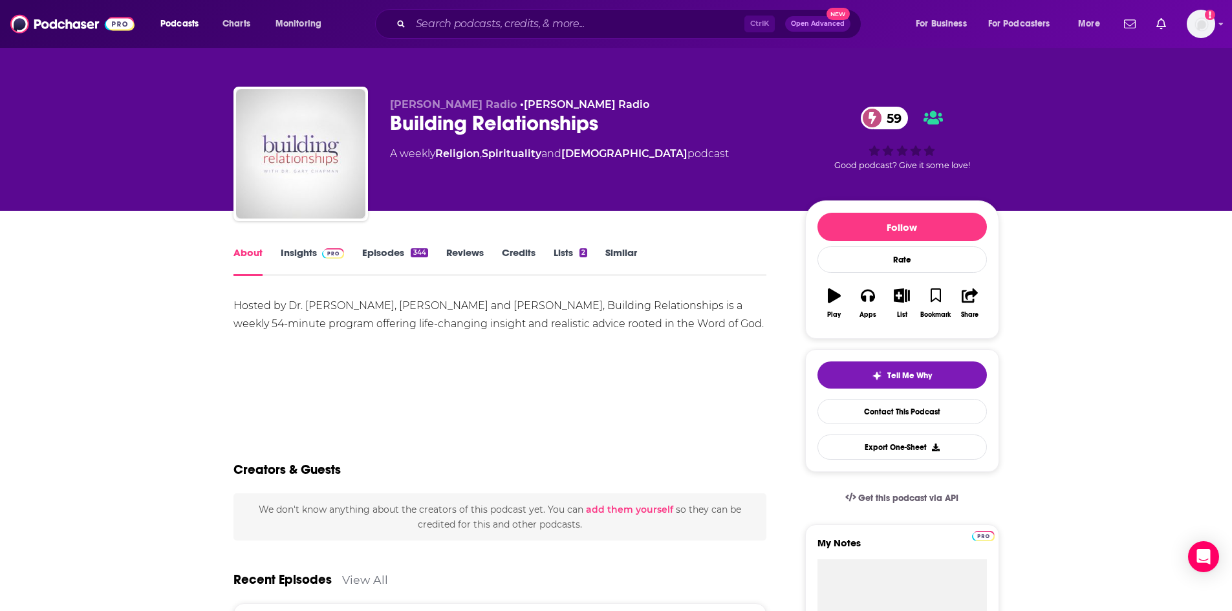
click at [303, 258] on link "Insights" at bounding box center [313, 261] width 64 height 30
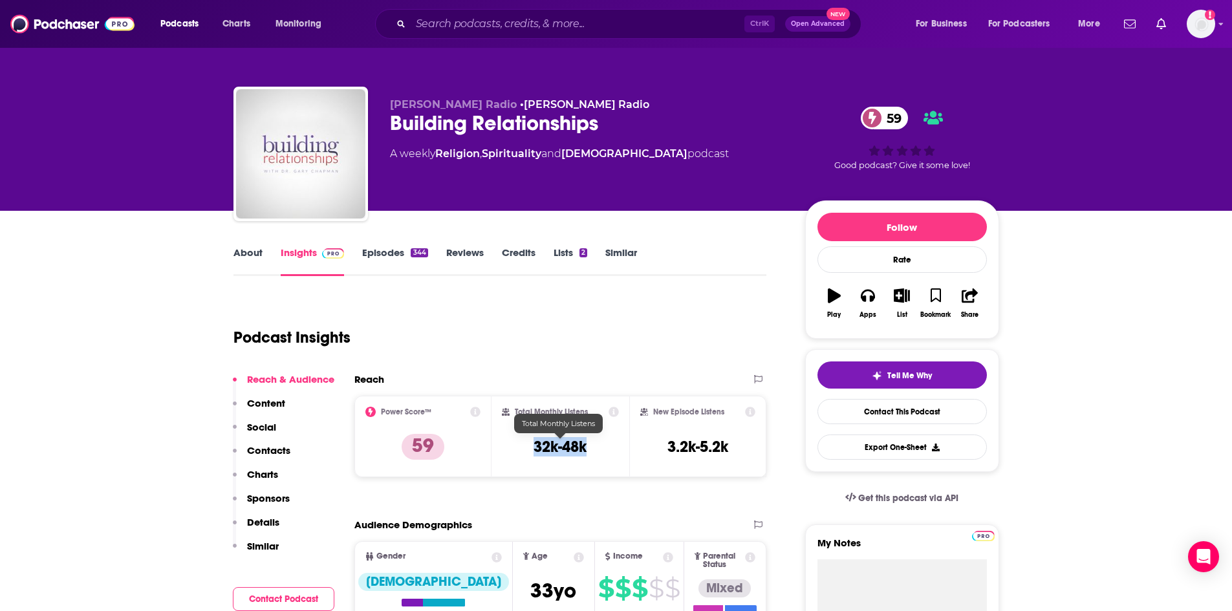
drag, startPoint x: 535, startPoint y: 444, endPoint x: 587, endPoint y: 444, distance: 51.7
click at [587, 444] on h3 "32k-48k" at bounding box center [560, 446] width 53 height 19
copy h3 "32k-48k"
click at [395, 256] on link "Episodes 344" at bounding box center [394, 261] width 65 height 30
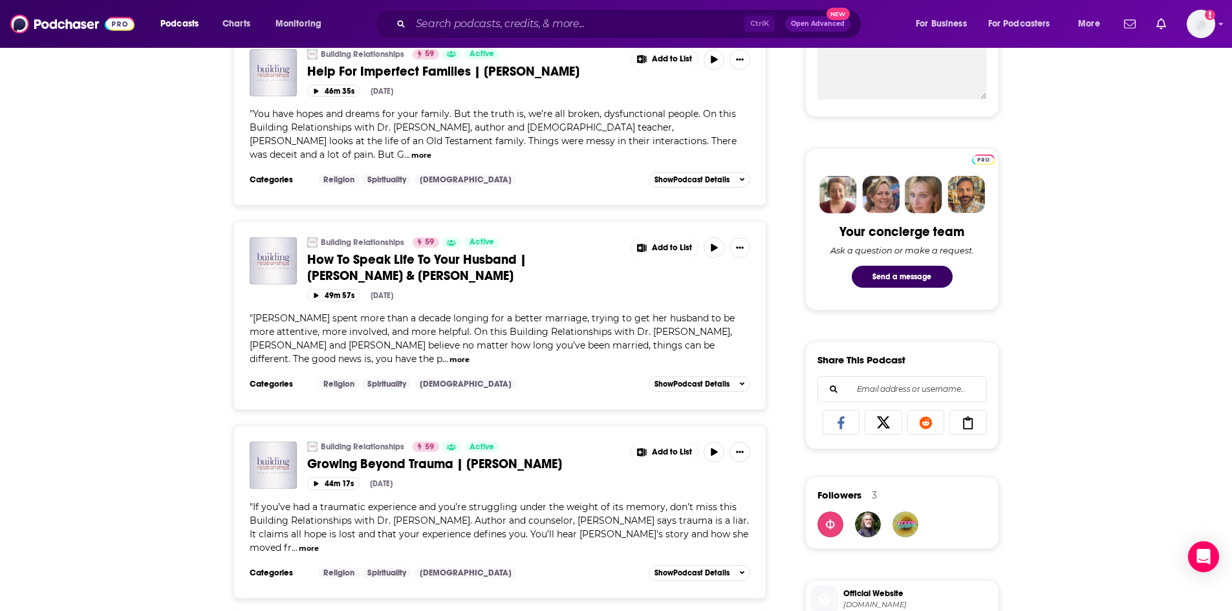
scroll to position [647, 0]
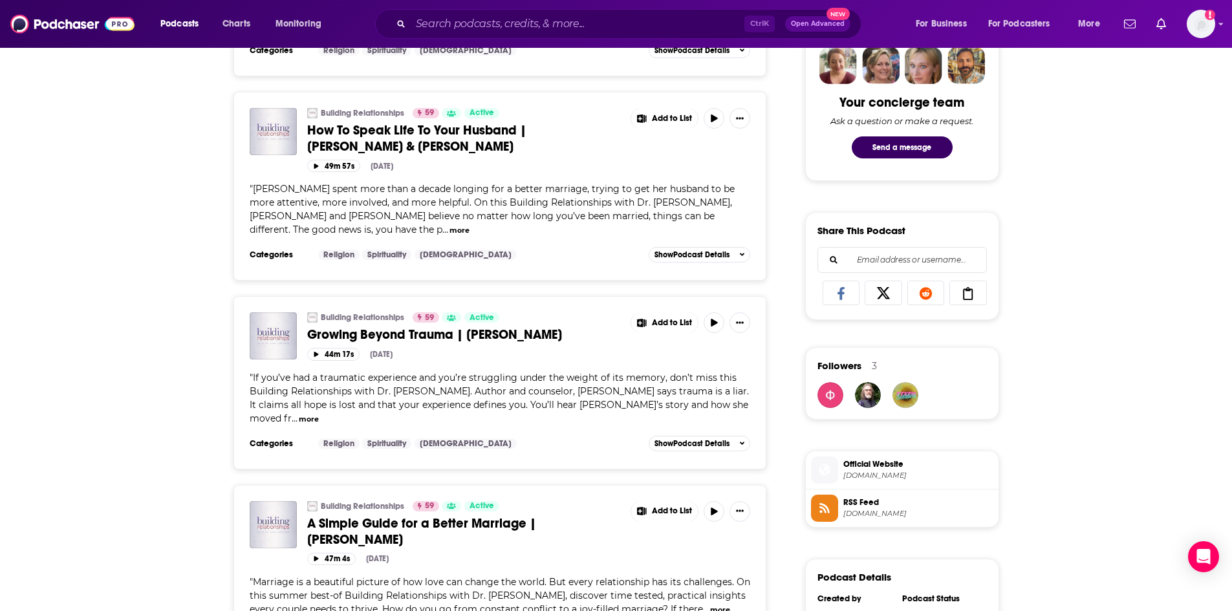
click at [319, 414] on button "more" at bounding box center [309, 419] width 20 height 11
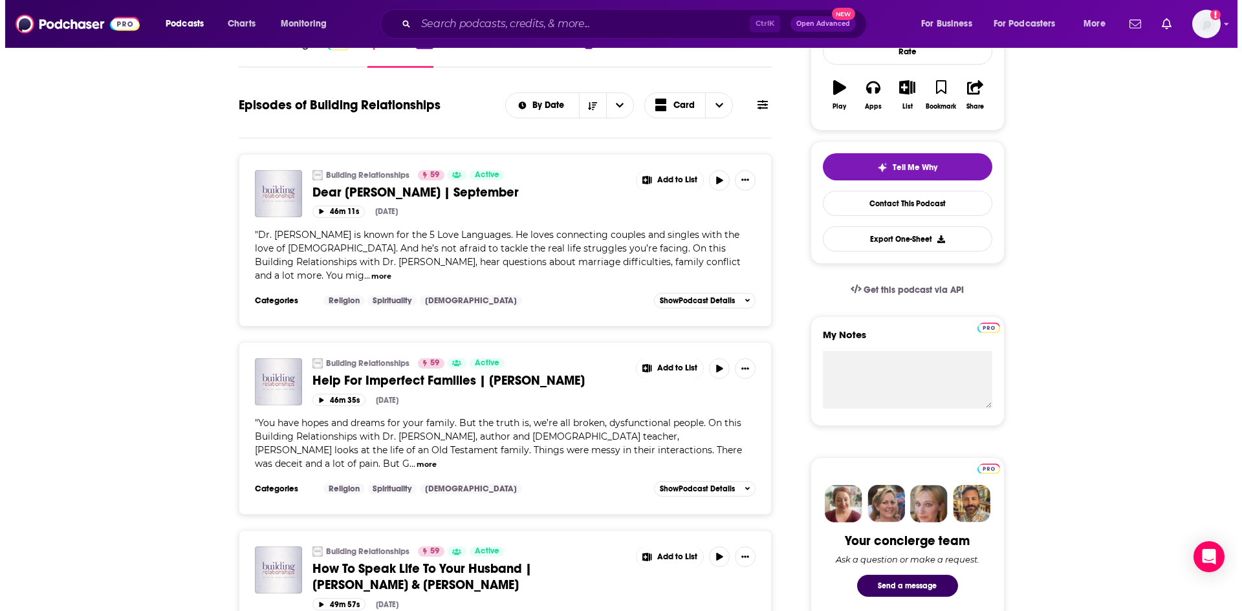
scroll to position [0, 0]
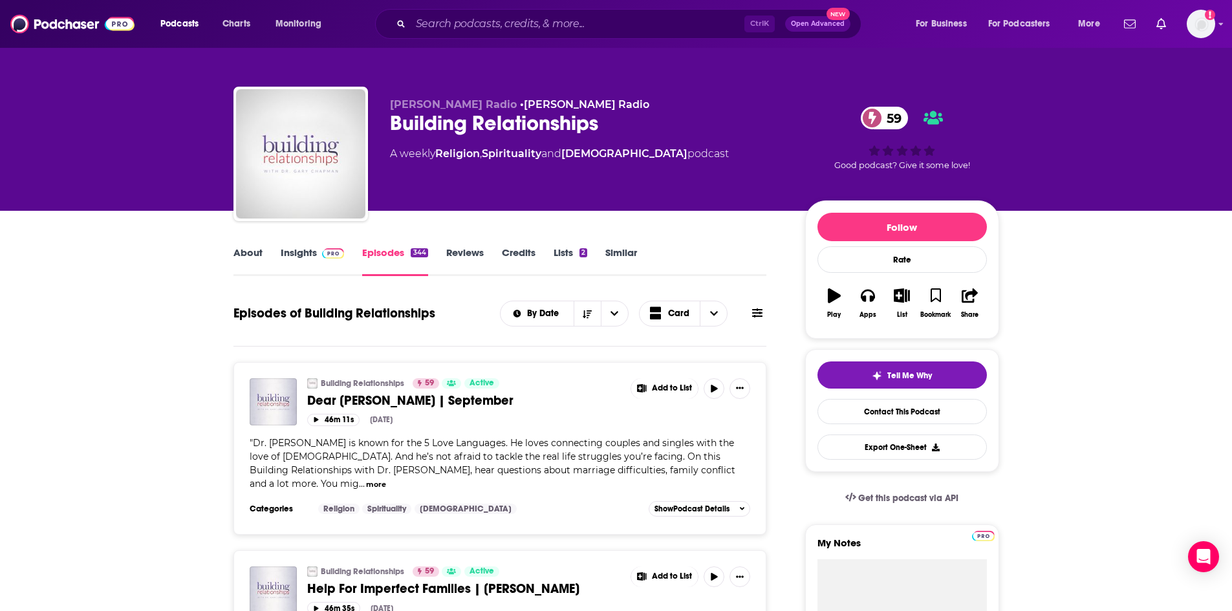
click at [241, 250] on link "About" at bounding box center [248, 261] width 29 height 30
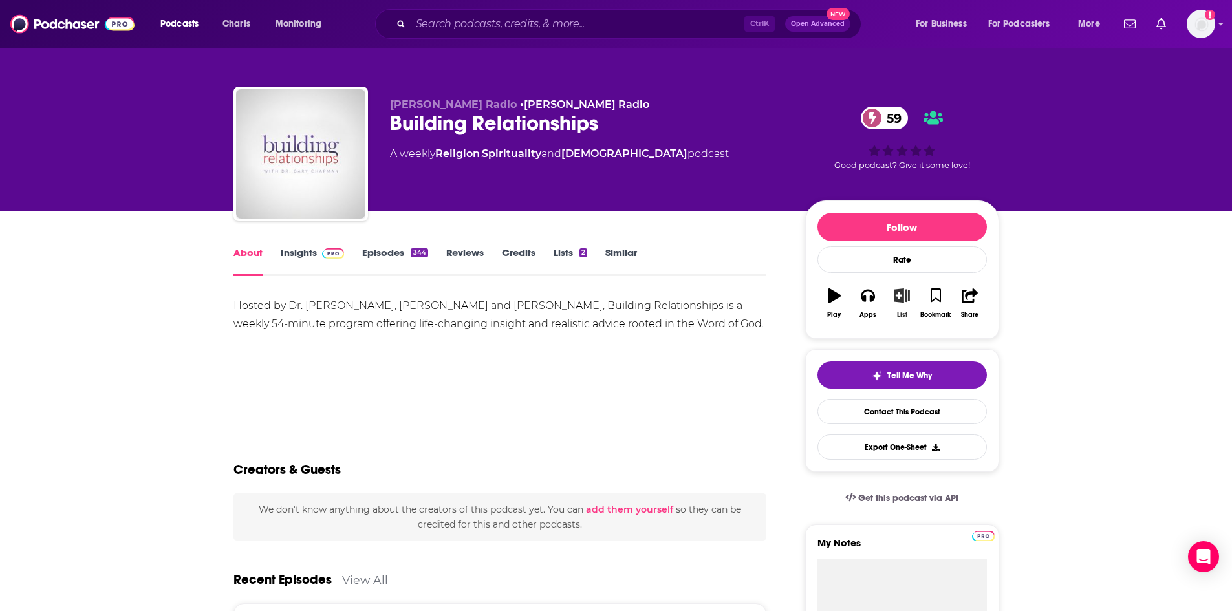
click at [902, 301] on icon "button" at bounding box center [902, 295] width 16 height 14
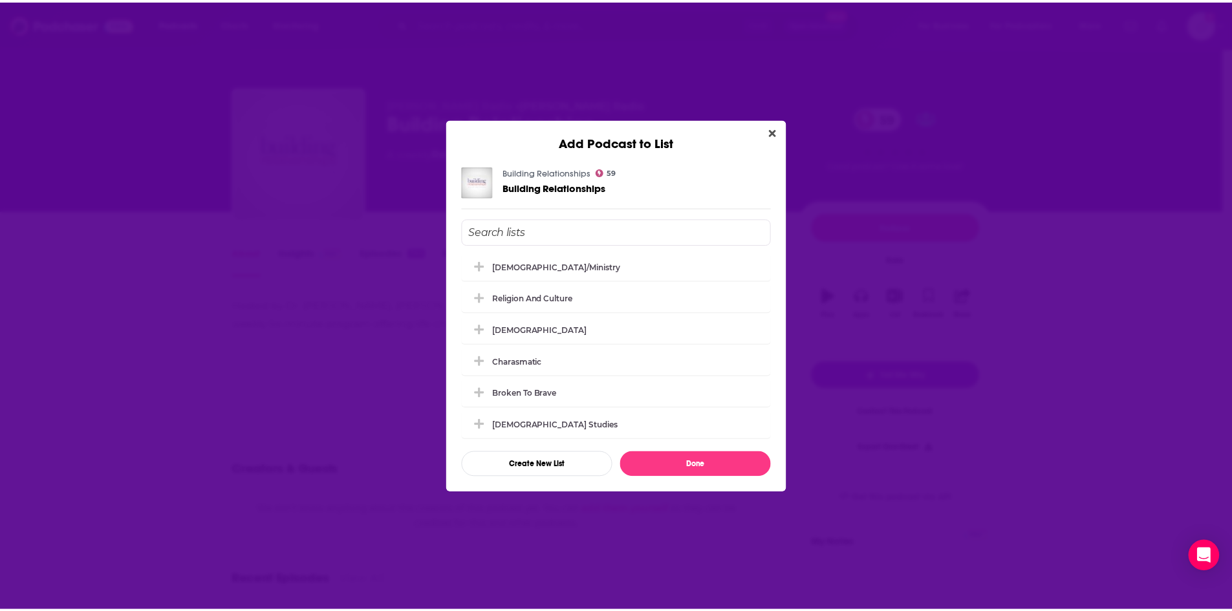
scroll to position [194, 0]
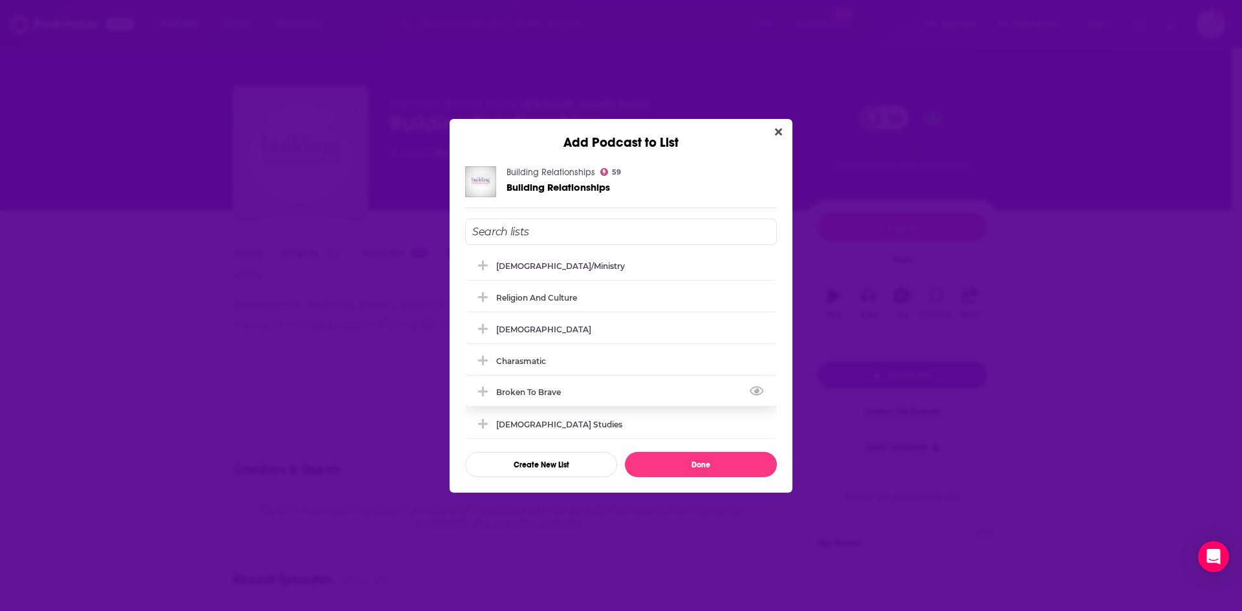
click at [484, 393] on icon "Add Podcast To List" at bounding box center [483, 392] width 10 height 12
click at [732, 473] on button "Done" at bounding box center [701, 464] width 152 height 25
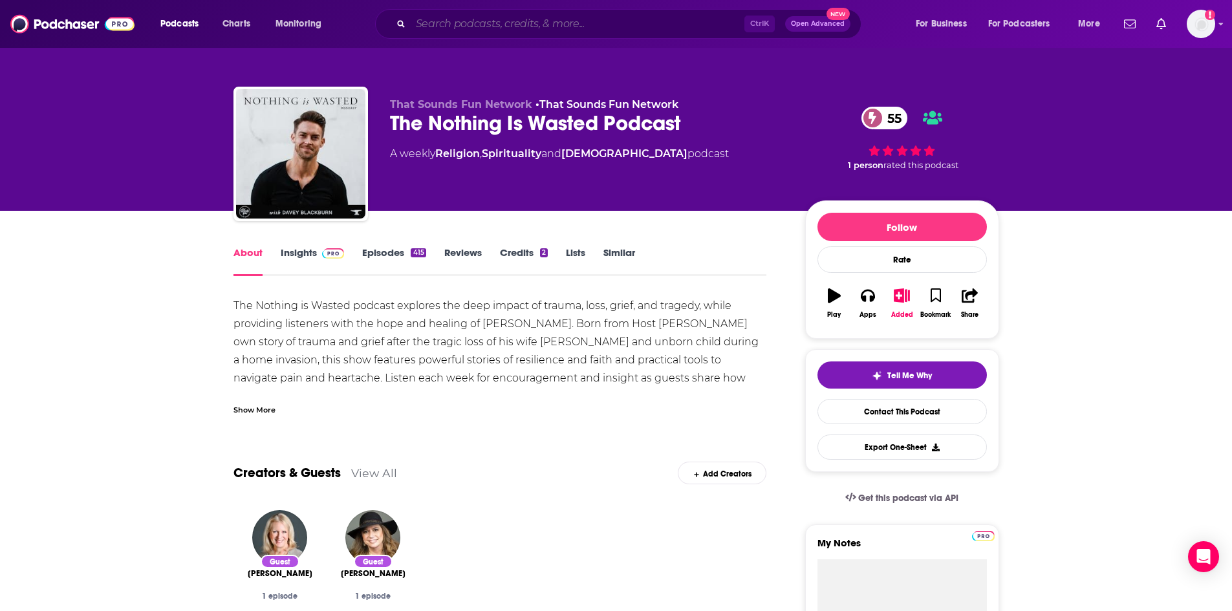
click at [459, 17] on input "Search podcasts, credits, & more..." at bounding box center [578, 24] width 334 height 21
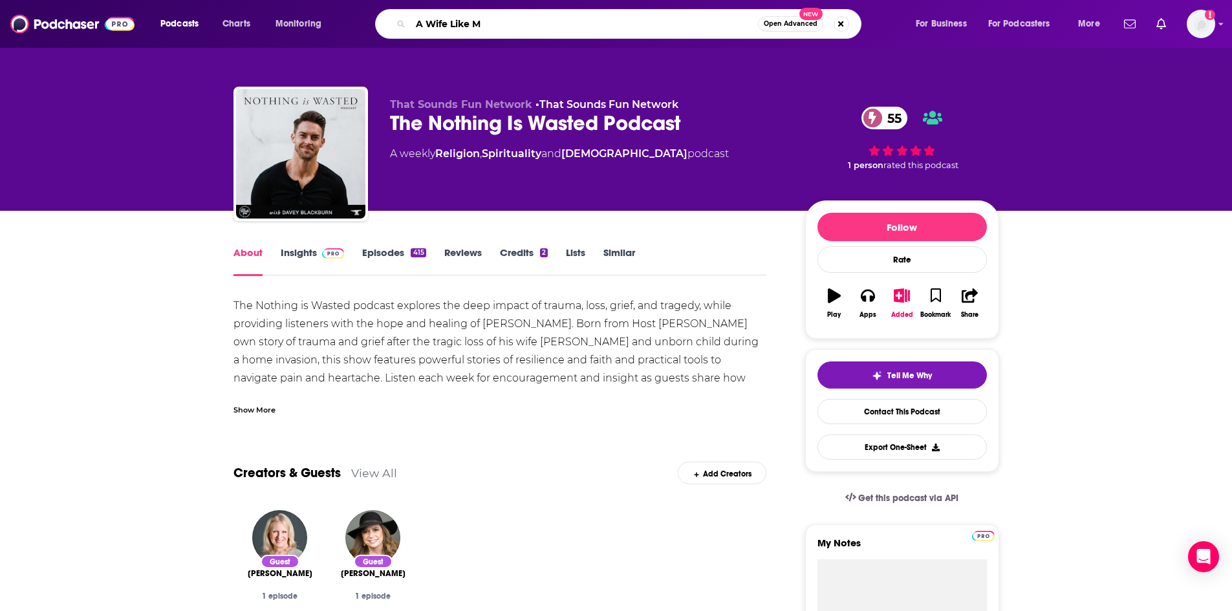
type input "A Wife Like Me"
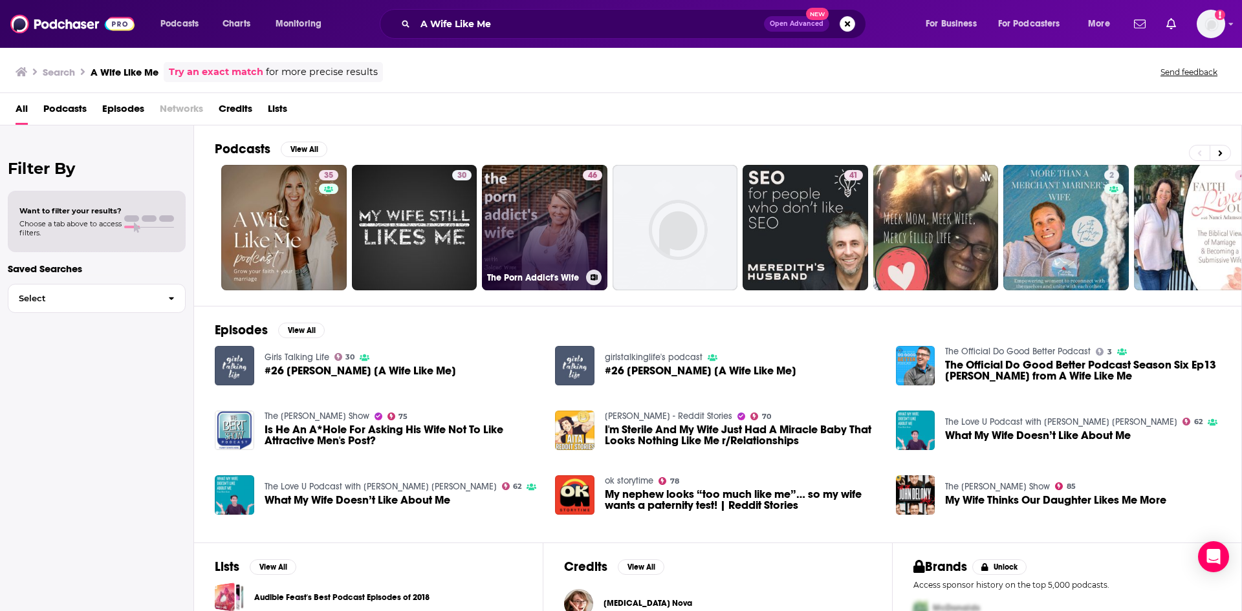
click at [572, 231] on link "46 The Porn Addict's Wife" at bounding box center [544, 227] width 125 height 125
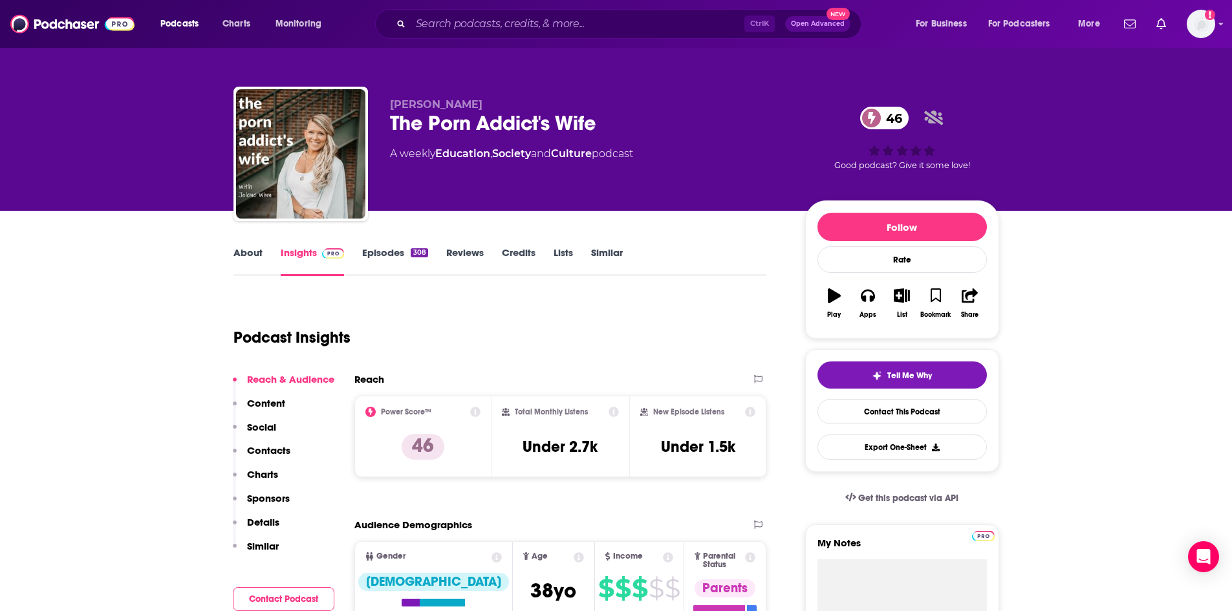
click at [250, 255] on link "About" at bounding box center [248, 261] width 29 height 30
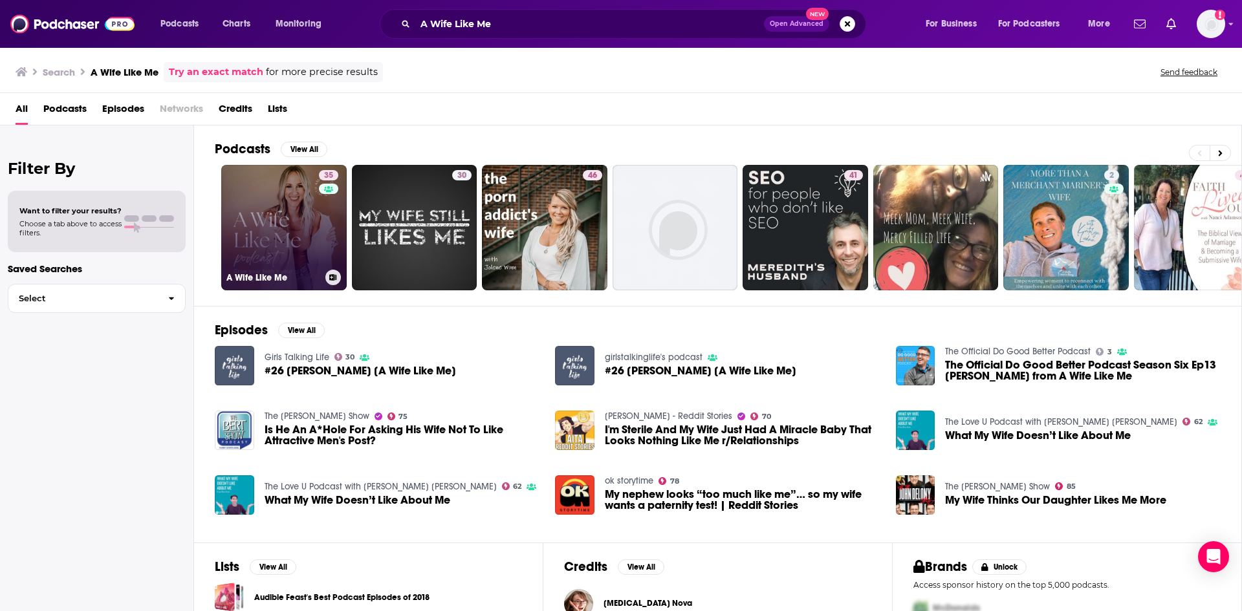
click at [313, 239] on link "35 A Wife Like Me" at bounding box center [283, 227] width 125 height 125
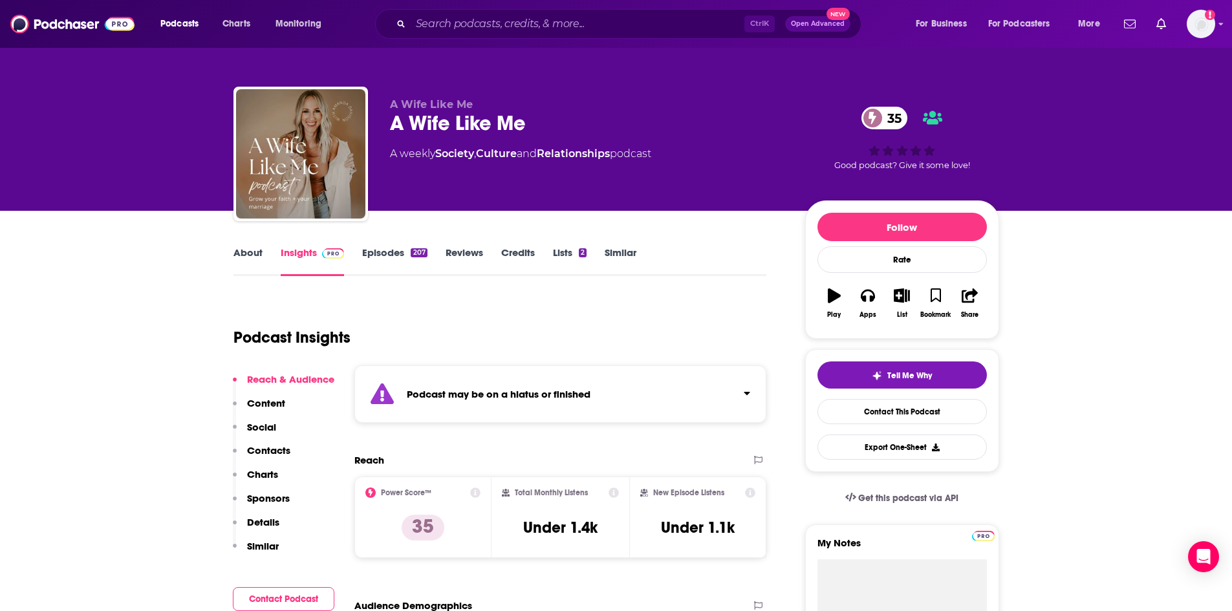
click at [244, 251] on link "About" at bounding box center [248, 261] width 29 height 30
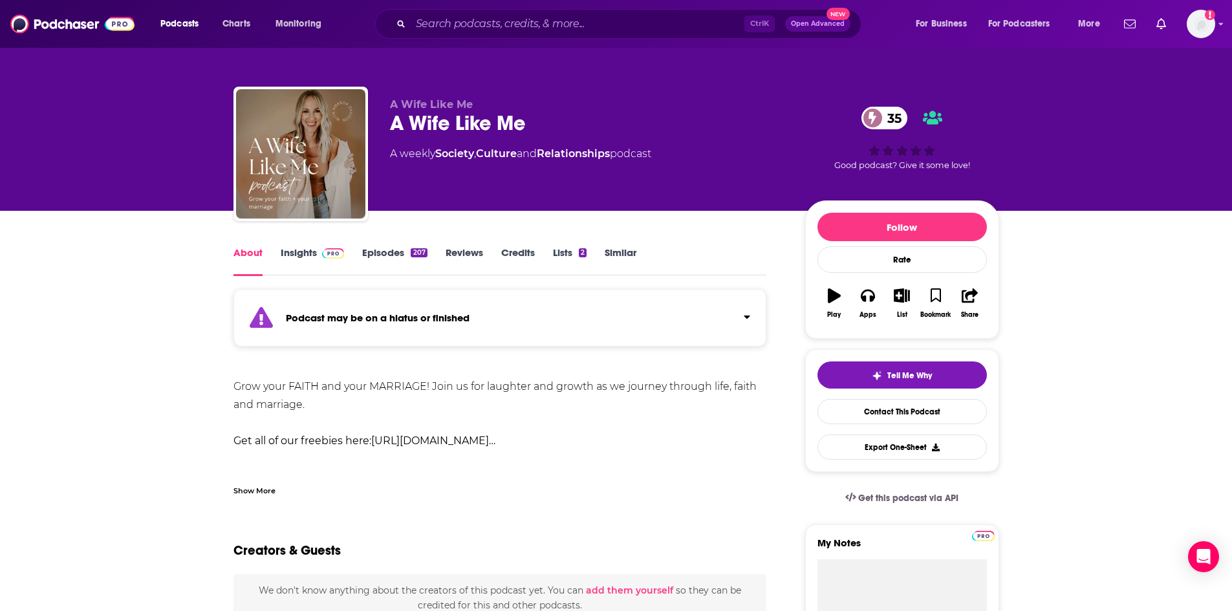
click at [247, 484] on div "Show More" at bounding box center [255, 490] width 42 height 12
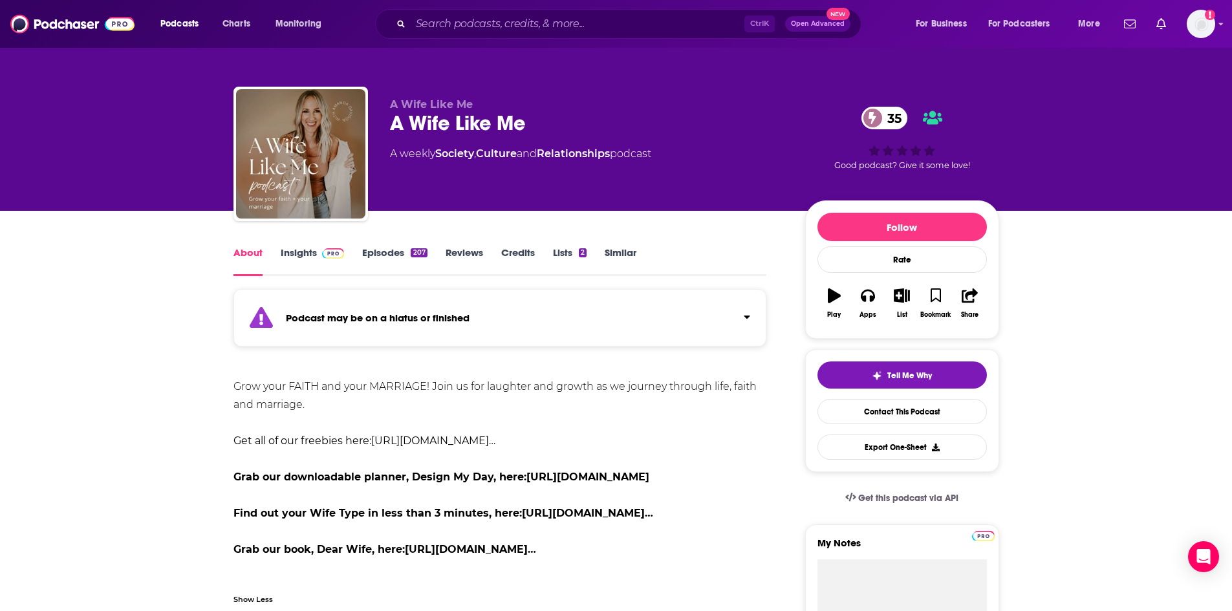
click at [333, 249] on img at bounding box center [333, 253] width 23 height 10
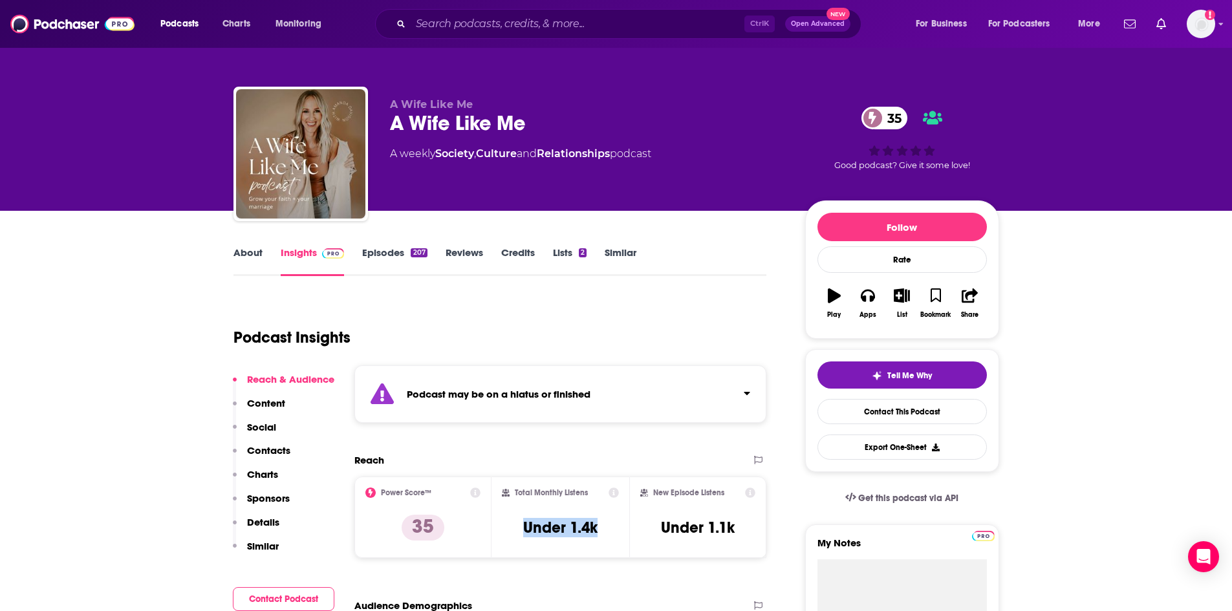
drag, startPoint x: 524, startPoint y: 527, endPoint x: 608, endPoint y: 528, distance: 84.1
click at [608, 528] on div "Total Monthly Listens Under 1.4k" at bounding box center [560, 518] width 117 height 60
copy h3 "Under 1.4k"
click at [386, 254] on link "Episodes 207" at bounding box center [394, 261] width 65 height 30
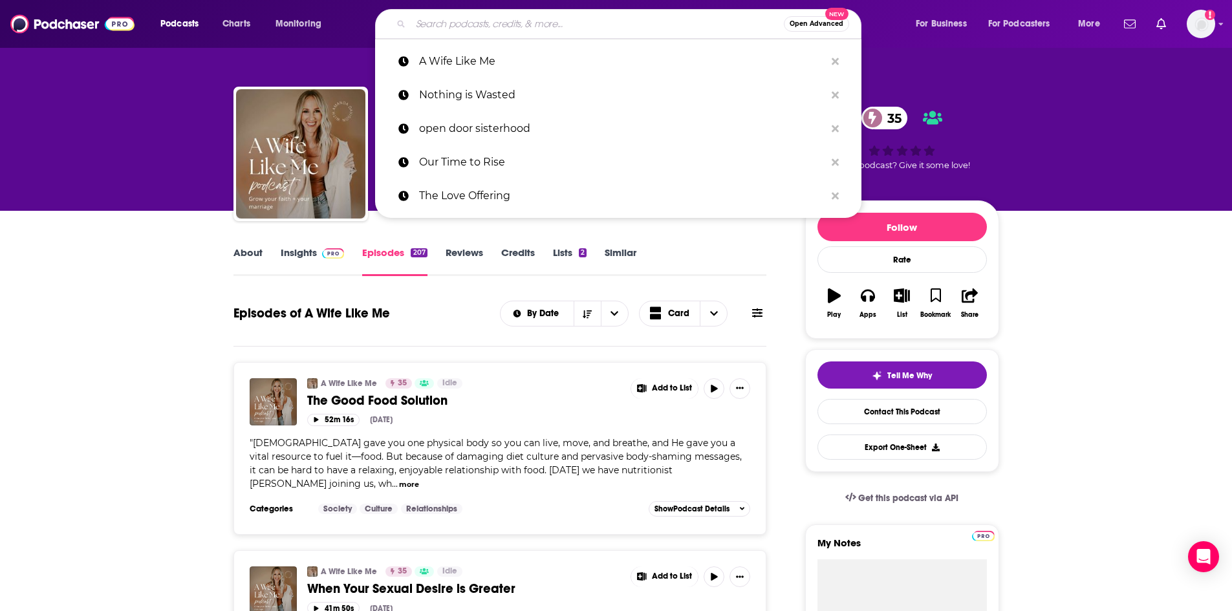
click at [505, 27] on input "Search podcasts, credits, & more..." at bounding box center [597, 24] width 373 height 21
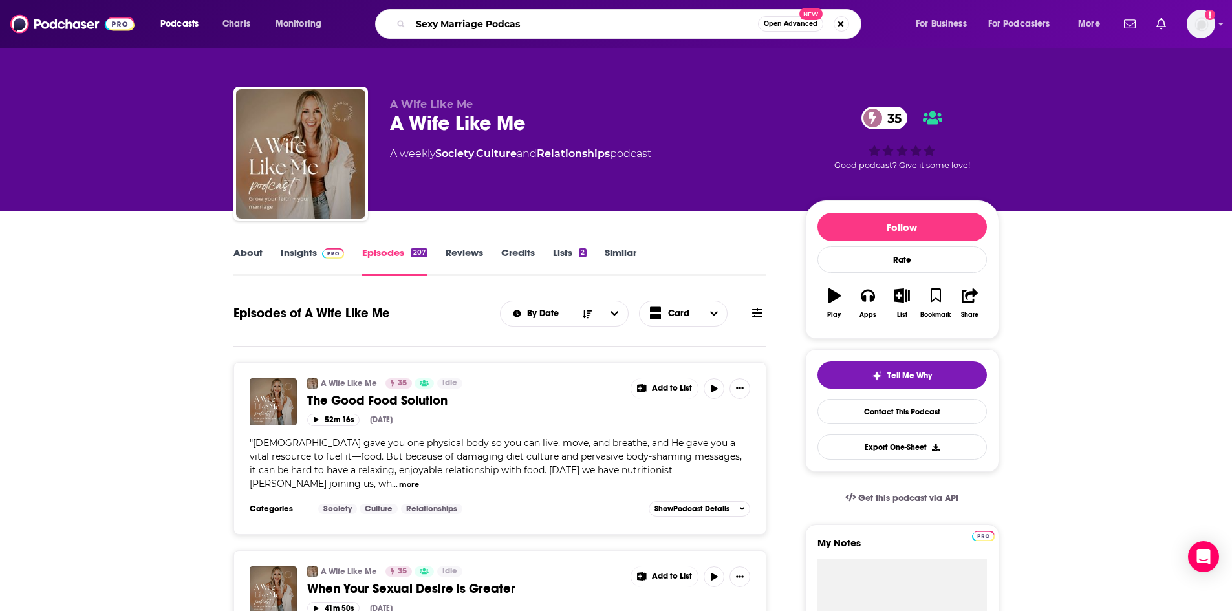
type input "Sexy Marriage Podcast"
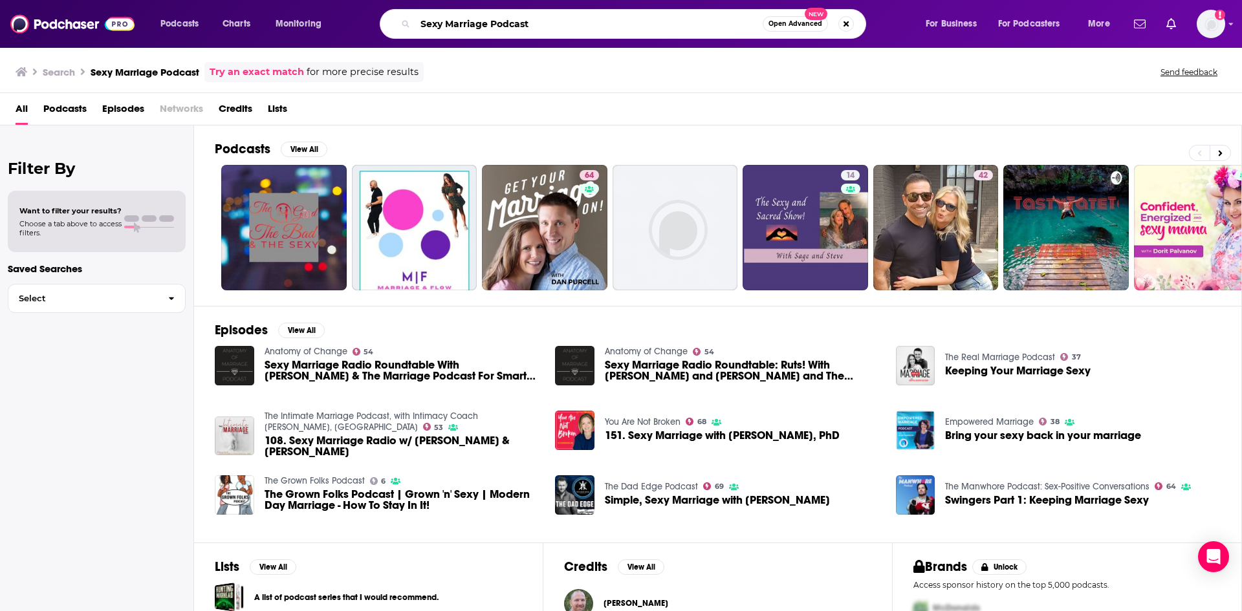
click at [587, 25] on input "Sexy Marriage Podcast" at bounding box center [588, 24] width 347 height 21
type input "Sexy Marriage Radio"
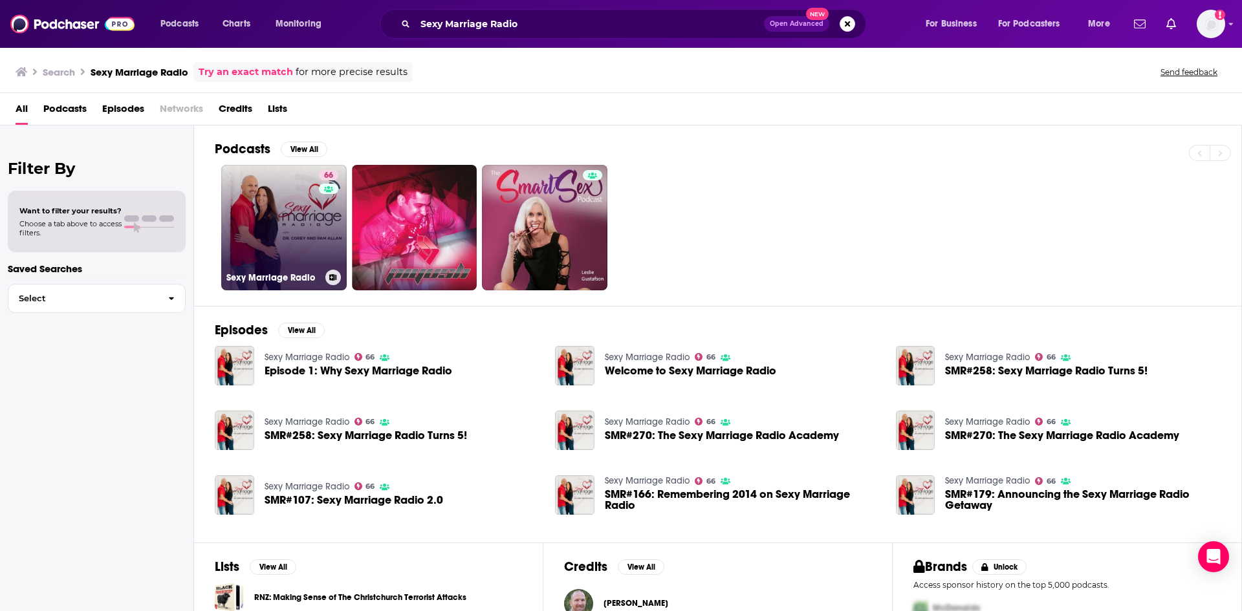
click at [292, 223] on link "66 Sexy Marriage Radio" at bounding box center [283, 227] width 125 height 125
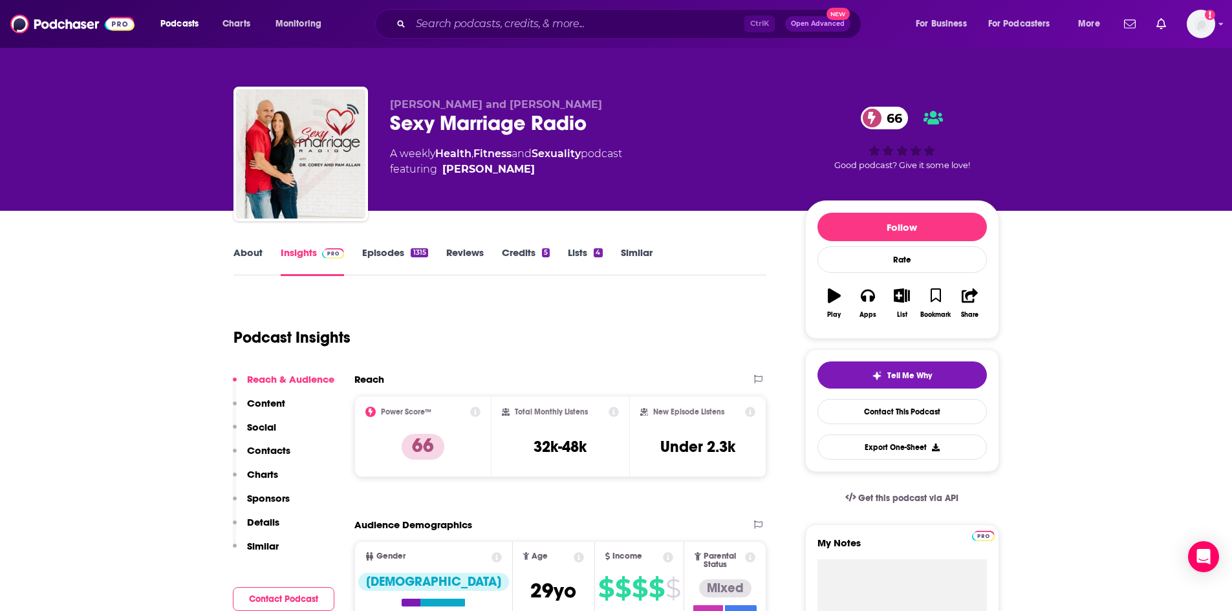
click at [247, 254] on link "About" at bounding box center [248, 261] width 29 height 30
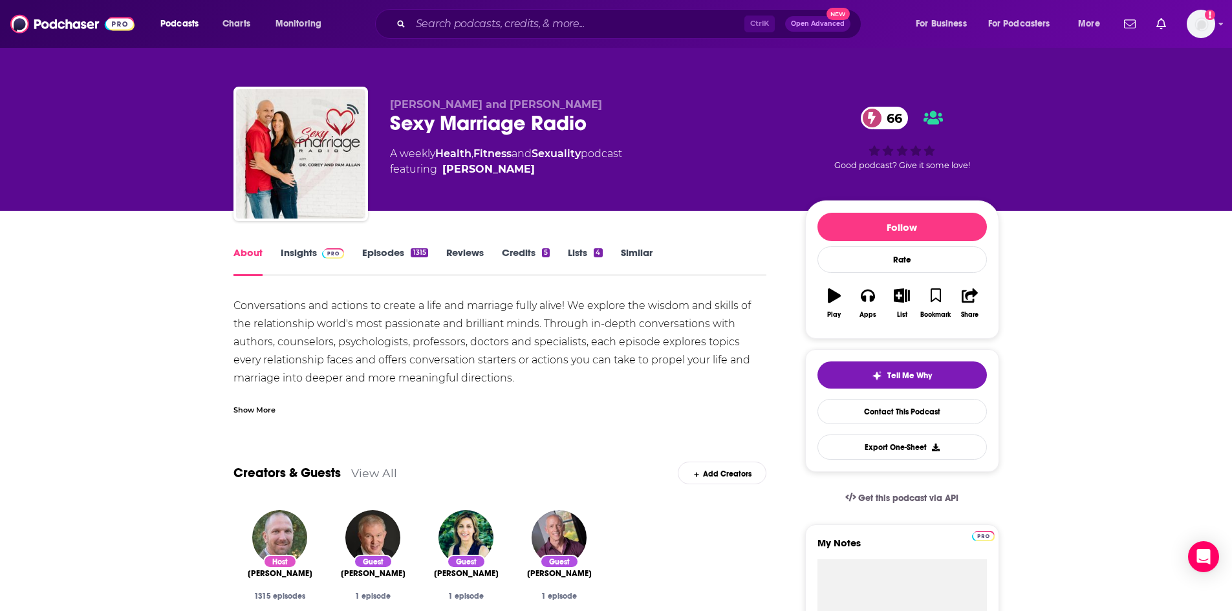
click at [258, 409] on div "Show More" at bounding box center [255, 409] width 42 height 12
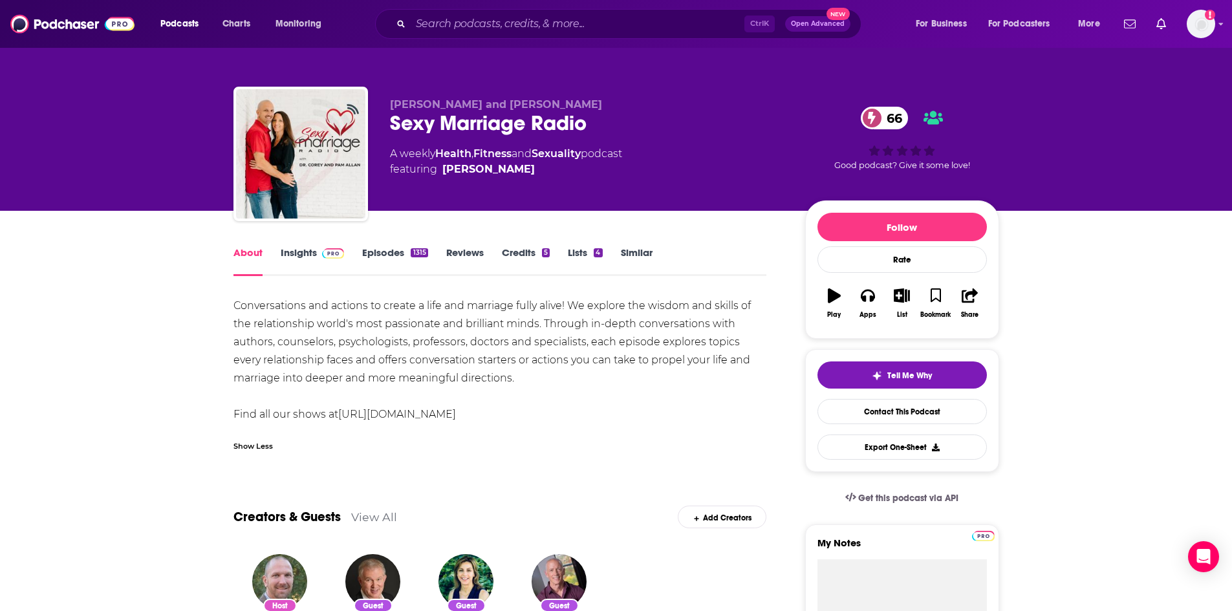
click at [281, 252] on link "Insights" at bounding box center [313, 261] width 64 height 30
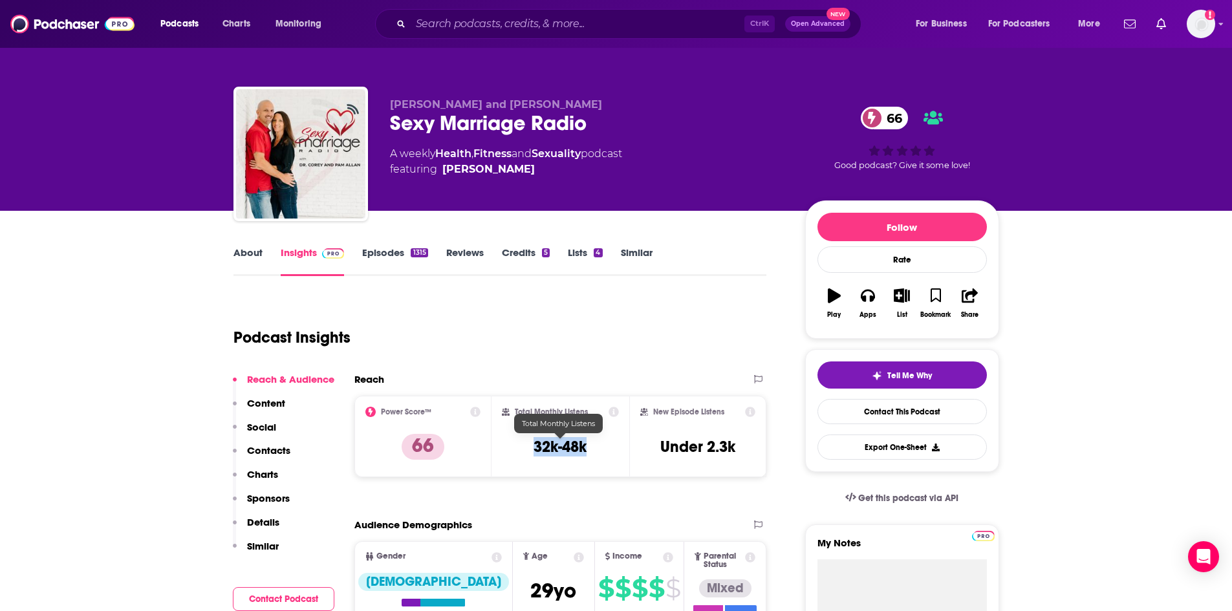
drag, startPoint x: 536, startPoint y: 449, endPoint x: 586, endPoint y: 448, distance: 50.5
click at [586, 448] on h3 "32k-48k" at bounding box center [560, 446] width 53 height 19
copy h3 "32k-48k"
click at [380, 259] on link "Episodes 1315" at bounding box center [394, 261] width 65 height 30
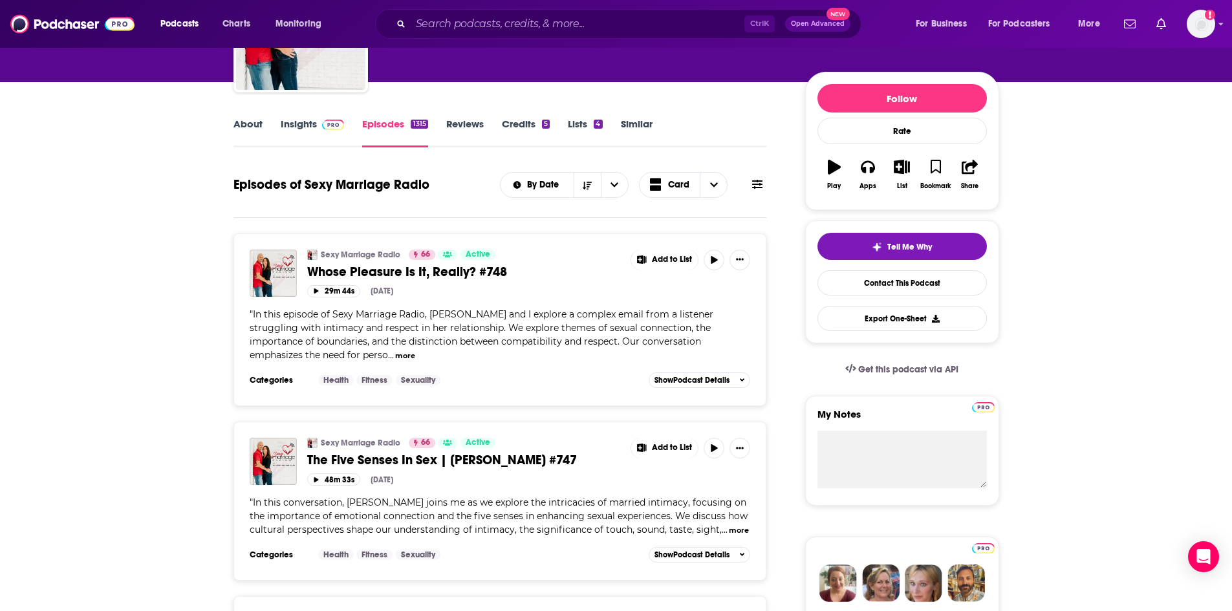
scroll to position [129, 0]
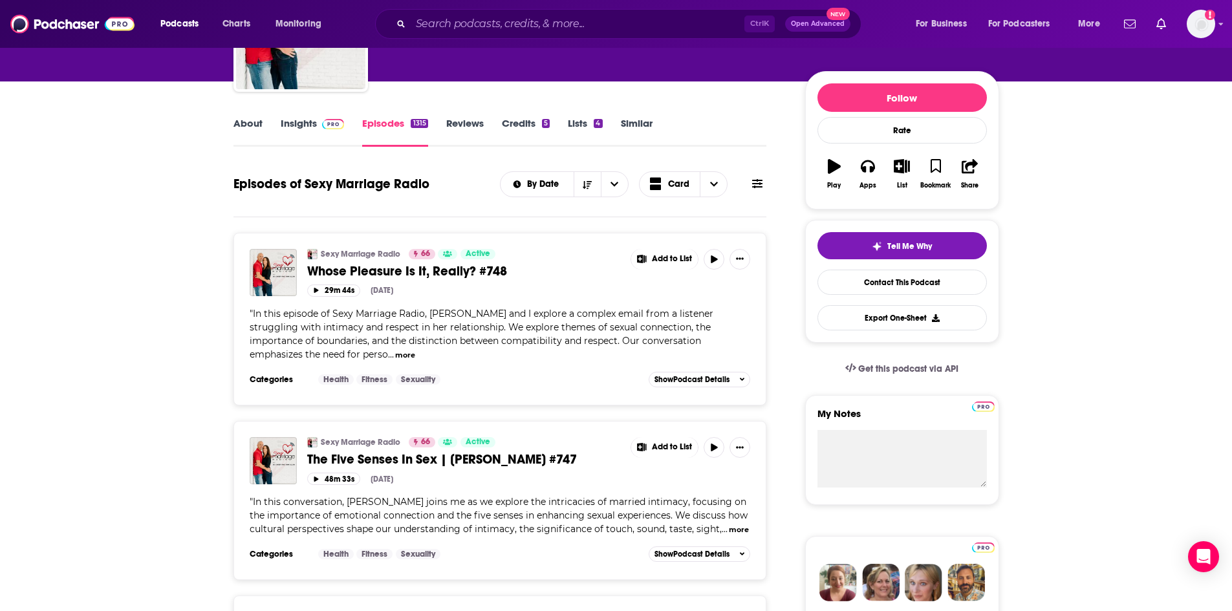
click at [395, 358] on button "more" at bounding box center [405, 355] width 20 height 11
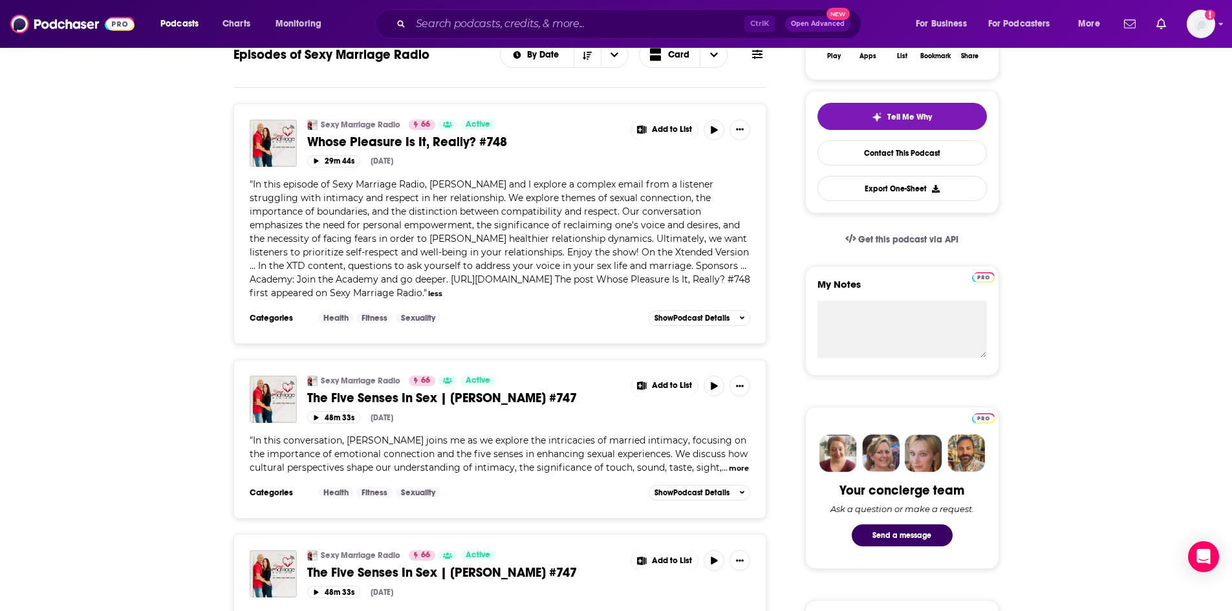
scroll to position [323, 0]
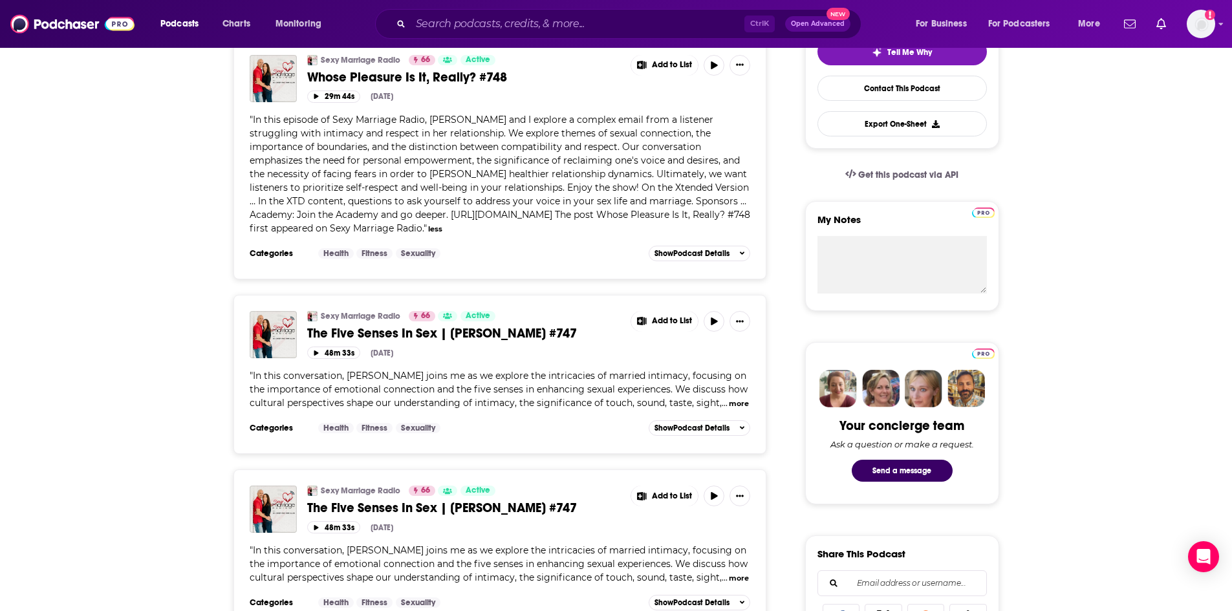
click at [730, 400] on button "more" at bounding box center [739, 403] width 20 height 11
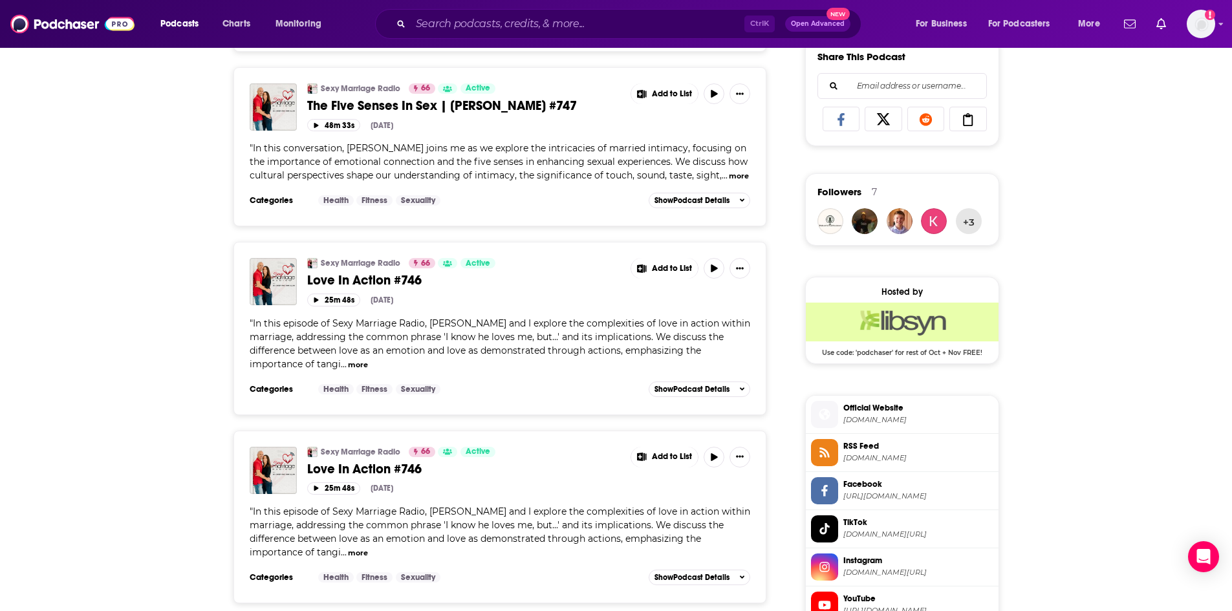
scroll to position [0, 0]
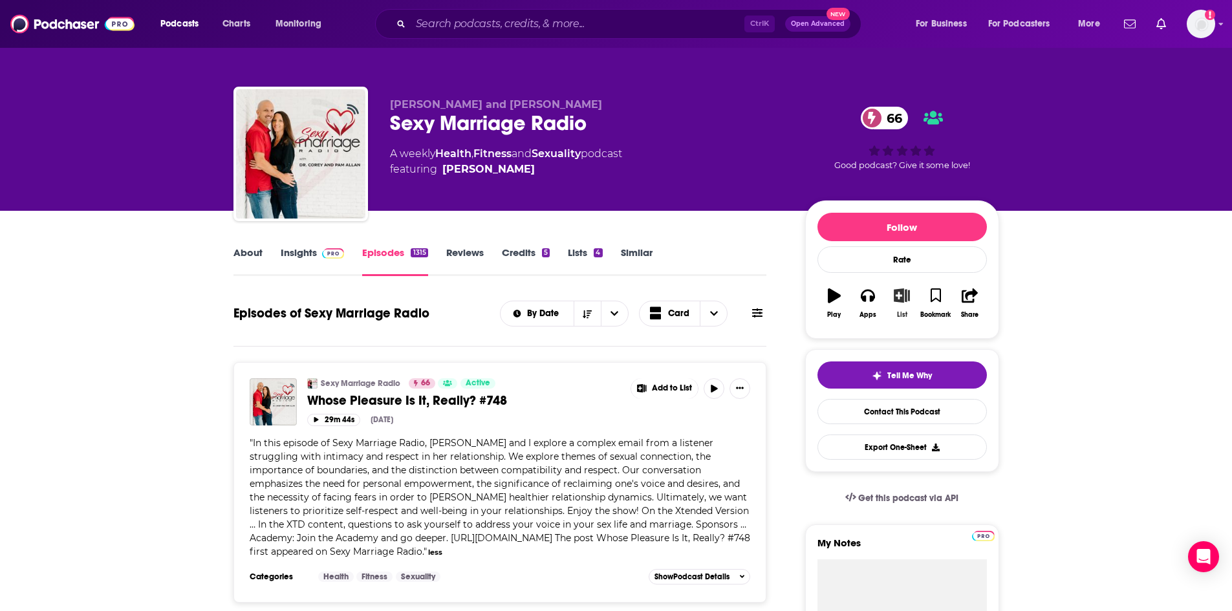
click at [902, 302] on icon "button" at bounding box center [902, 295] width 16 height 14
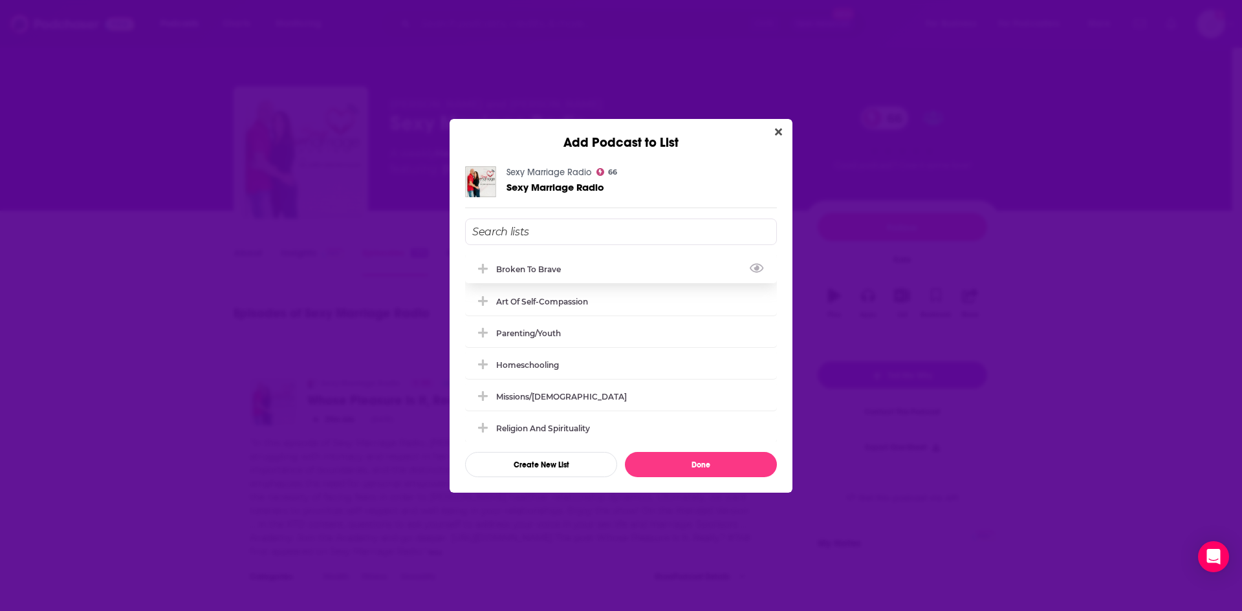
click at [480, 268] on icon "Add Podcast To List" at bounding box center [483, 269] width 10 height 10
click at [690, 461] on button "Done" at bounding box center [701, 464] width 152 height 25
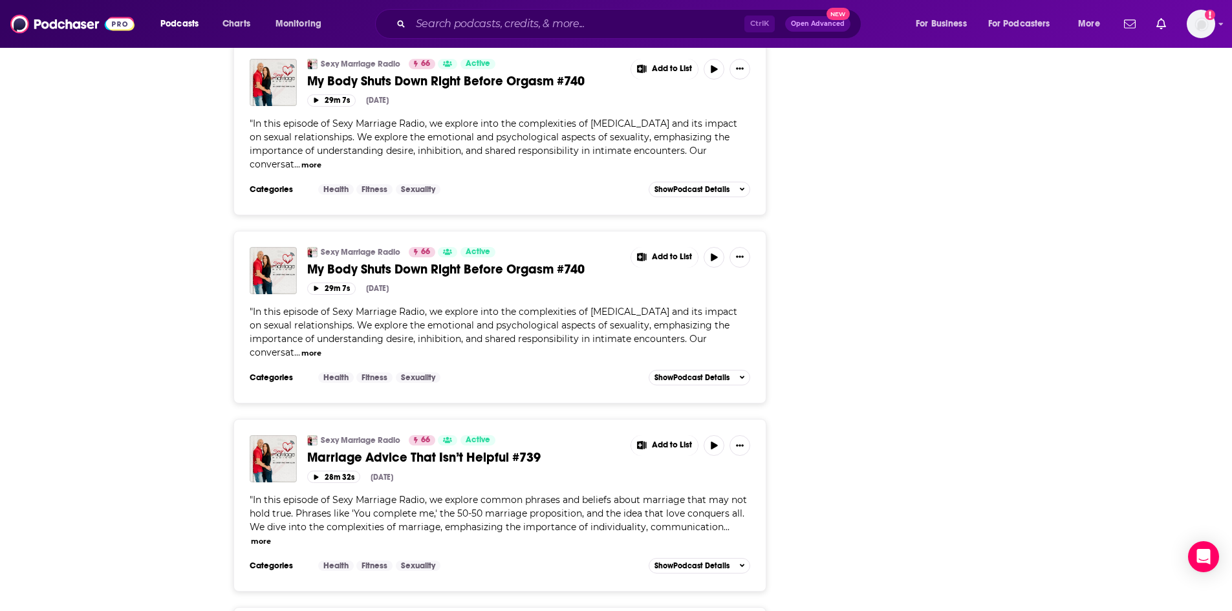
scroll to position [3363, 0]
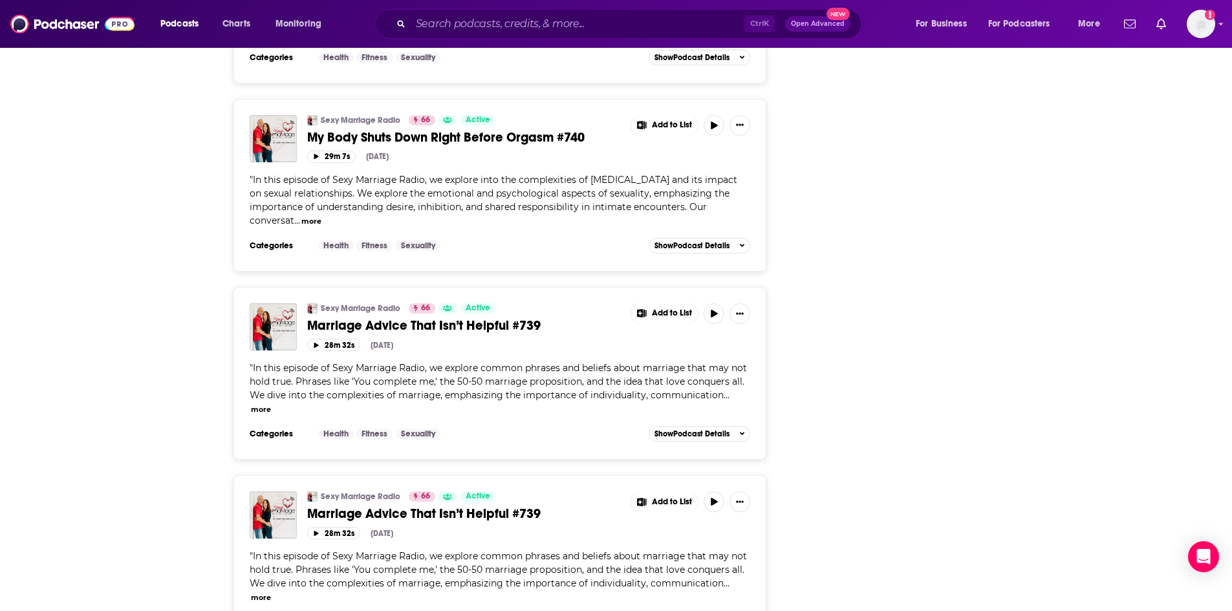
click at [313, 216] on button "more" at bounding box center [311, 221] width 20 height 11
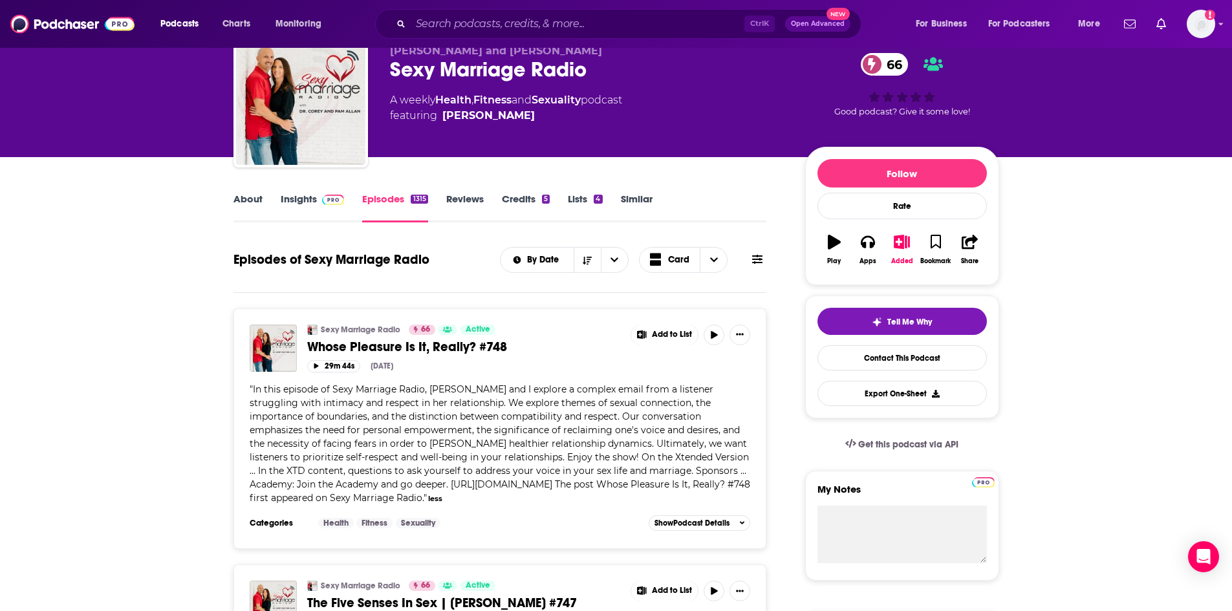
scroll to position [0, 0]
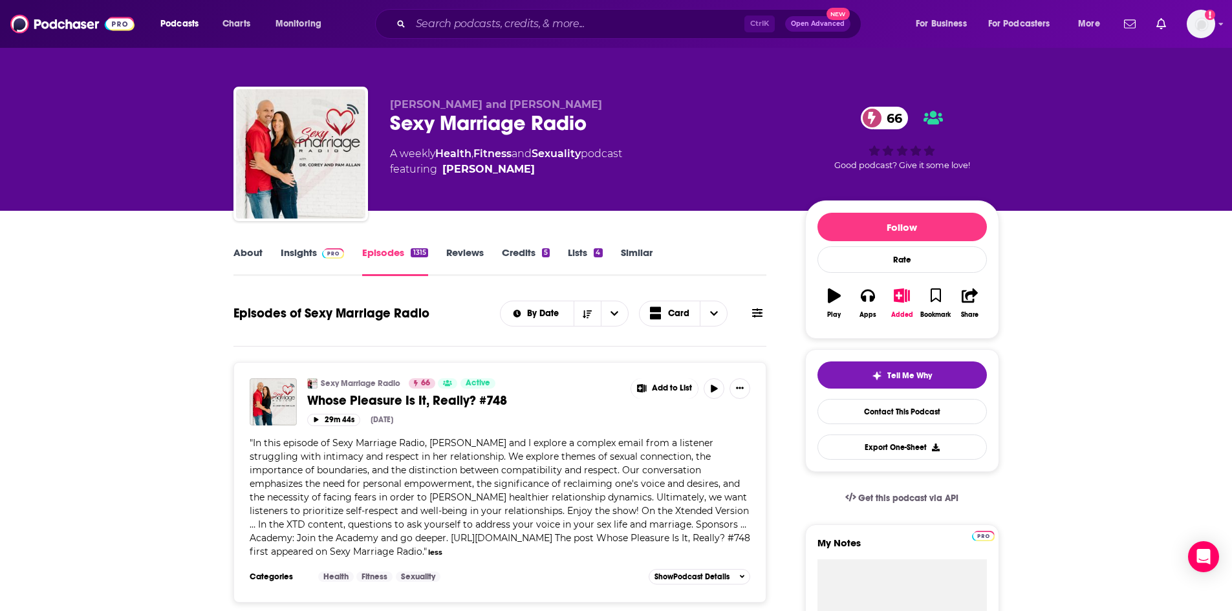
click at [298, 257] on link "Insights" at bounding box center [313, 261] width 64 height 30
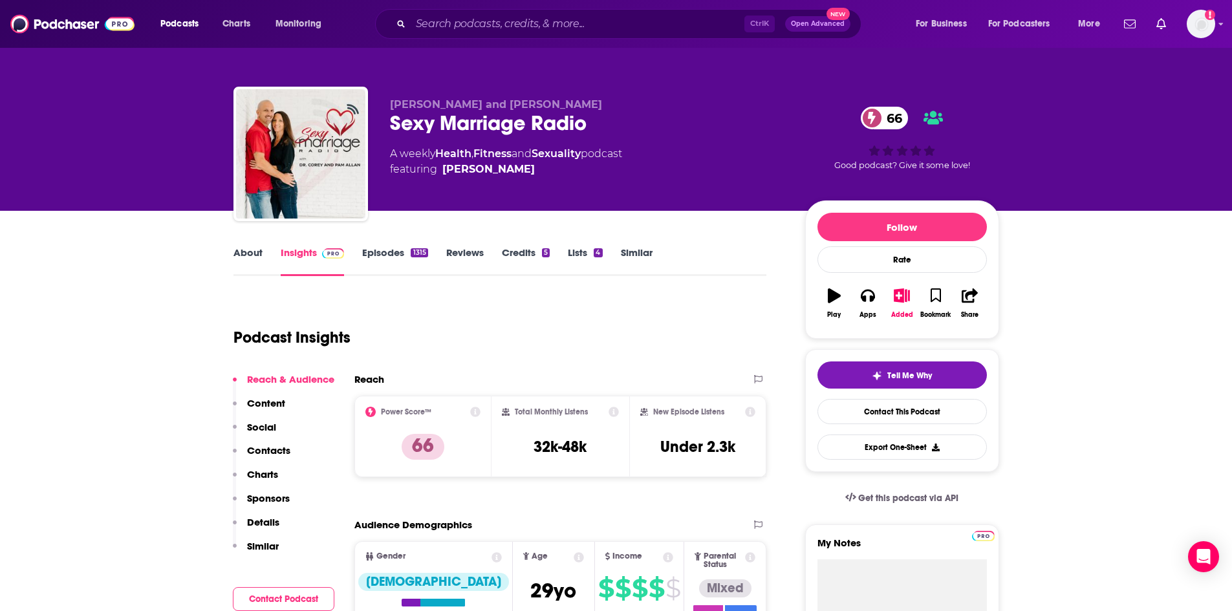
click at [239, 256] on link "About" at bounding box center [248, 261] width 29 height 30
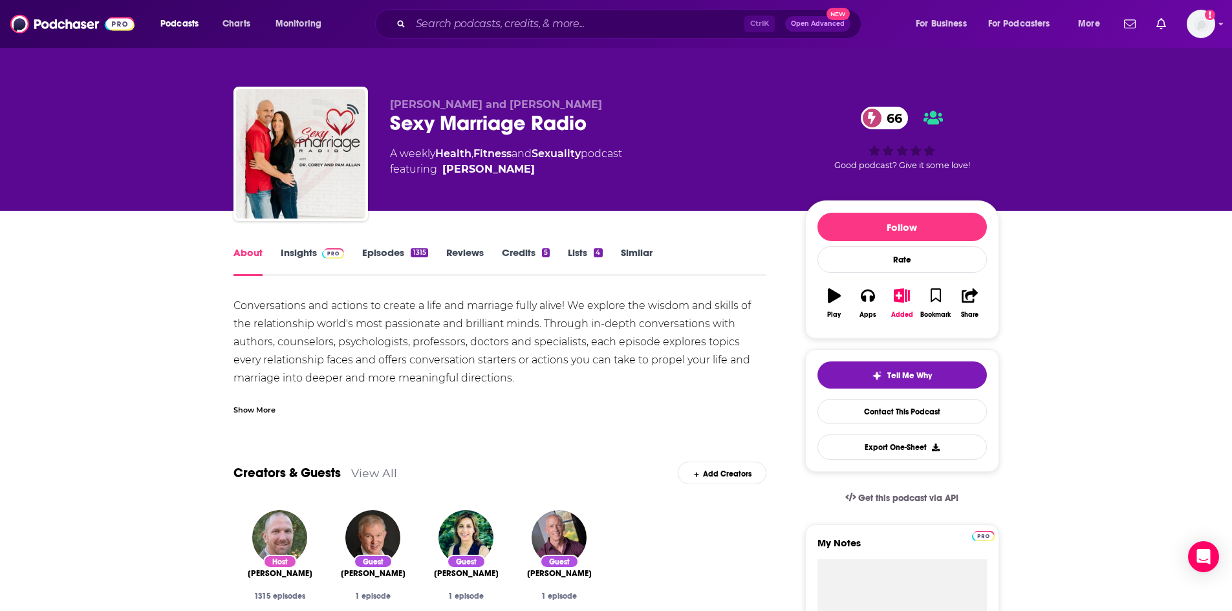
click at [261, 403] on div "Show More" at bounding box center [255, 409] width 42 height 12
